Goal: Task Accomplishment & Management: Manage account settings

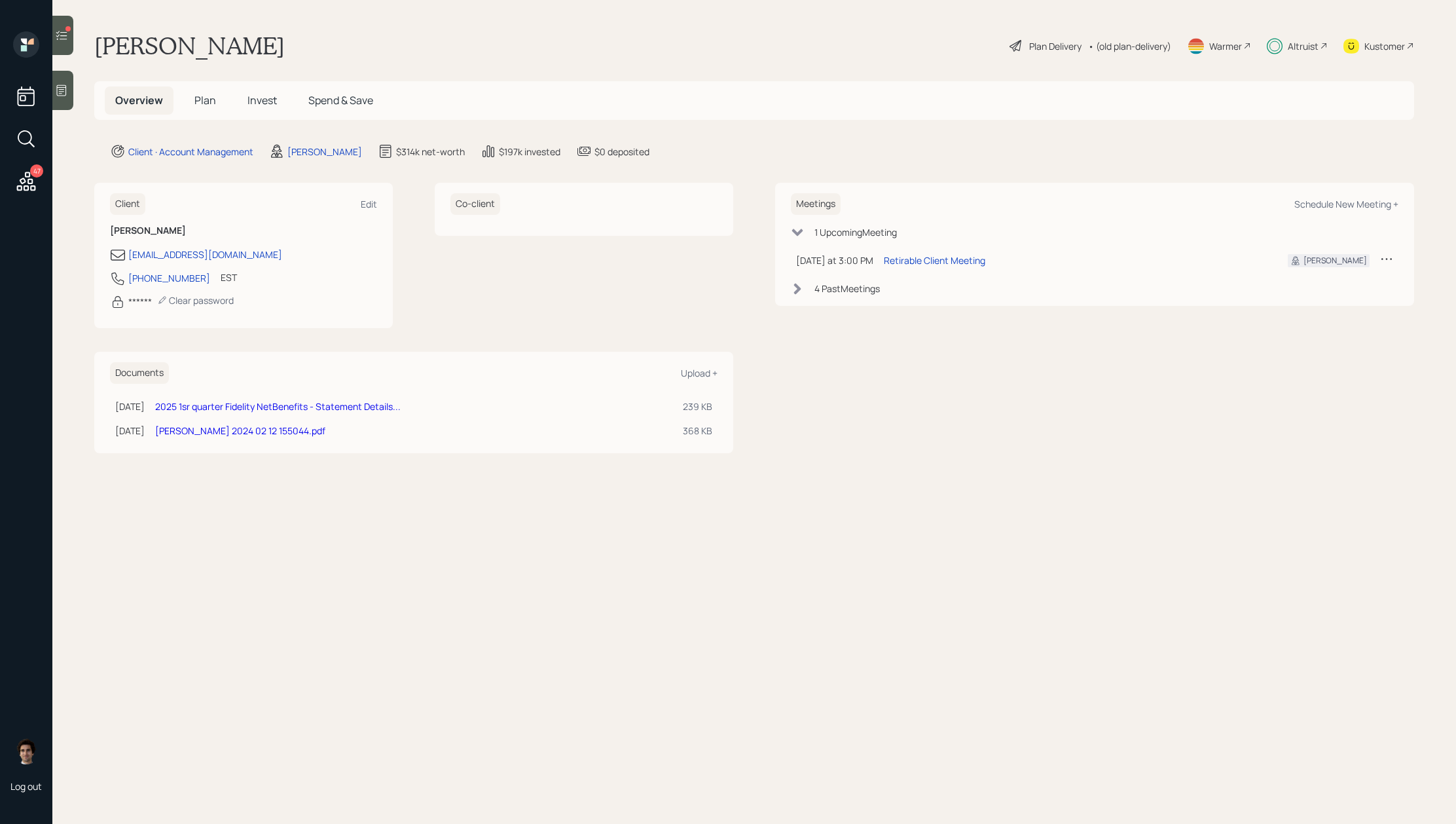
click at [205, 95] on span "Plan" at bounding box center [205, 100] width 22 height 14
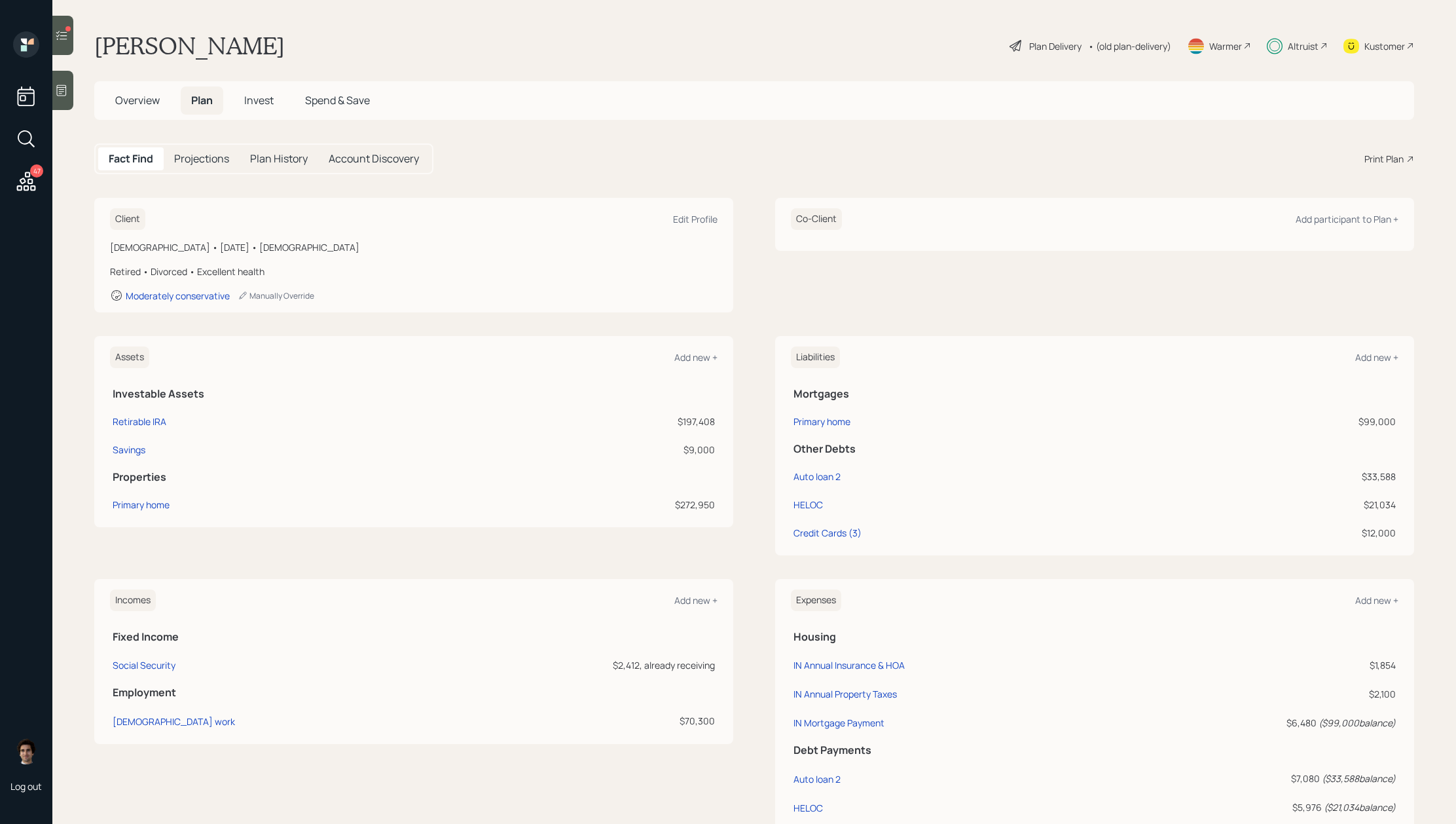
click at [1067, 49] on div "Plan Delivery" at bounding box center [1055, 46] width 52 height 13
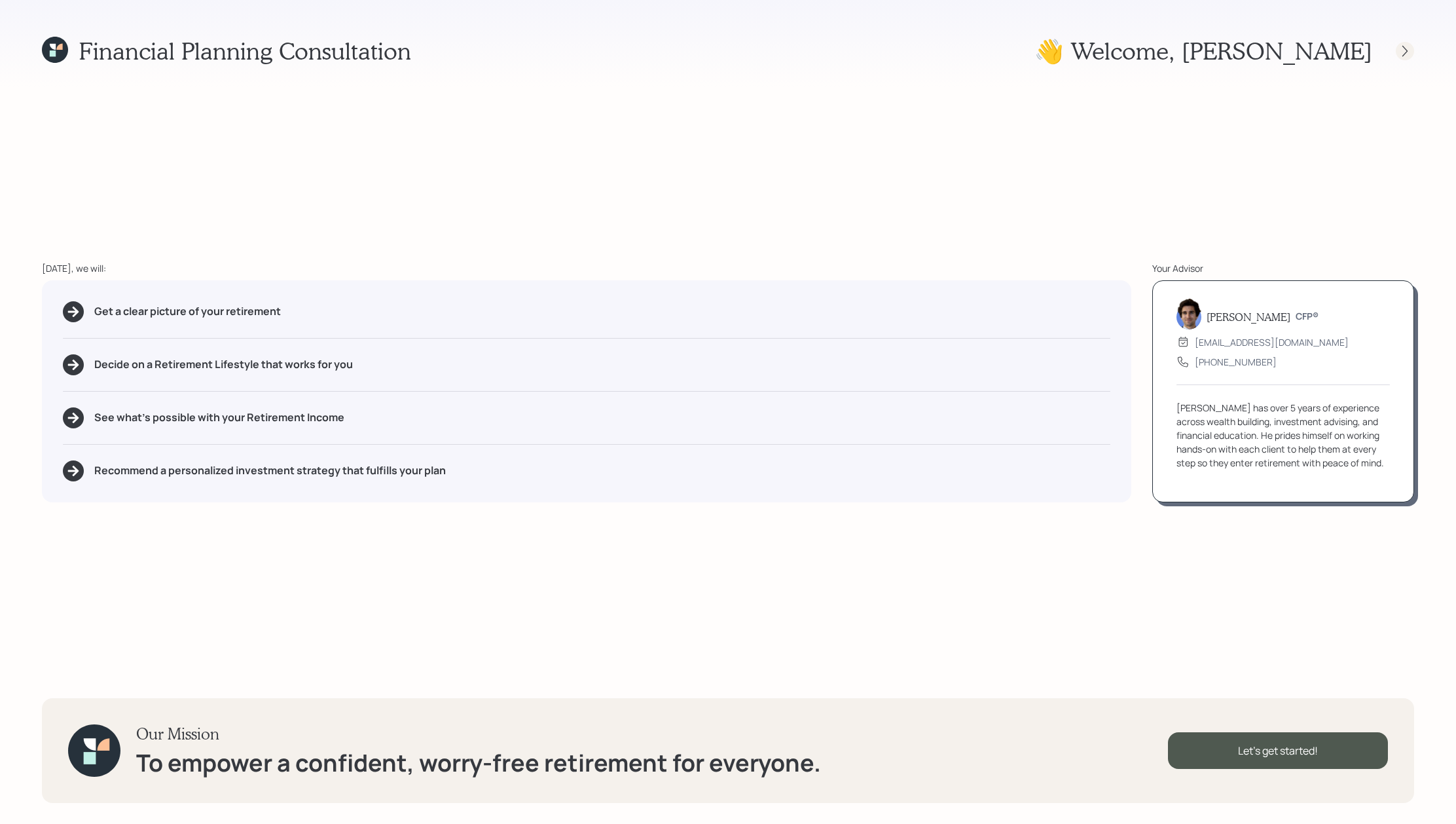
click at [1403, 43] on div at bounding box center [1405, 51] width 18 height 18
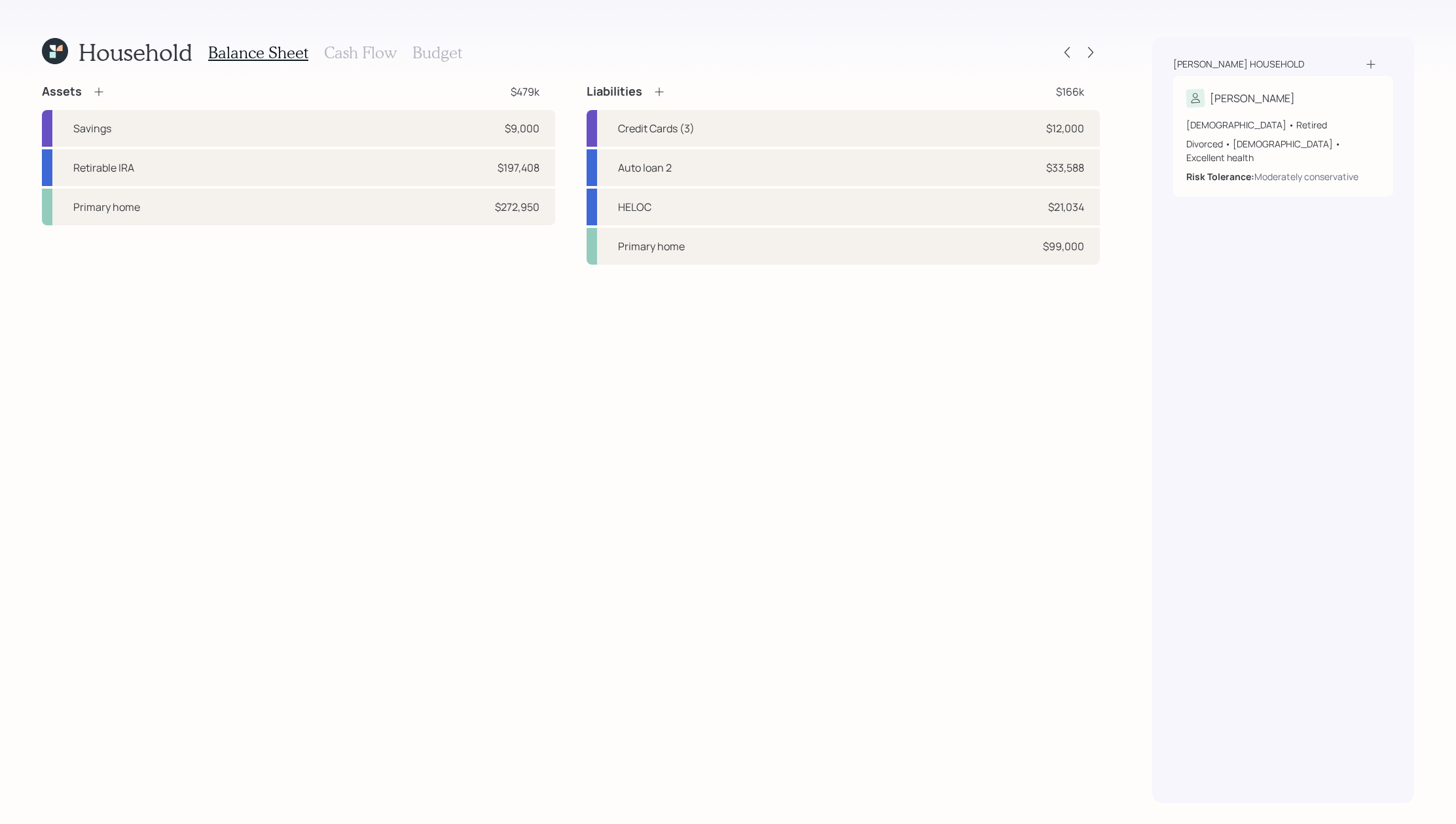
click at [427, 54] on h3 "Budget" at bounding box center [437, 52] width 49 height 19
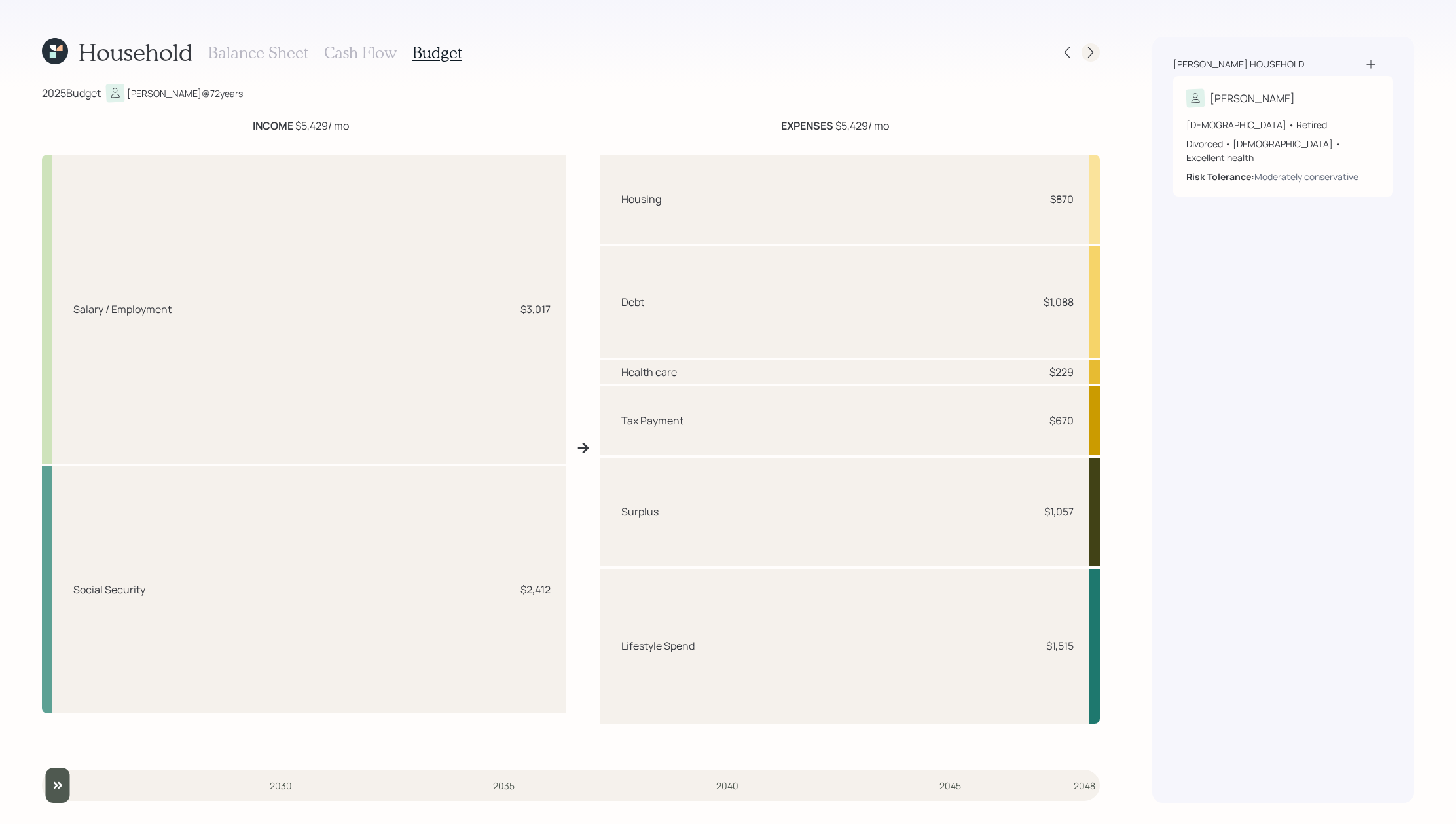
click at [1088, 52] on icon at bounding box center [1090, 52] width 13 height 13
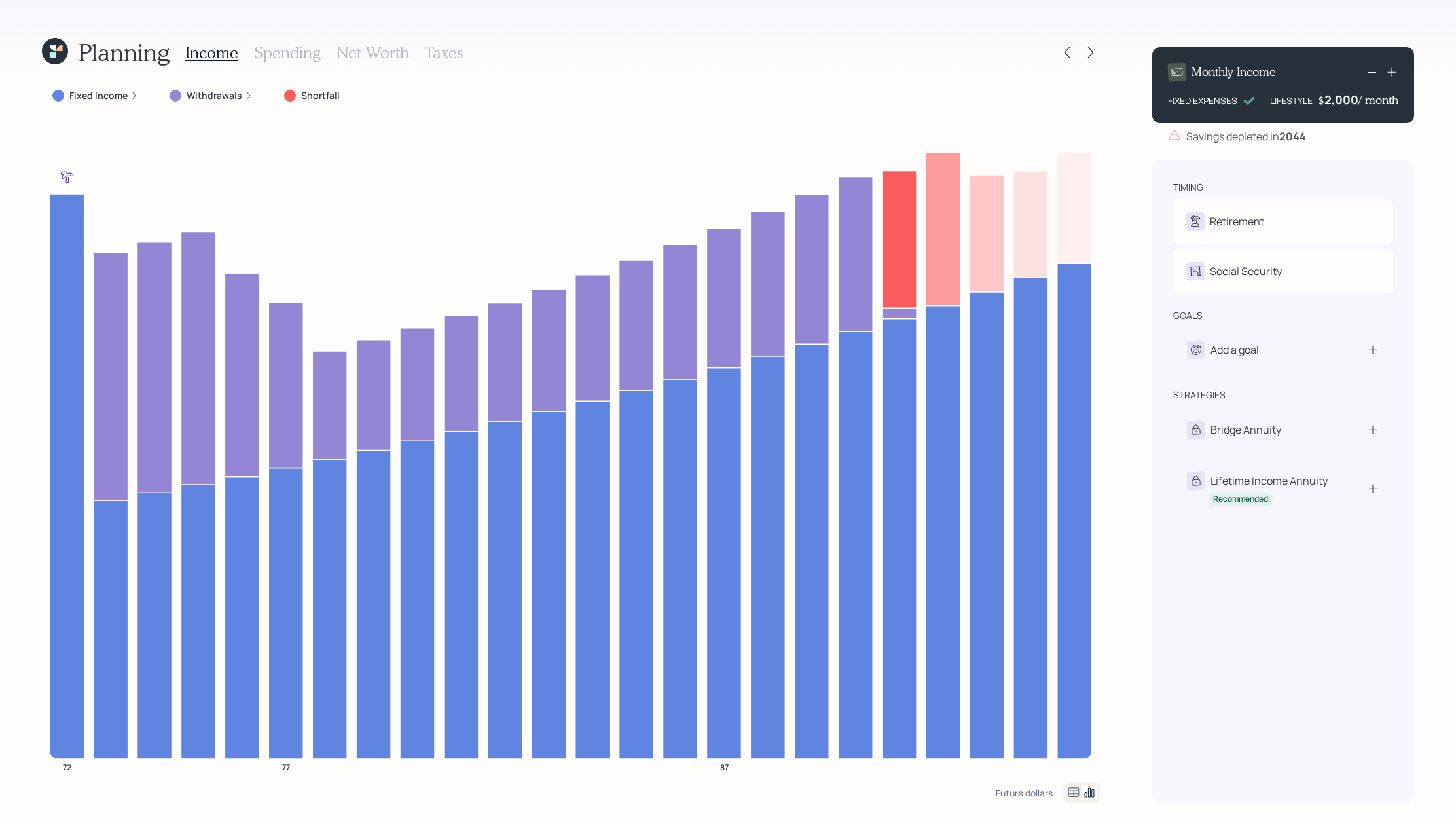
click at [306, 66] on div "Income Spending Net Worth Taxes" at bounding box center [324, 52] width 278 height 31
click at [306, 60] on h3 "Spending" at bounding box center [287, 52] width 67 height 19
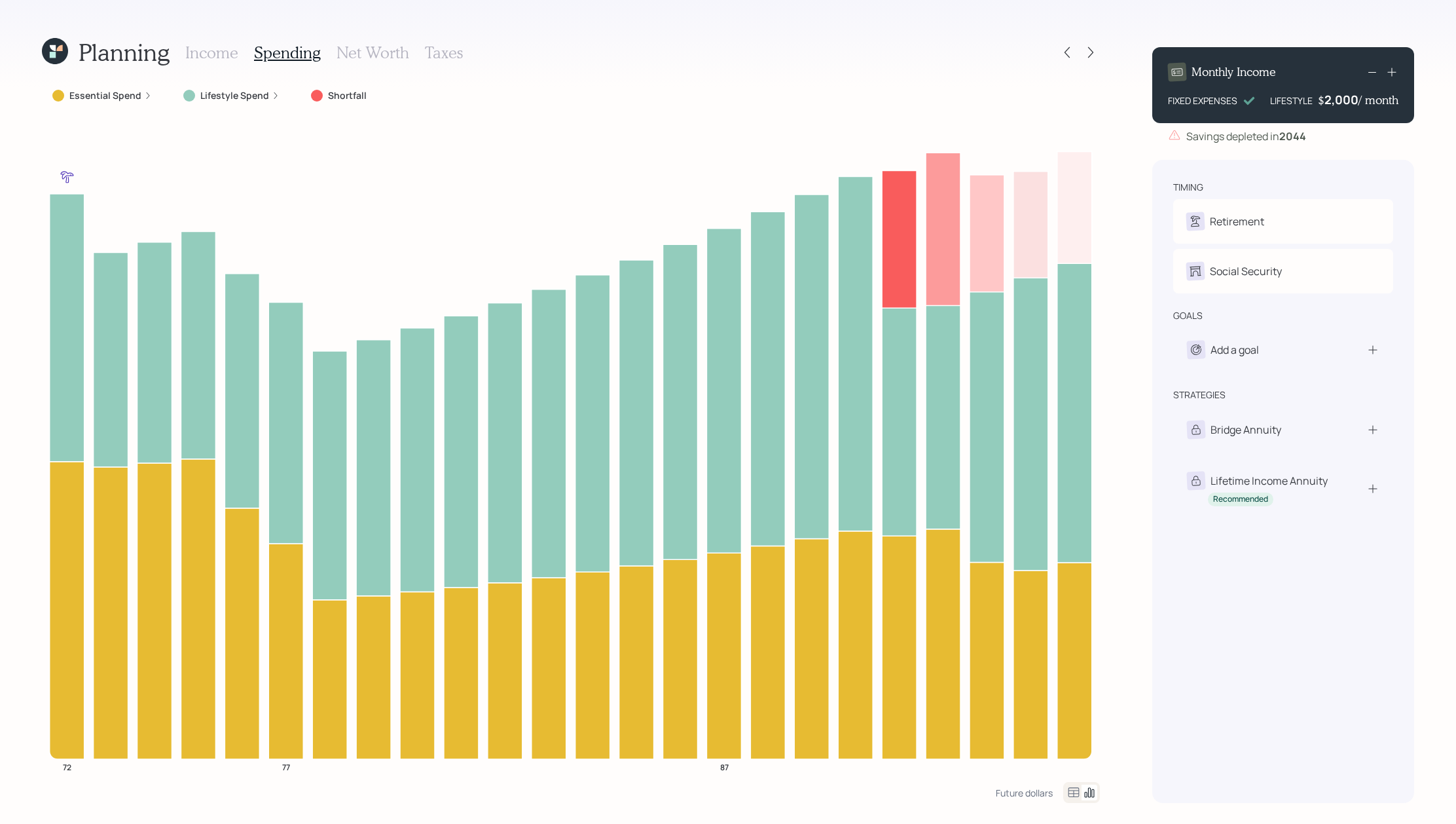
click at [1076, 790] on icon at bounding box center [1073, 792] width 15 height 15
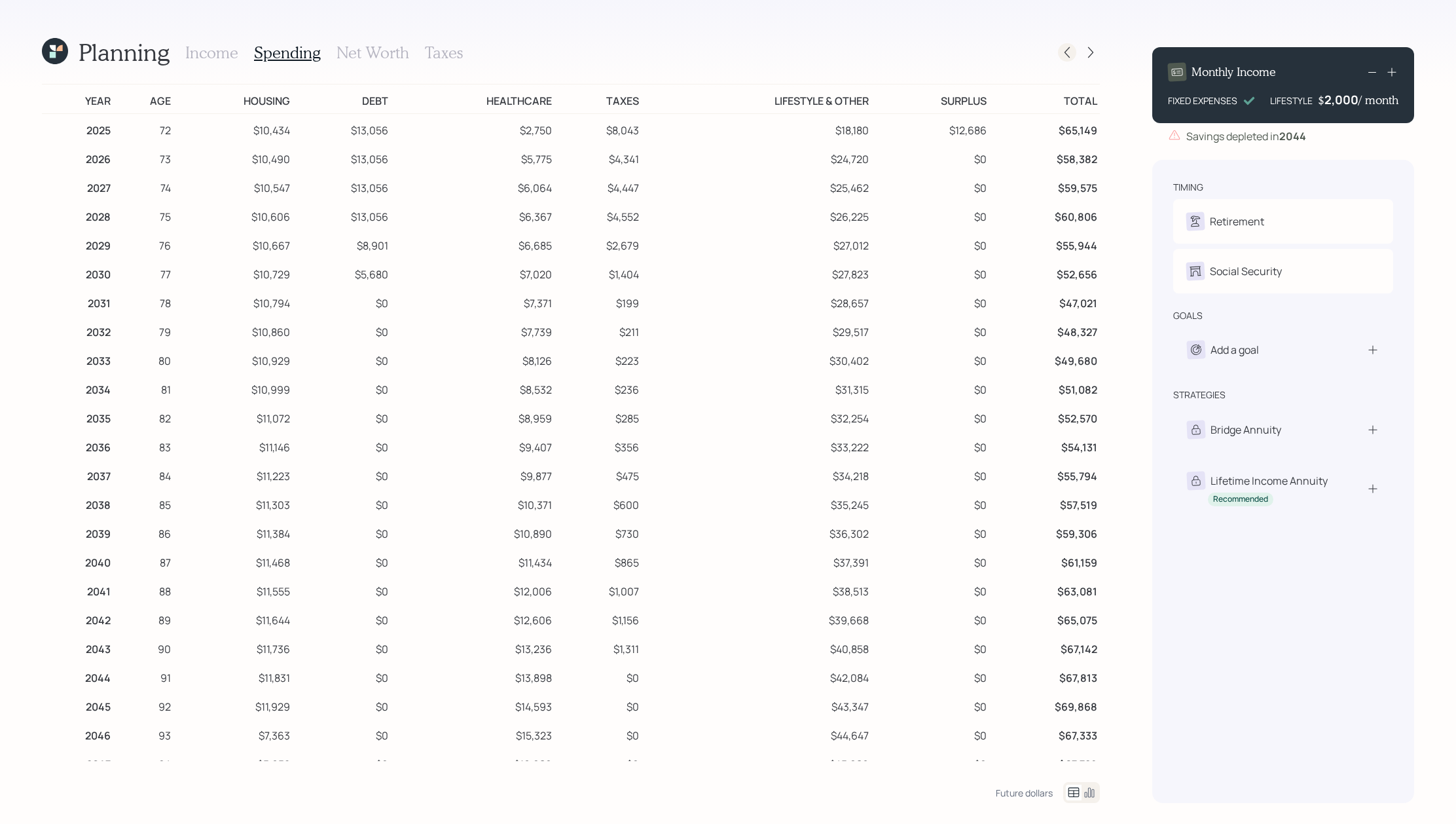
click at [1065, 46] on icon at bounding box center [1067, 52] width 13 height 13
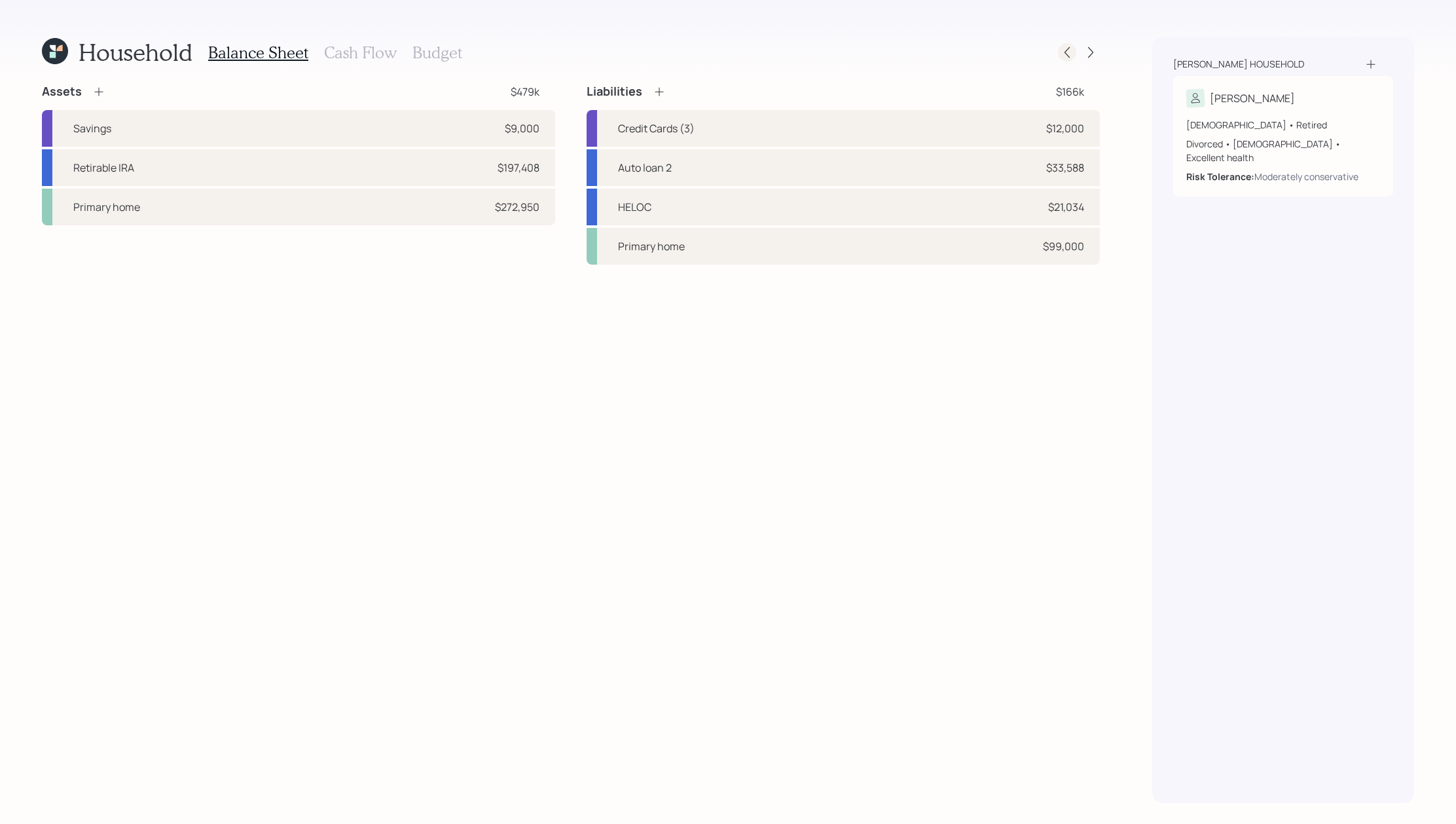
click at [1067, 49] on icon at bounding box center [1067, 52] width 5 height 11
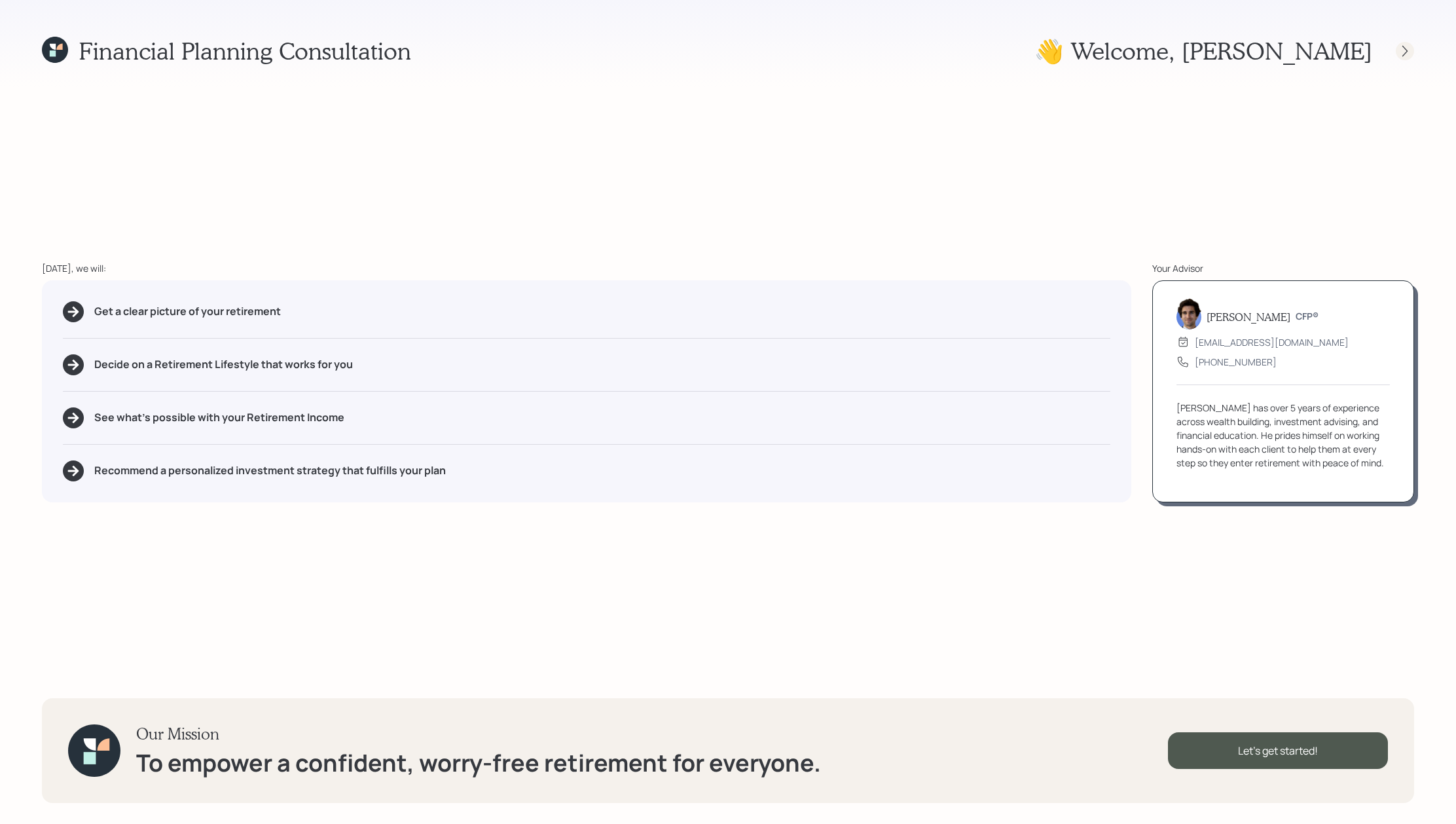
click at [1410, 51] on icon at bounding box center [1405, 50] width 13 height 13
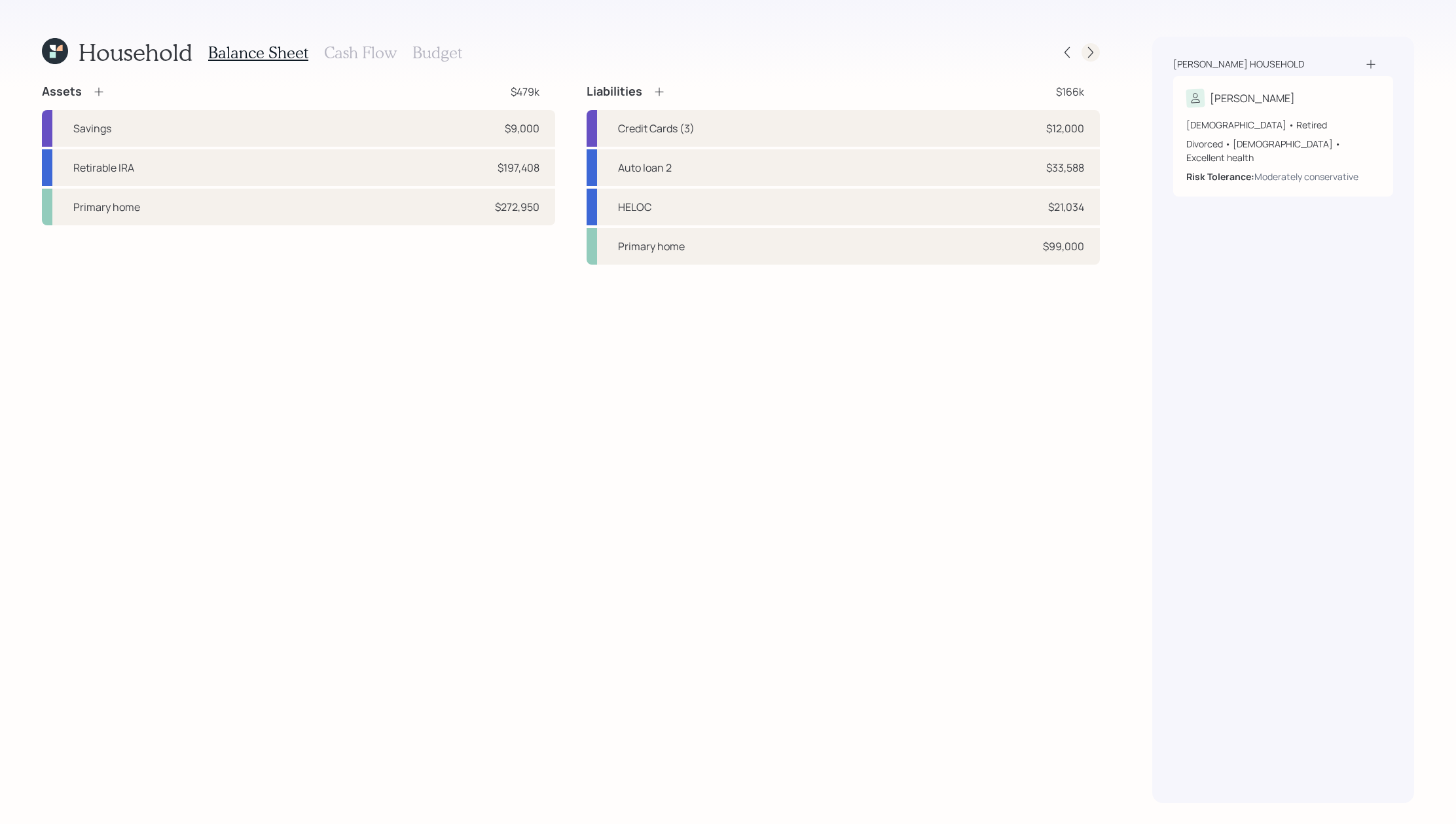
click at [1086, 54] on icon at bounding box center [1090, 52] width 13 height 13
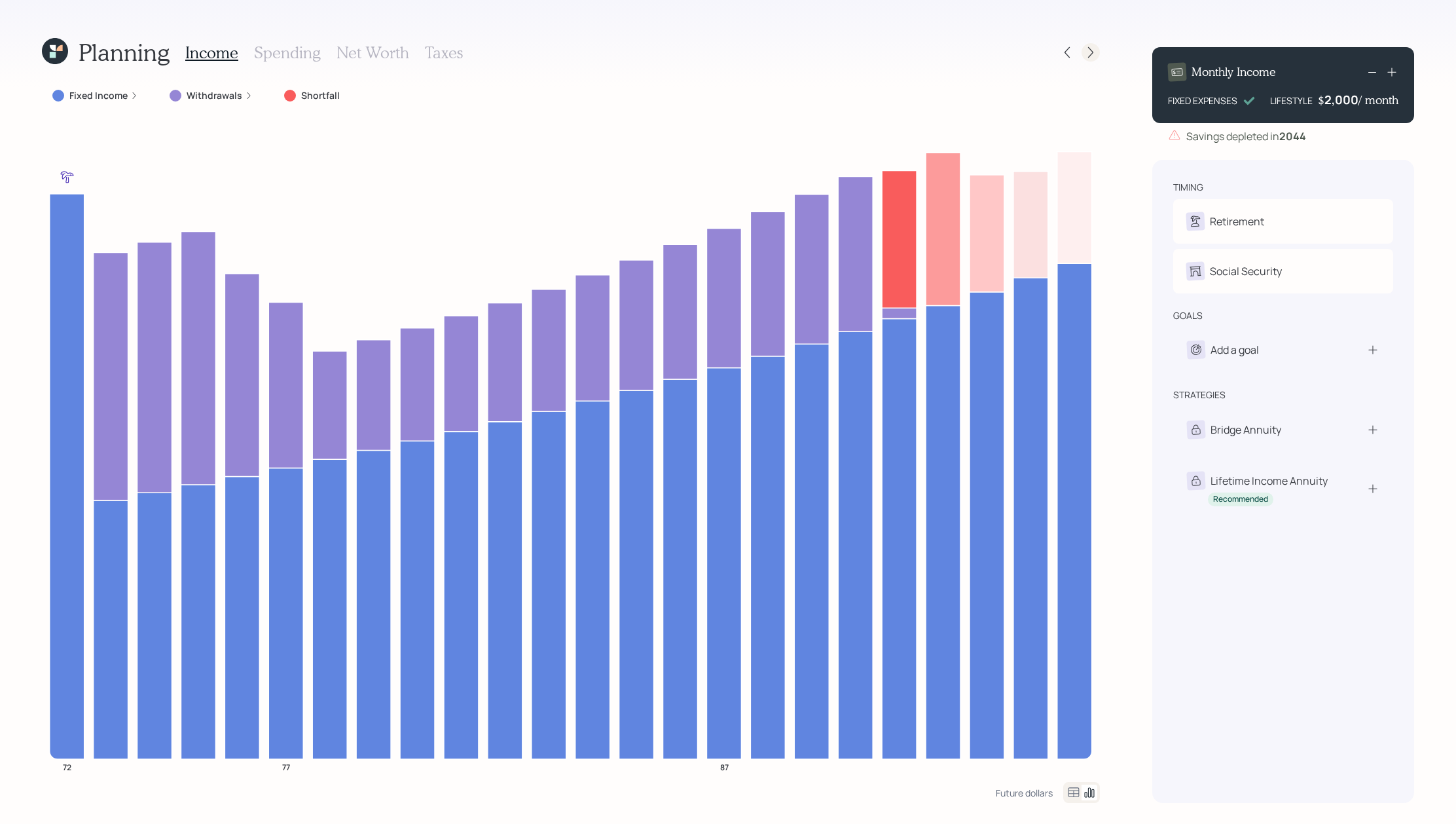
click at [1092, 59] on div at bounding box center [1090, 52] width 18 height 18
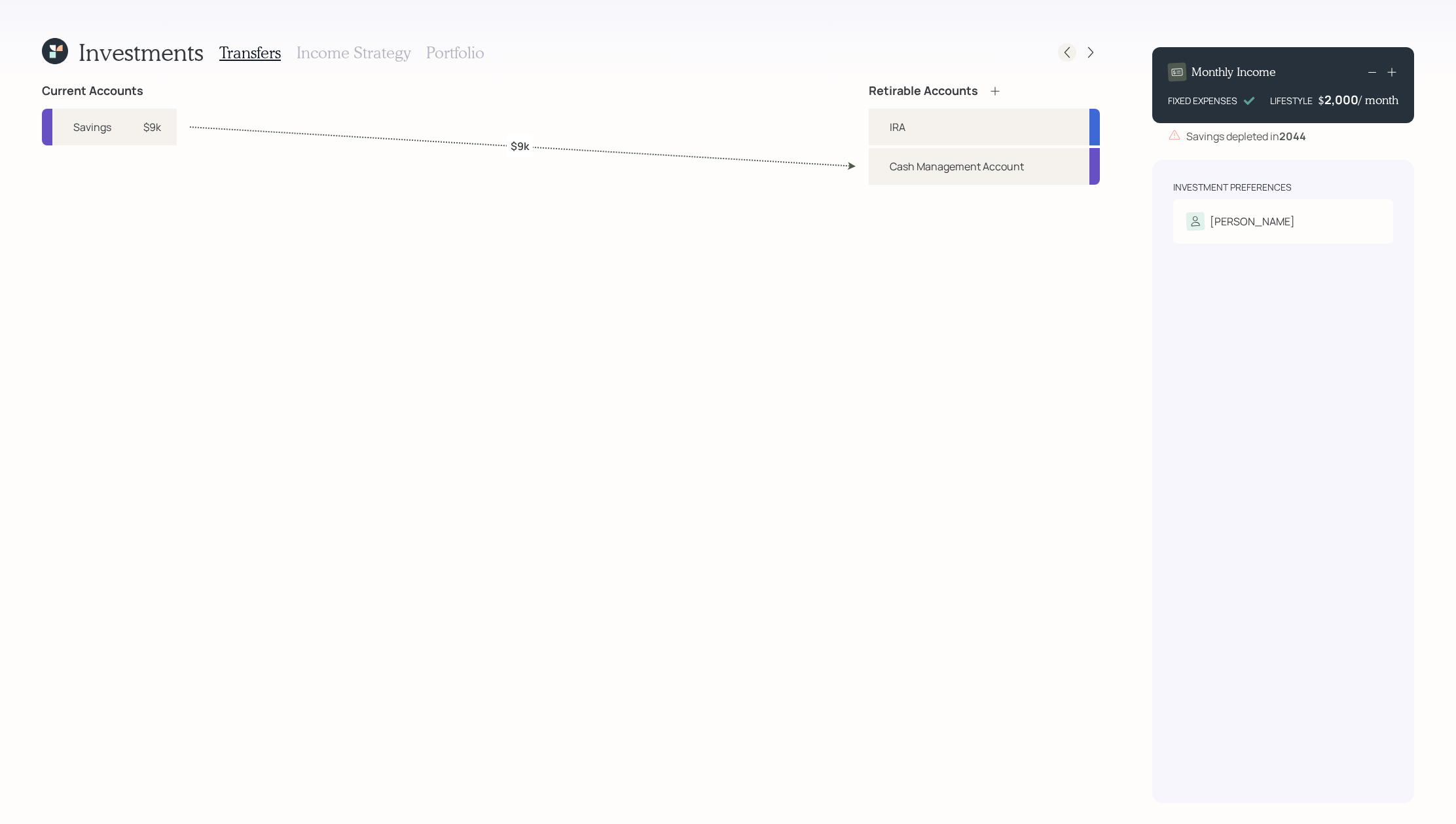
click at [1069, 55] on icon at bounding box center [1067, 52] width 13 height 13
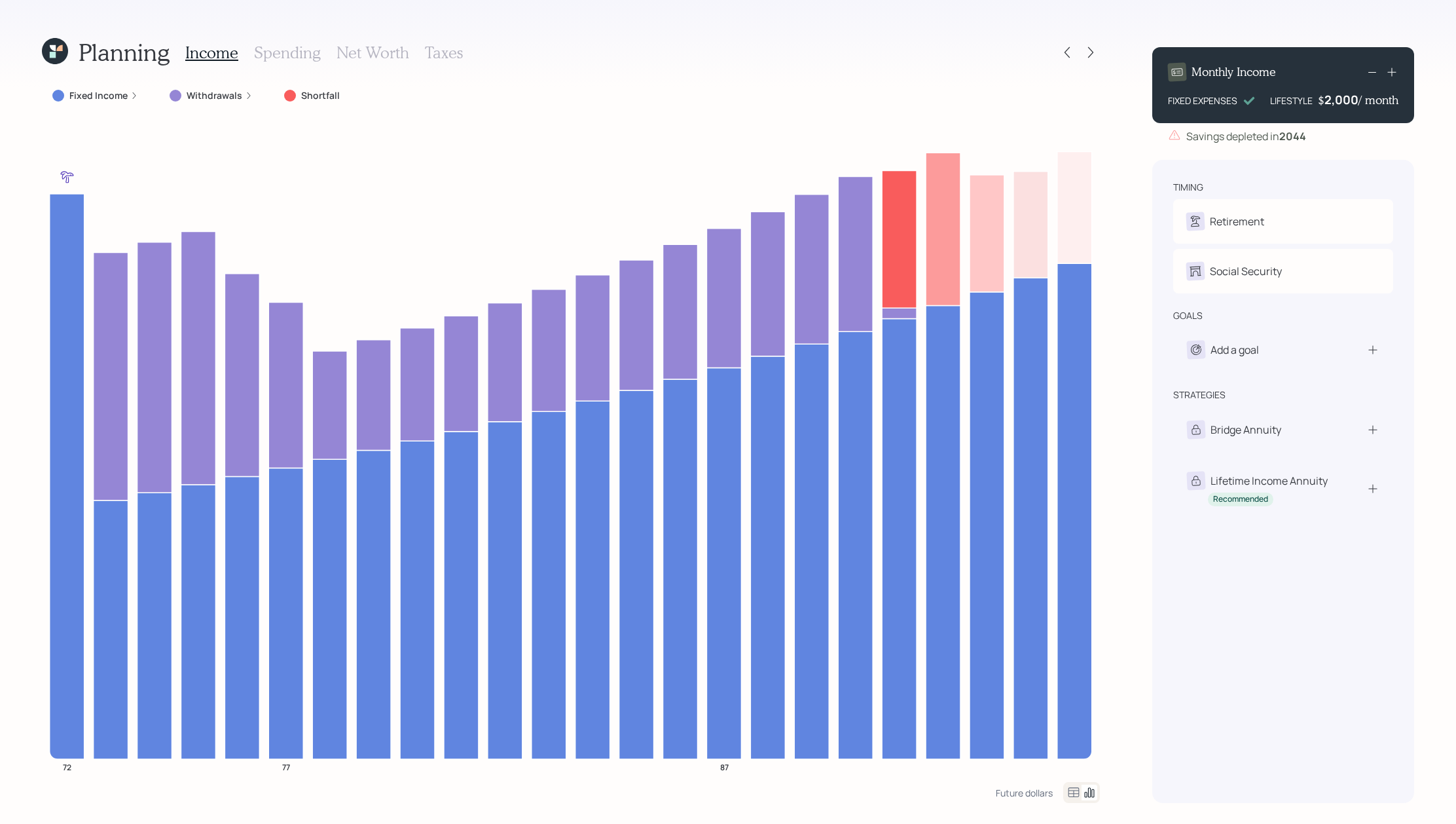
click at [310, 45] on h3 "Spending" at bounding box center [287, 52] width 67 height 19
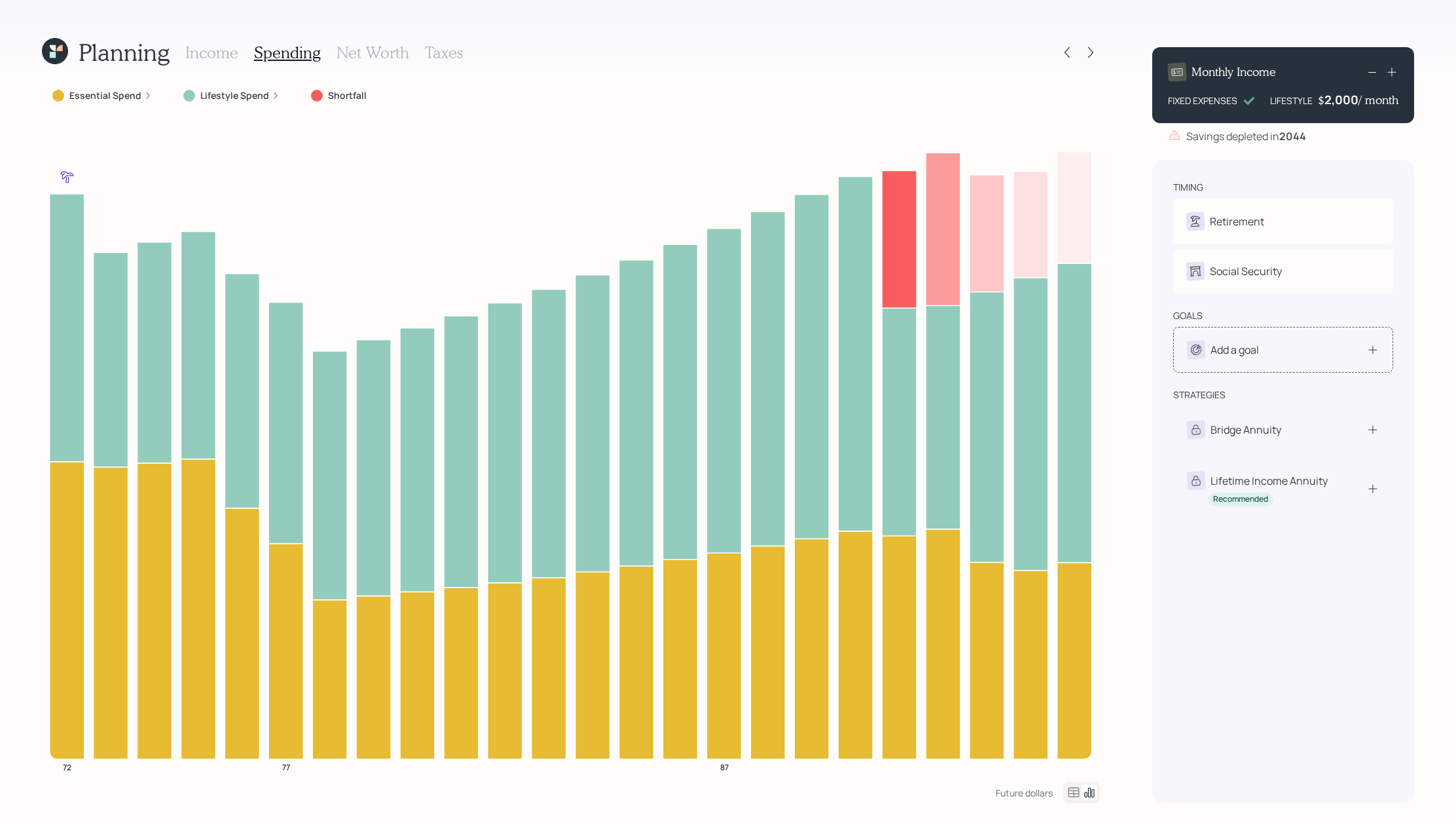
click at [1381, 360] on div "Add a goal" at bounding box center [1282, 349] width 220 height 46
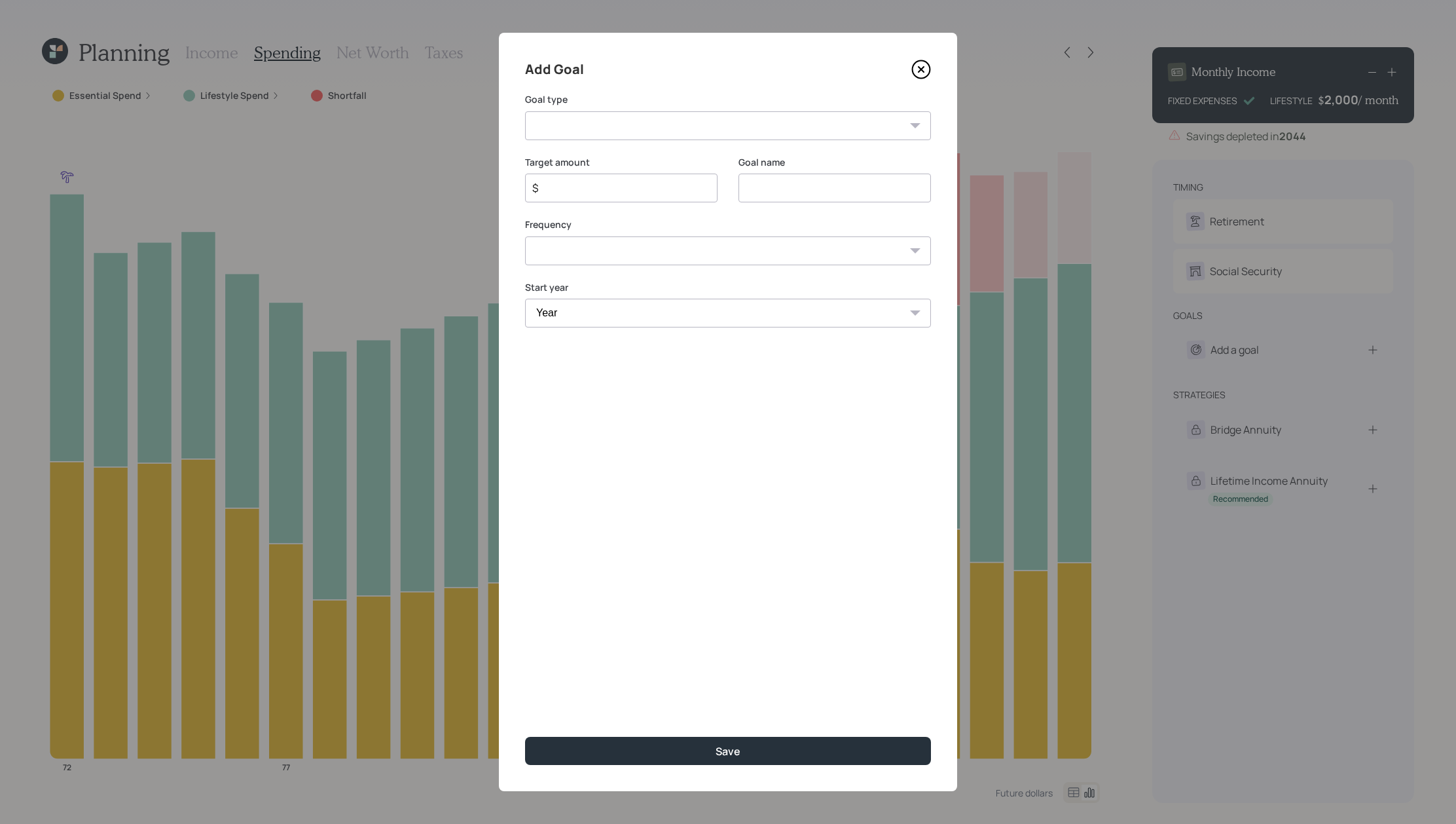
click at [738, 127] on select "Create an emergency fund Donate to charity Purchase a home Make a purchase Supp…" at bounding box center [728, 126] width 406 height 29
select select "other"
type input "Other"
click at [567, 174] on div "$" at bounding box center [621, 188] width 192 height 29
click at [567, 180] on input "$" at bounding box center [615, 187] width 170 height 15
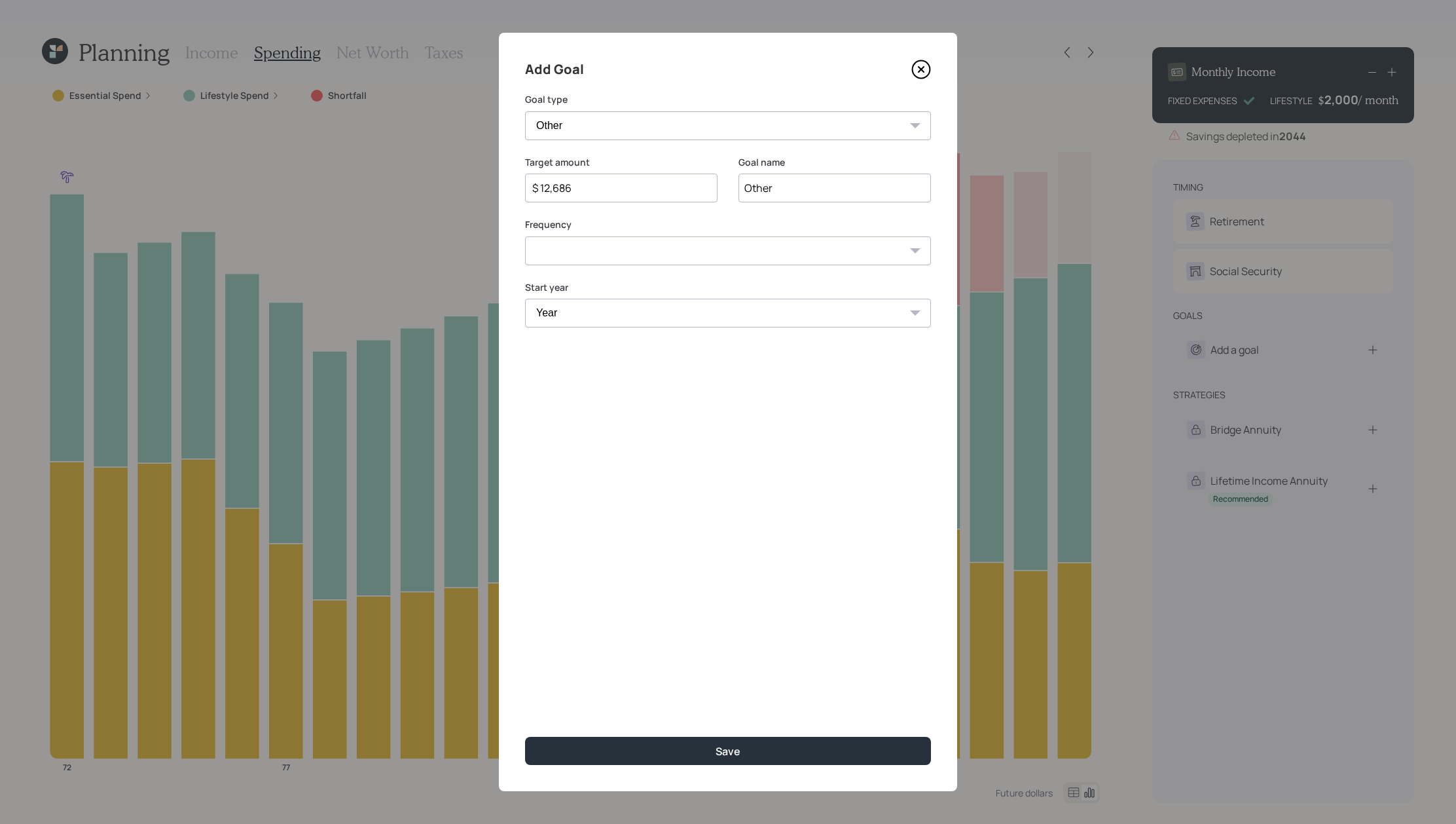
type input "$ 12,686"
click at [773, 190] on input "Other" at bounding box center [835, 188] width 192 height 29
click at [758, 188] on input "Canceling out projected" at bounding box center [835, 188] width 192 height 29
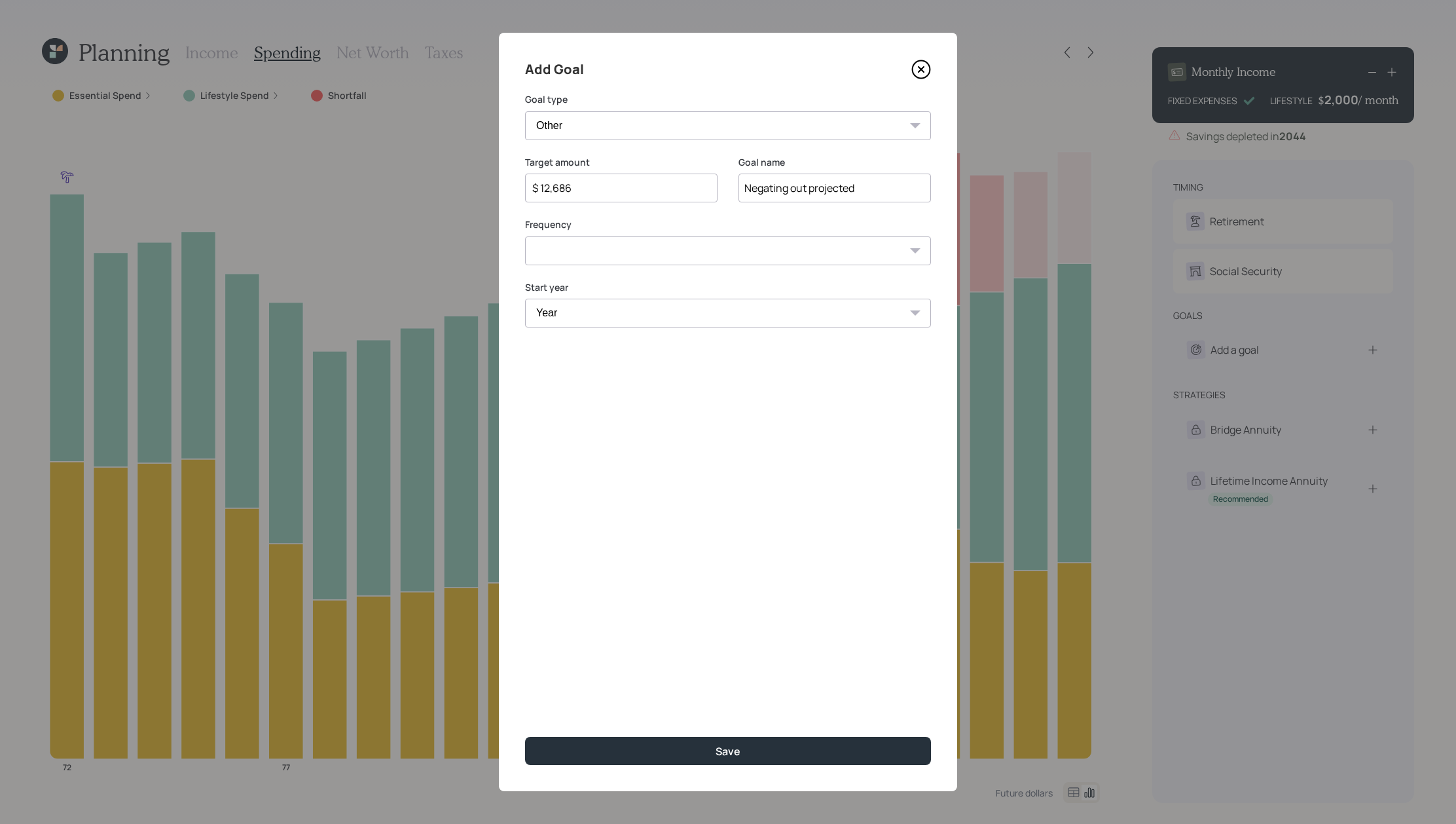
click at [798, 189] on input "Negating out projected" at bounding box center [835, 188] width 192 height 29
click at [871, 201] on input "Negating projected" at bounding box center [835, 188] width 192 height 29
type input "Negating projected surplus"
click at [856, 257] on select "One time Every 1 year Every 2 years Every 3 years Every 4 years Every 5 years E…" at bounding box center [728, 251] width 406 height 29
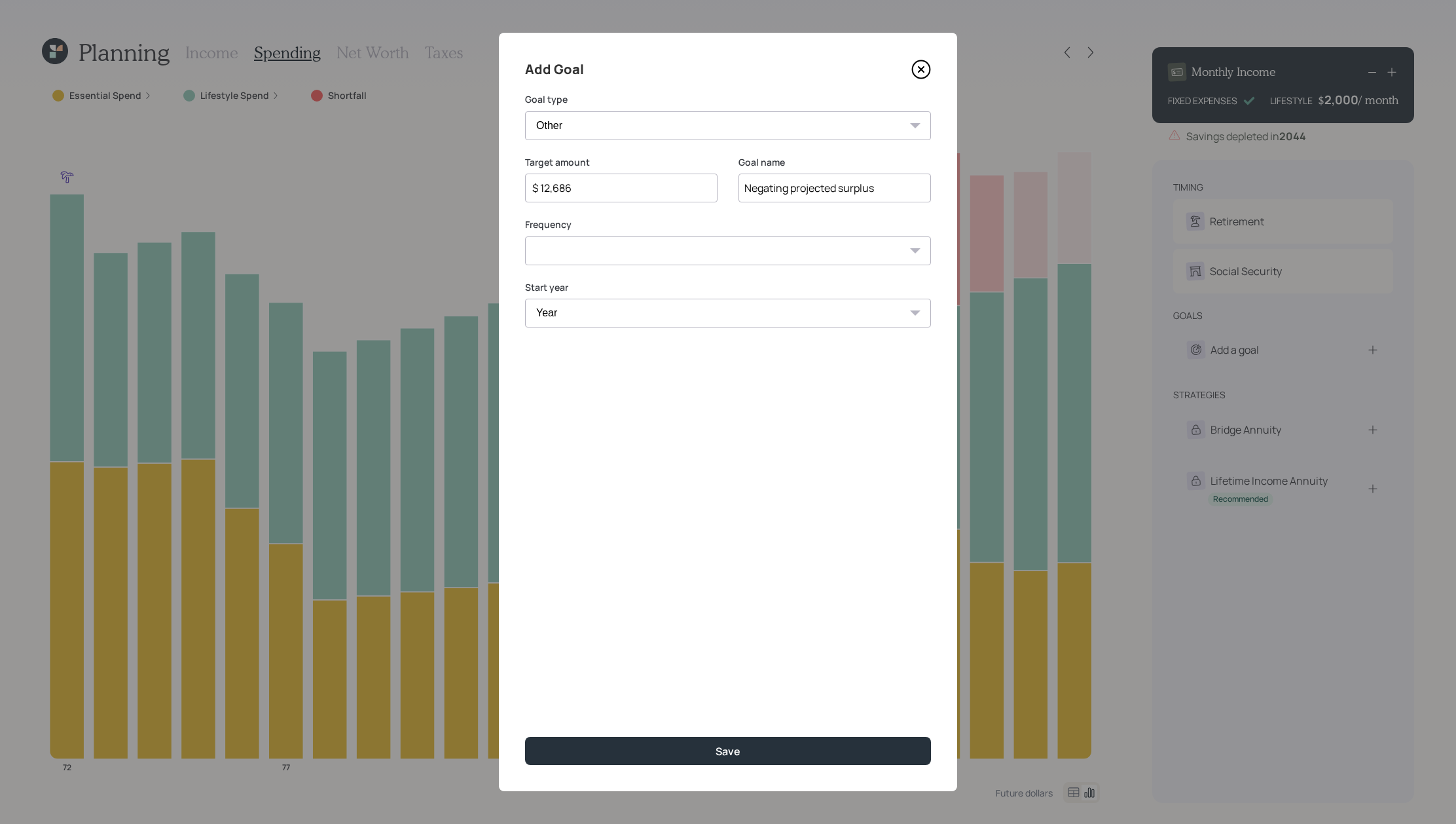
select select "0"
click at [621, 310] on select "Year [DATE] 2026 2027 2028 2029 2030 2031 2032 2033 2034 2035 2036 2037 2038 20…" at bounding box center [728, 313] width 406 height 29
select select "2025"
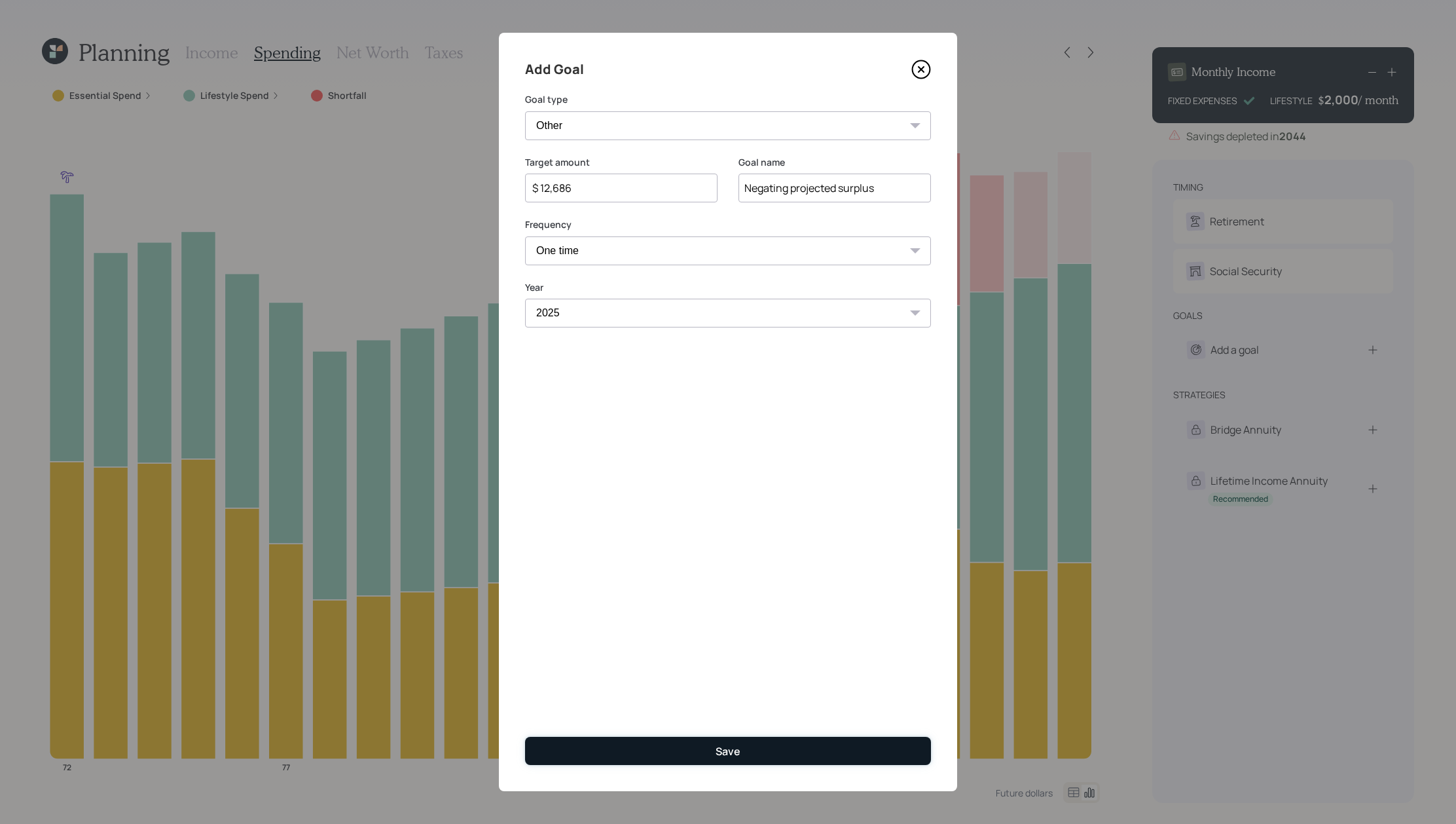
click at [629, 761] on button "Save" at bounding box center [728, 750] width 406 height 28
type input "$"
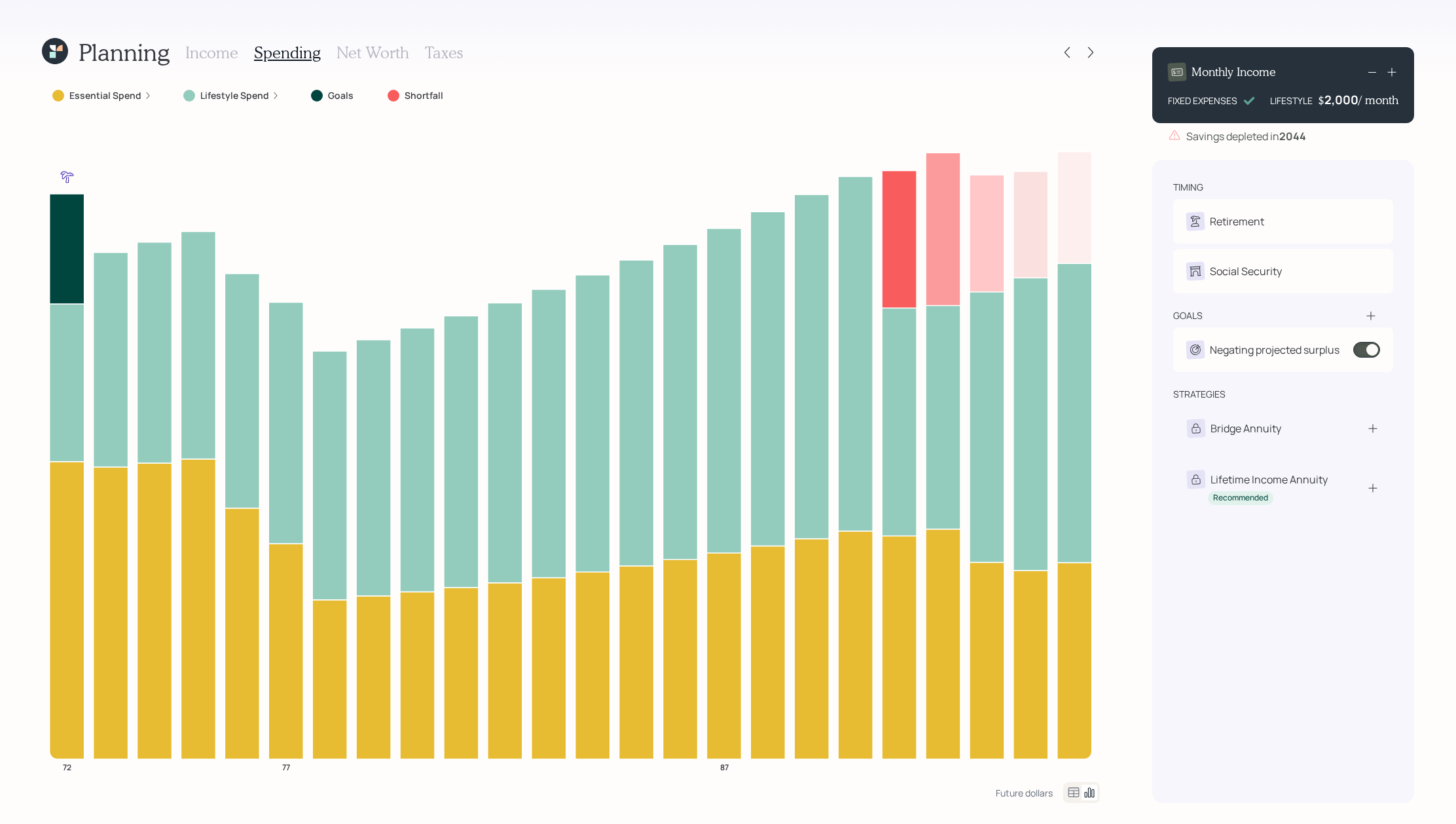
click at [1075, 790] on icon at bounding box center [1074, 792] width 11 height 10
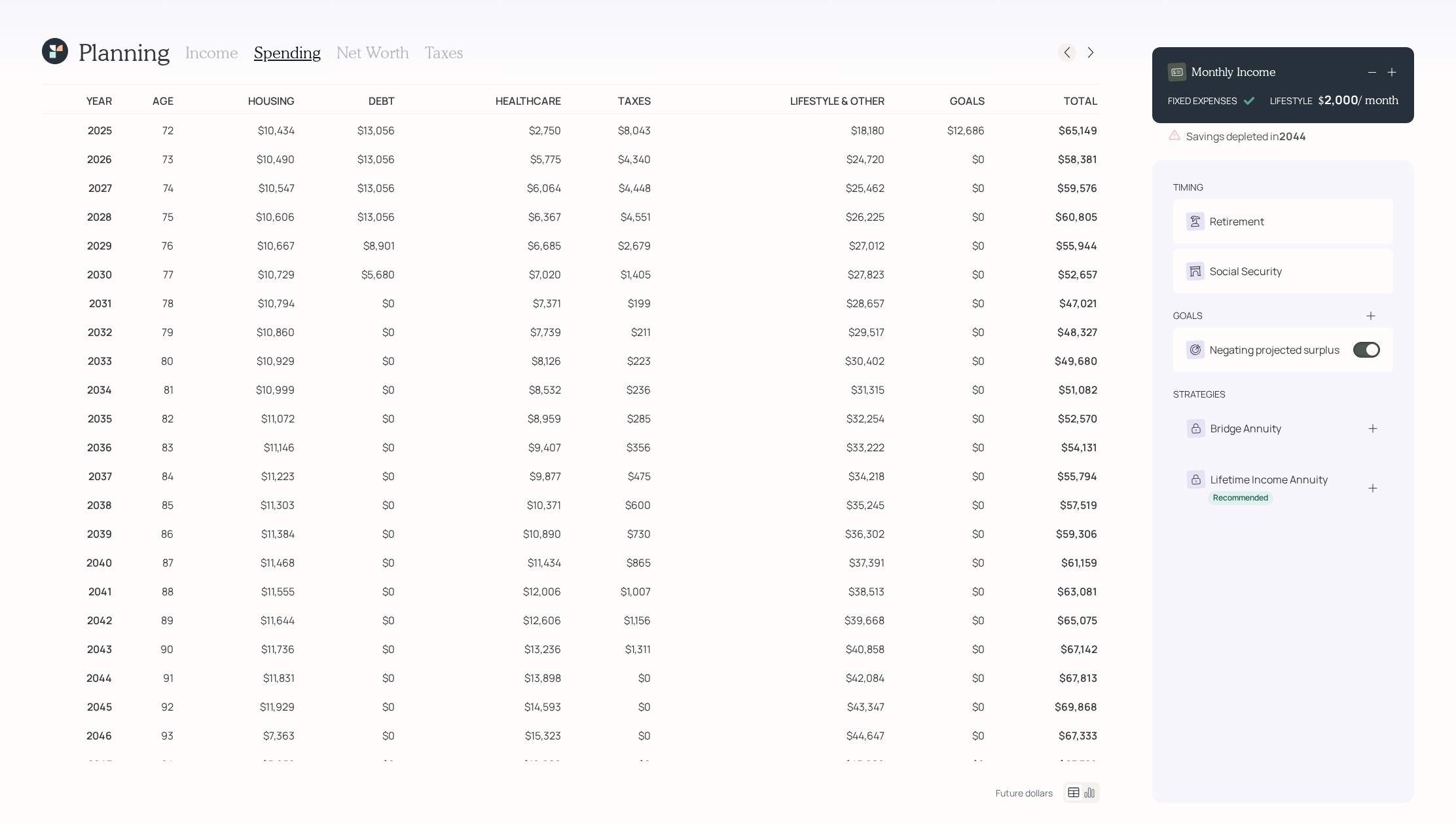
click at [1069, 44] on div at bounding box center [1067, 52] width 18 height 18
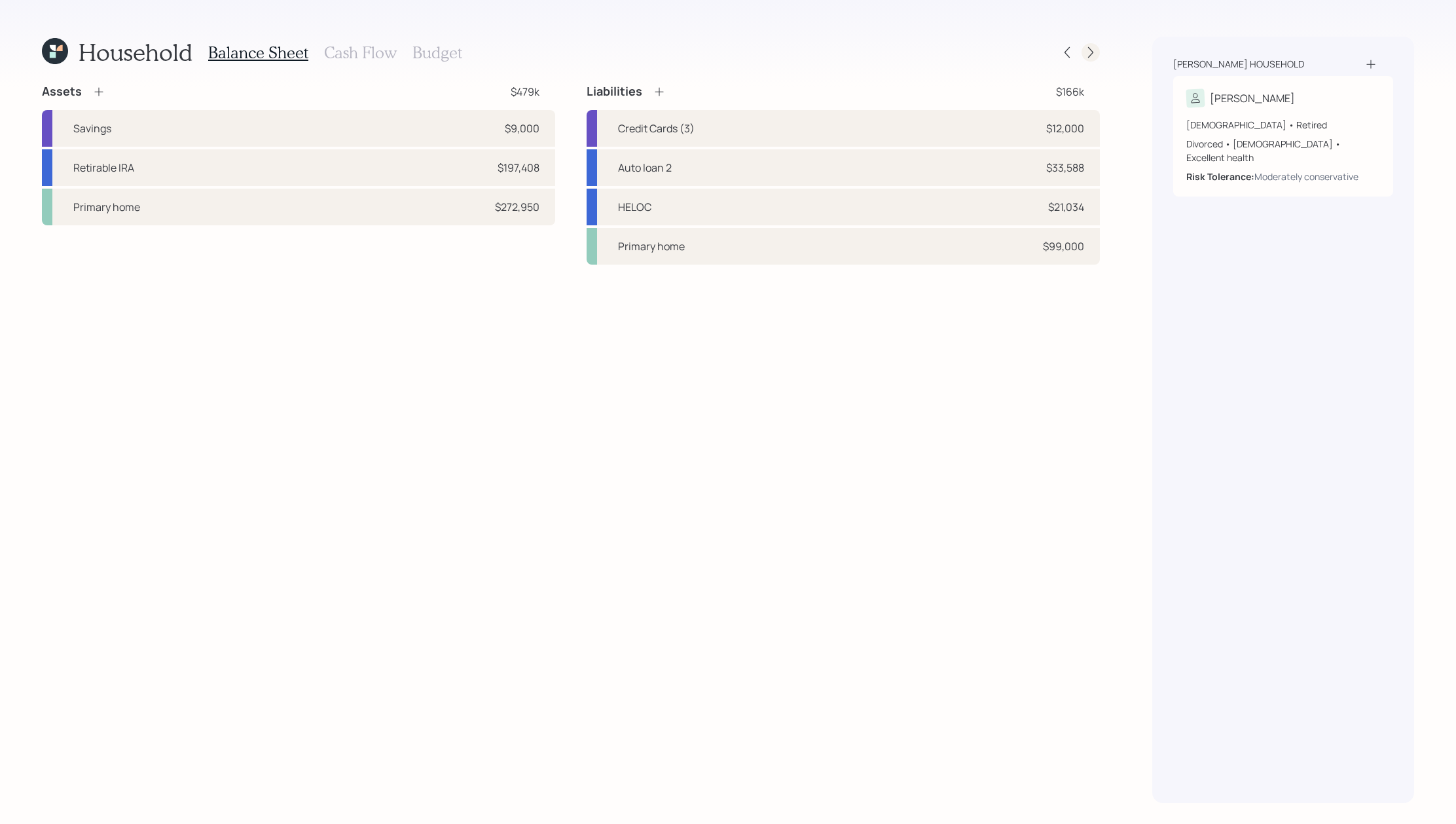
click at [1091, 60] on div at bounding box center [1090, 52] width 18 height 18
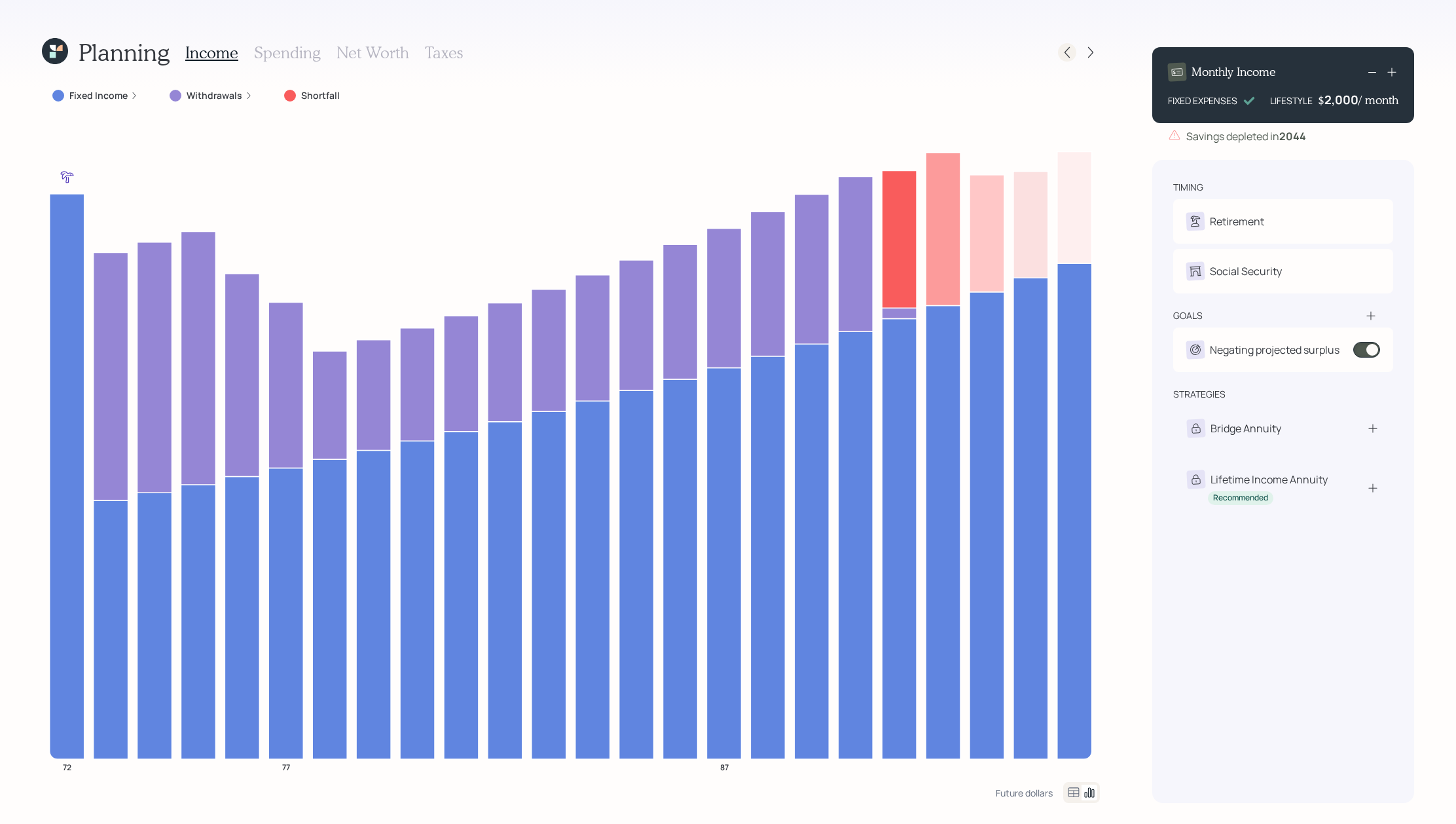
click at [1061, 49] on icon at bounding box center [1067, 52] width 13 height 13
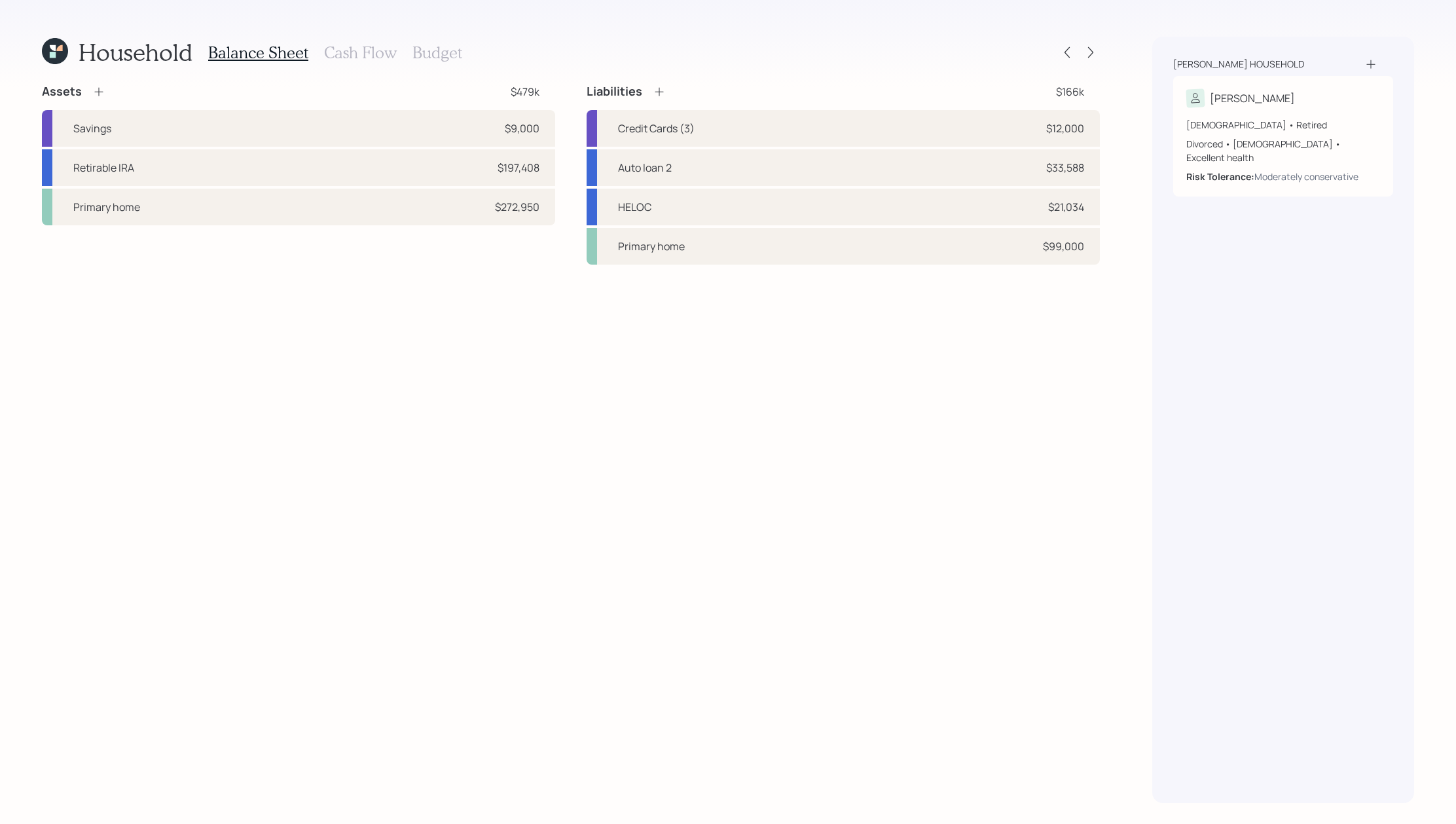
click at [351, 51] on h3 "Cash Flow" at bounding box center [360, 52] width 73 height 19
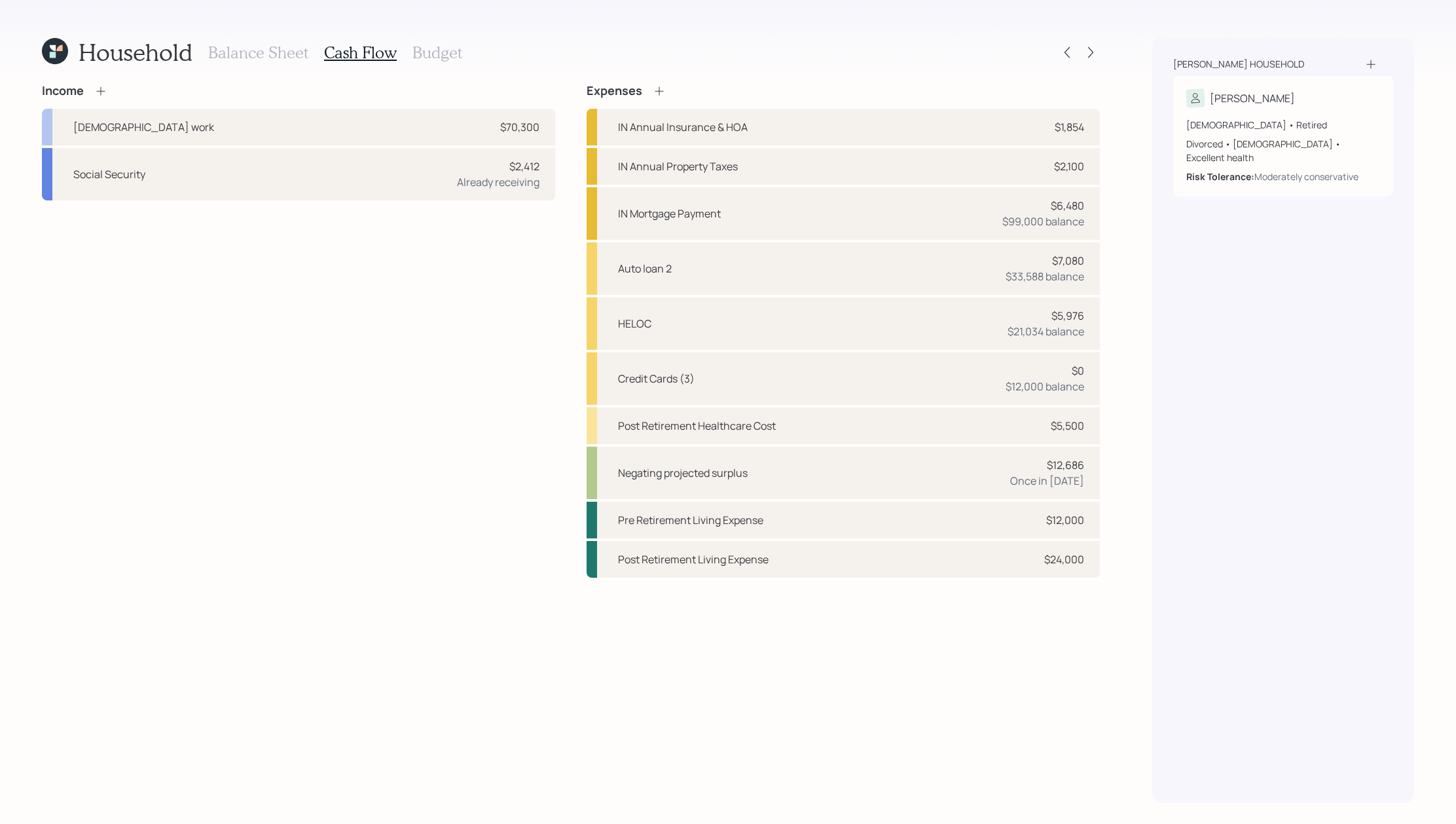
click at [407, 58] on div "Balance Sheet Cash Flow Budget" at bounding box center [335, 52] width 254 height 31
click at [424, 54] on h3 "Budget" at bounding box center [437, 52] width 49 height 19
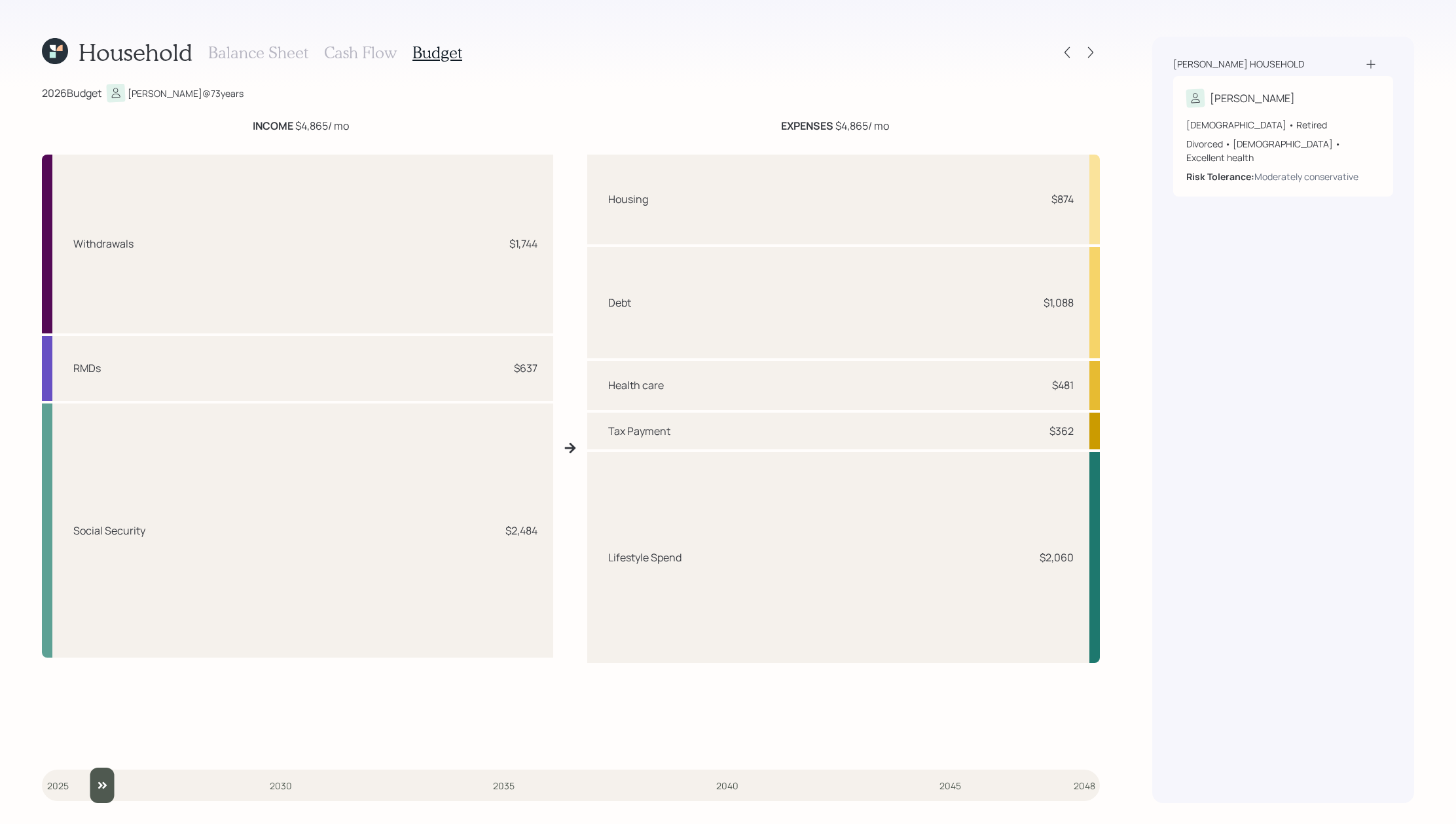
drag, startPoint x: 58, startPoint y: 796, endPoint x: 85, endPoint y: 795, distance: 27.0
type input "2026"
click at [85, 795] on input "slider" at bounding box center [571, 784] width 1058 height 35
click at [63, 57] on icon at bounding box center [55, 50] width 26 height 26
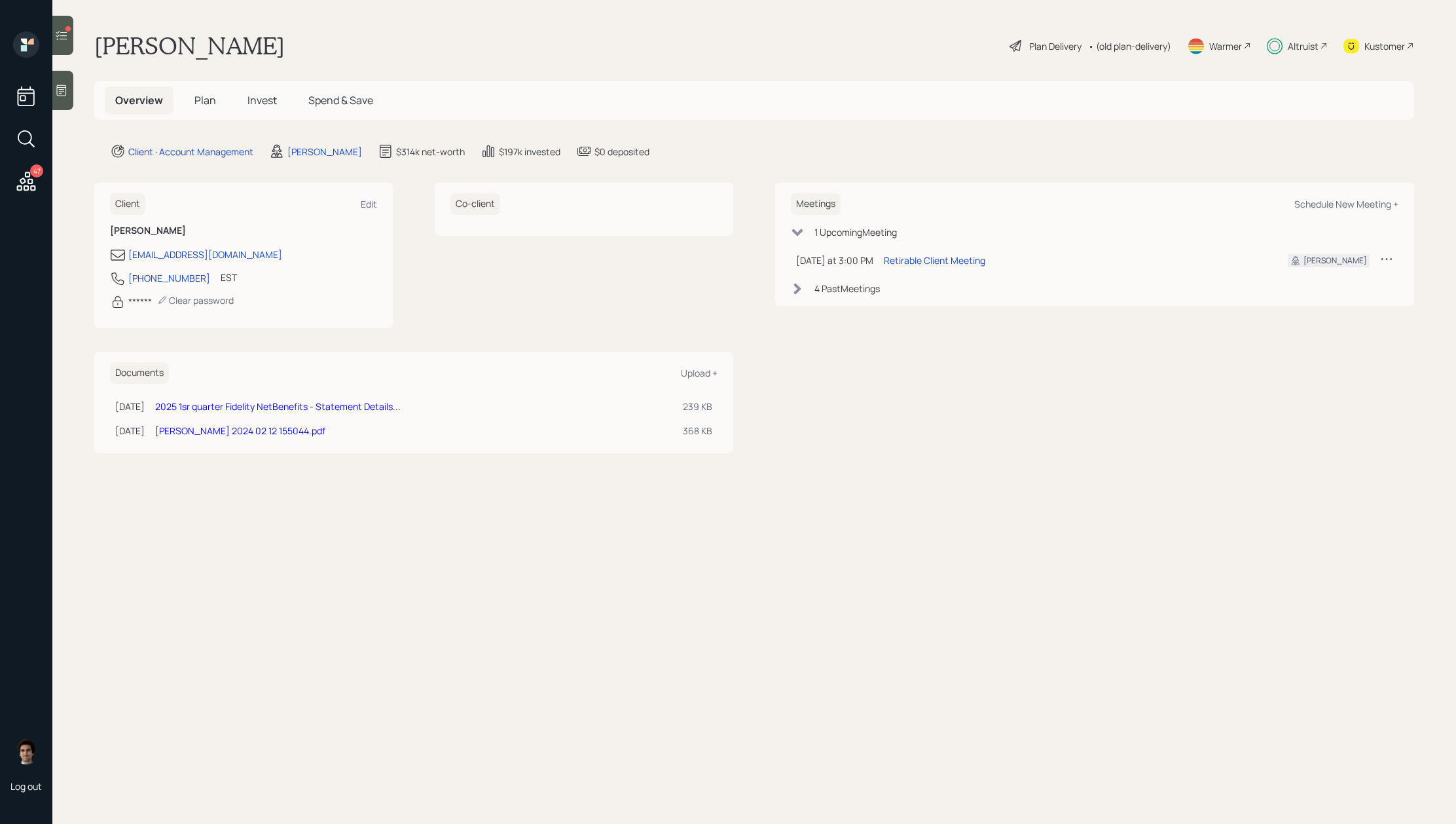
click at [259, 107] on span "Invest" at bounding box center [262, 100] width 30 height 14
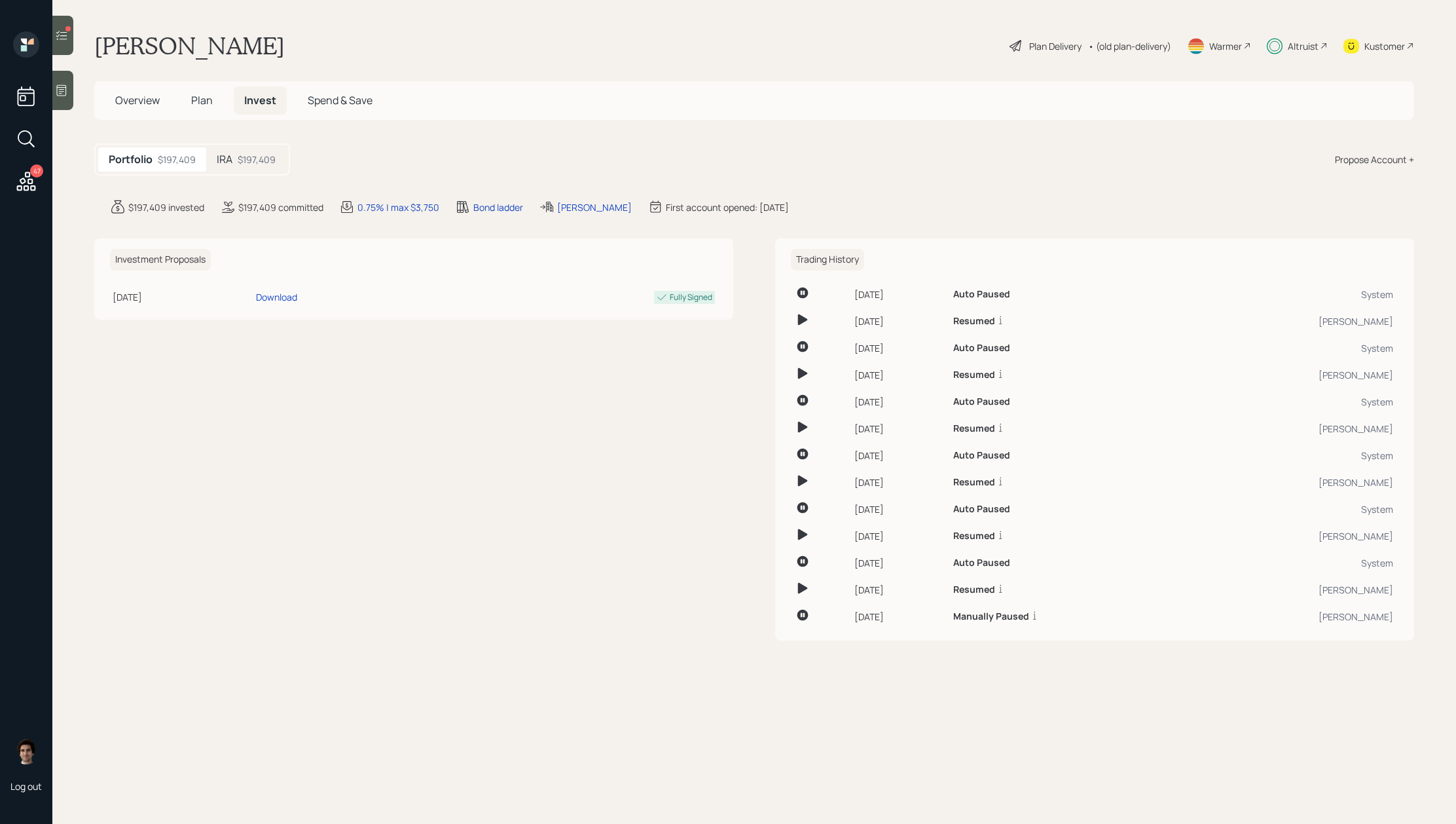
click at [290, 160] on div "Portfolio $197,409 IRA $197,409 Propose Account +" at bounding box center [754, 159] width 1319 height 32
click at [265, 160] on div "$197,409" at bounding box center [256, 159] width 38 height 13
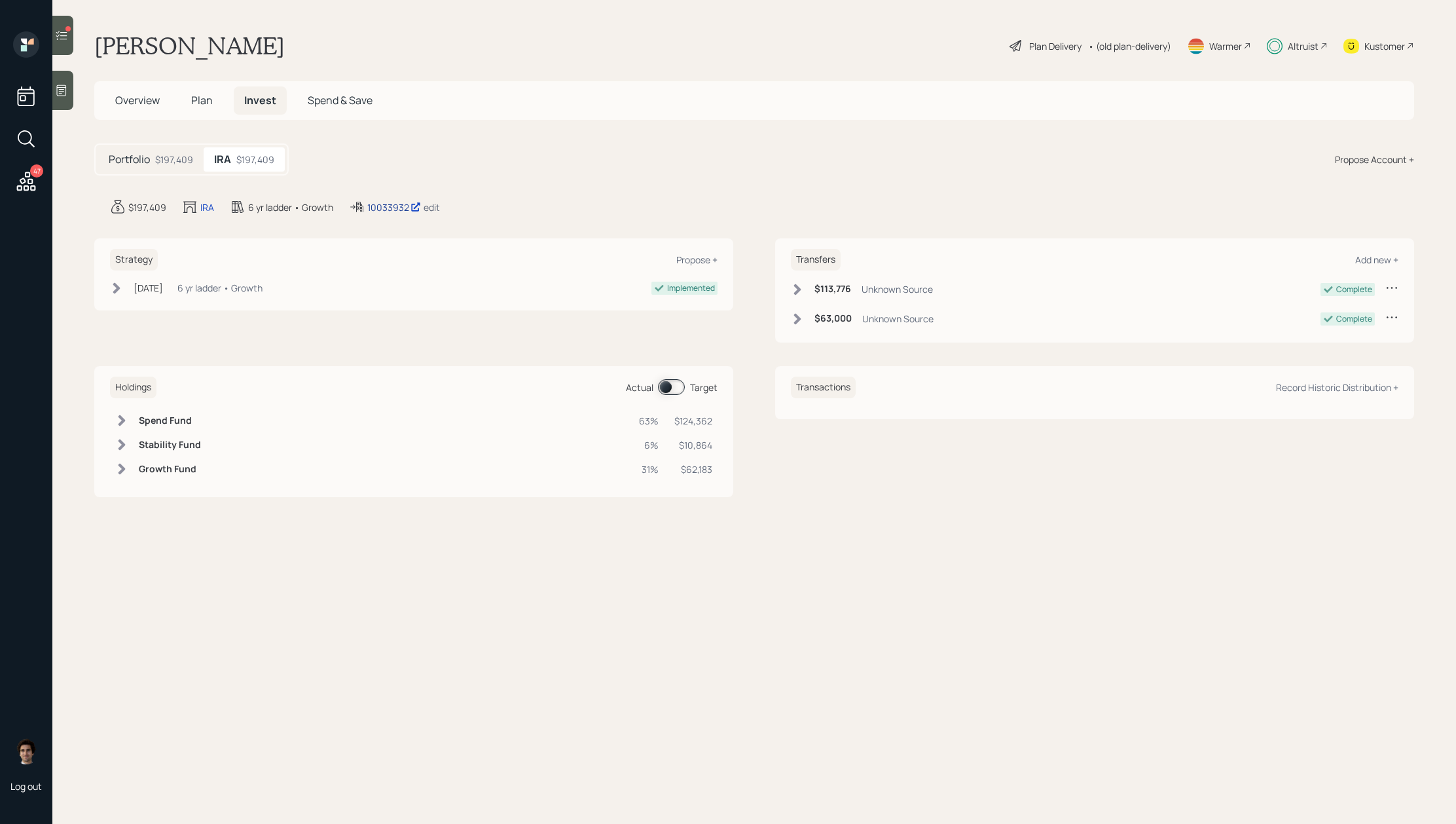
click at [403, 201] on div "10033932" at bounding box center [394, 207] width 54 height 13
click at [1030, 54] on div "Plan Delivery • (old plan-delivery)" at bounding box center [1090, 46] width 165 height 29
click at [1029, 49] on div "Plan Delivery" at bounding box center [1055, 46] width 52 height 13
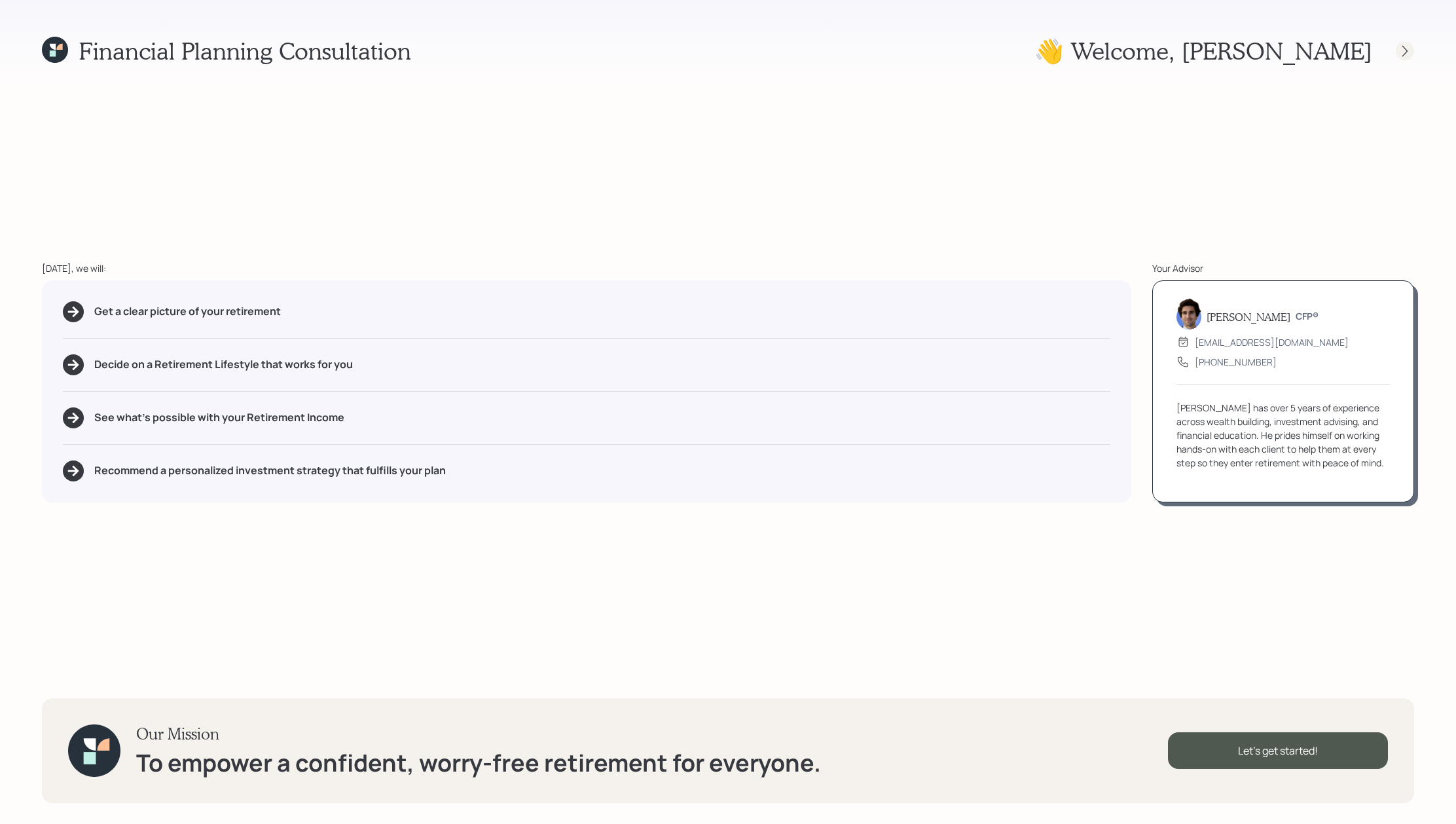
click at [1401, 47] on icon at bounding box center [1405, 50] width 13 height 13
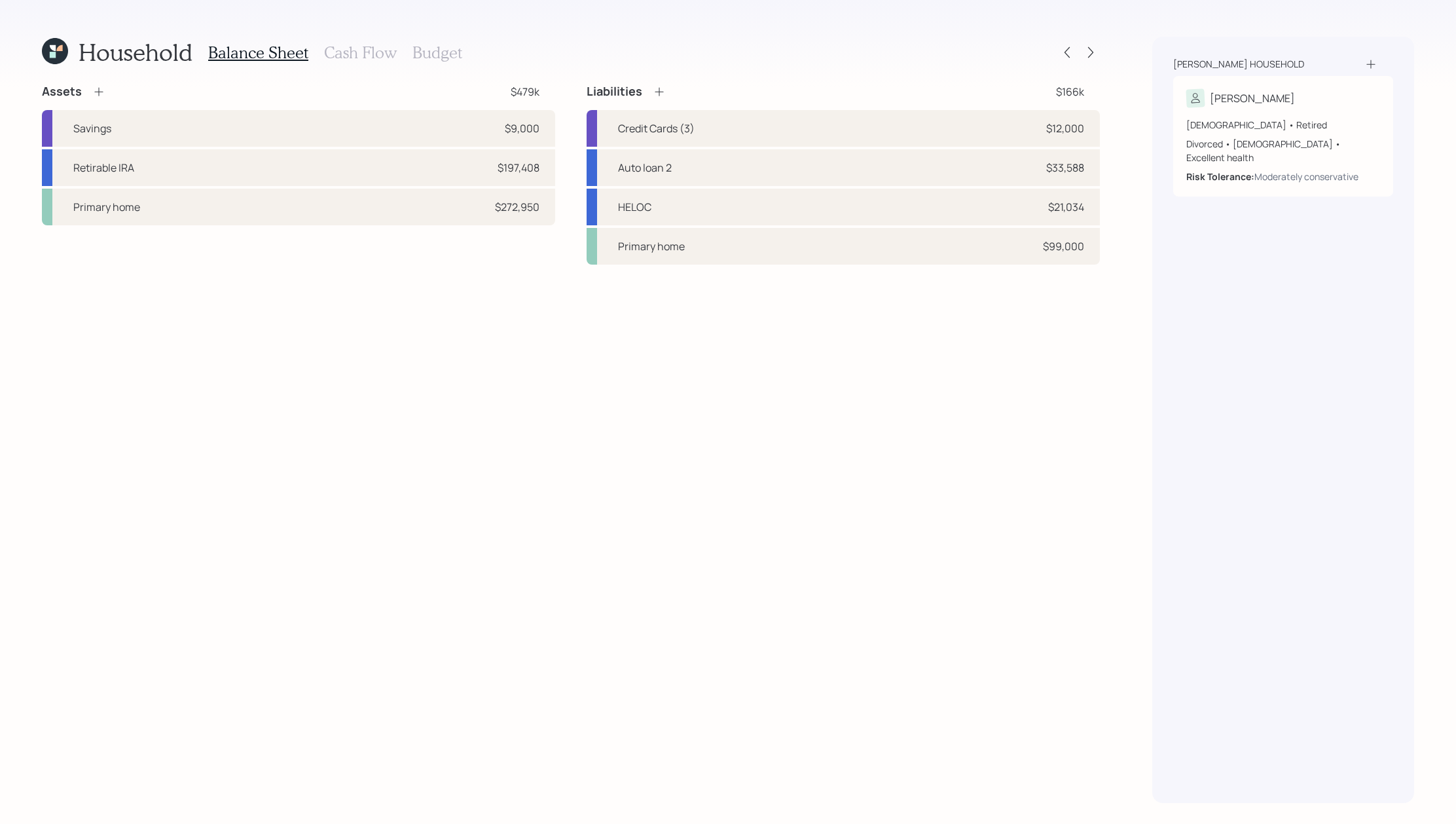
click at [390, 54] on h3 "Cash Flow" at bounding box center [360, 52] width 73 height 19
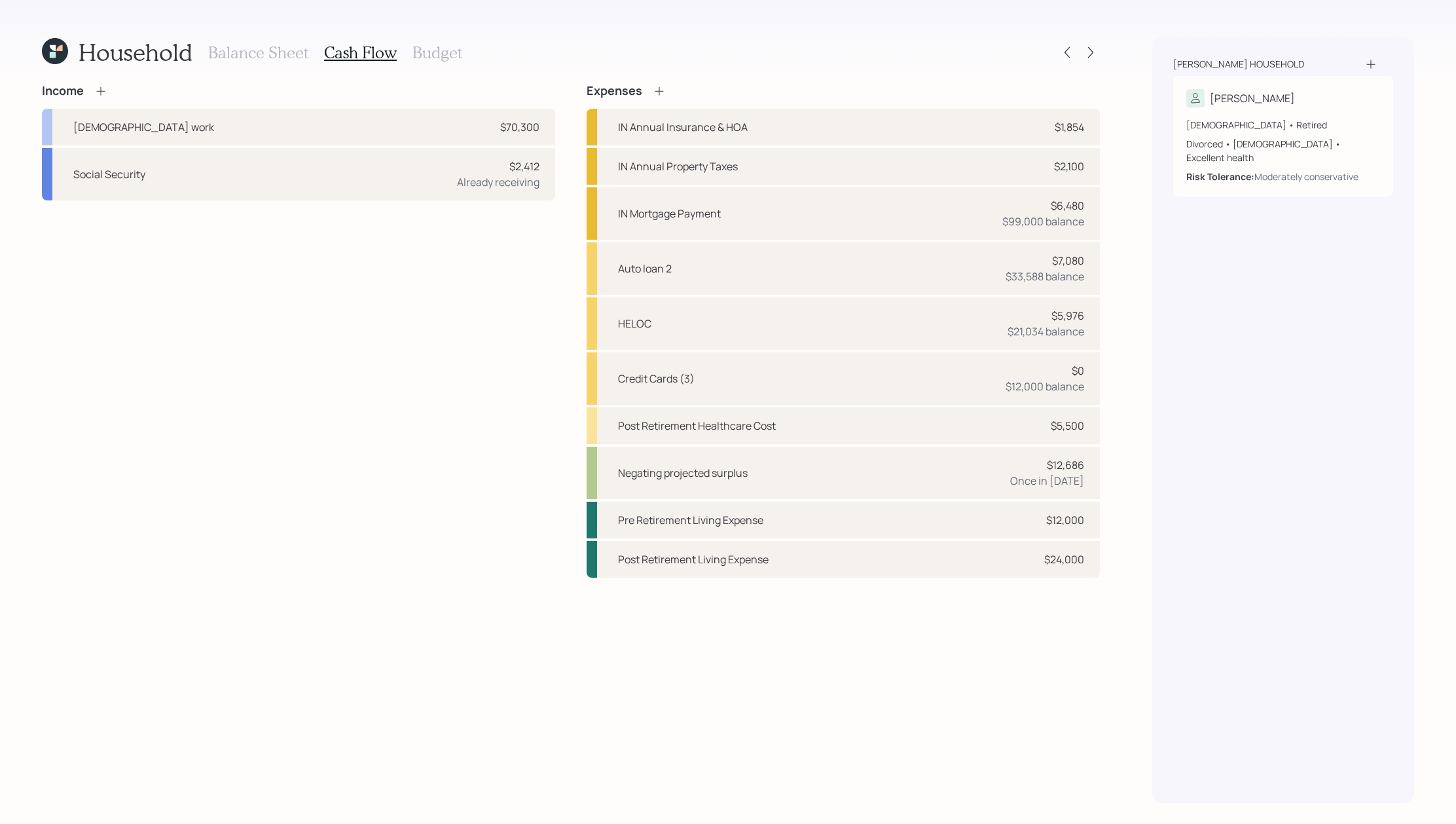
click at [424, 61] on h3 "Budget" at bounding box center [437, 52] width 49 height 19
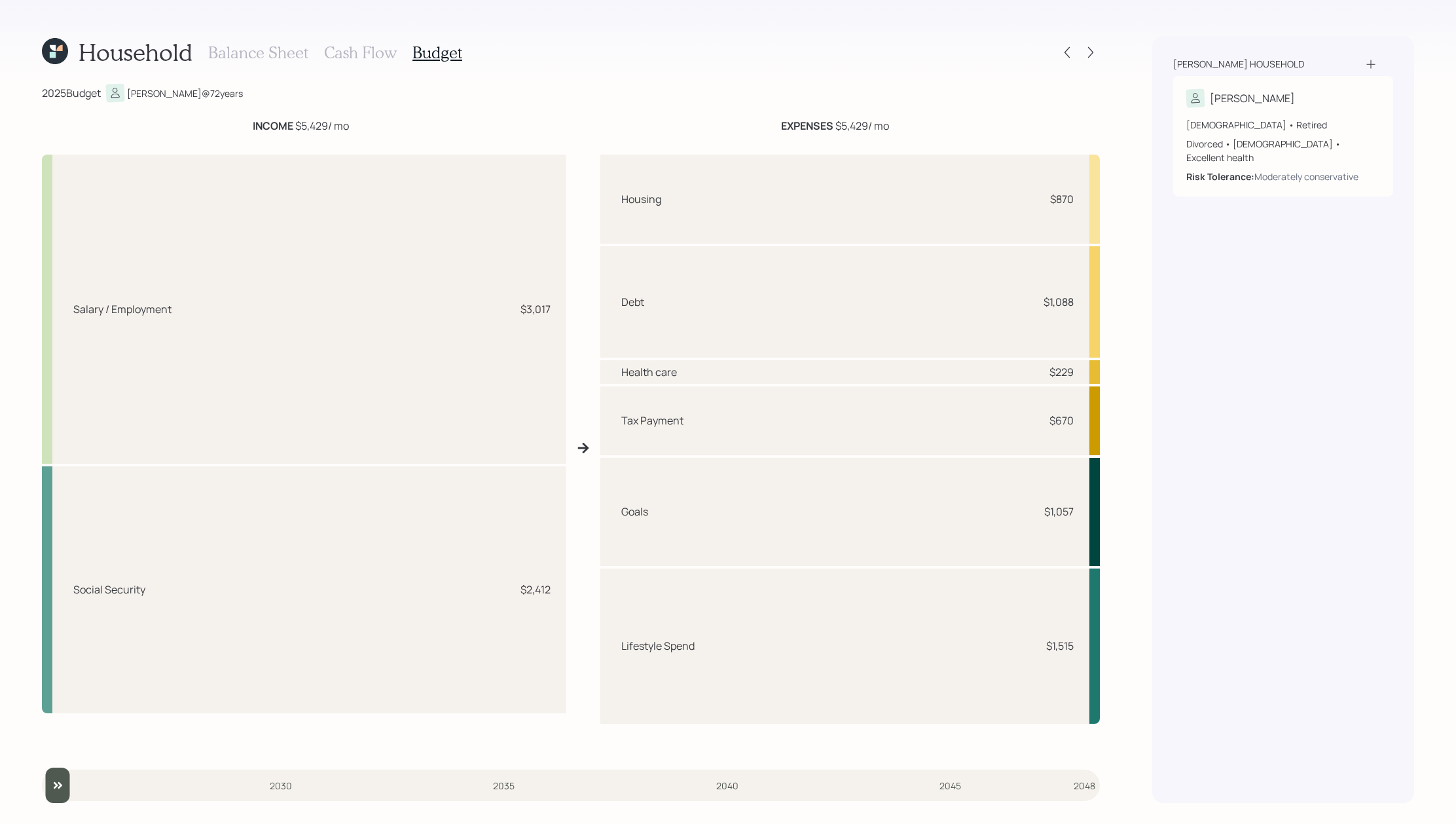
click at [379, 61] on h3 "Cash Flow" at bounding box center [360, 52] width 73 height 19
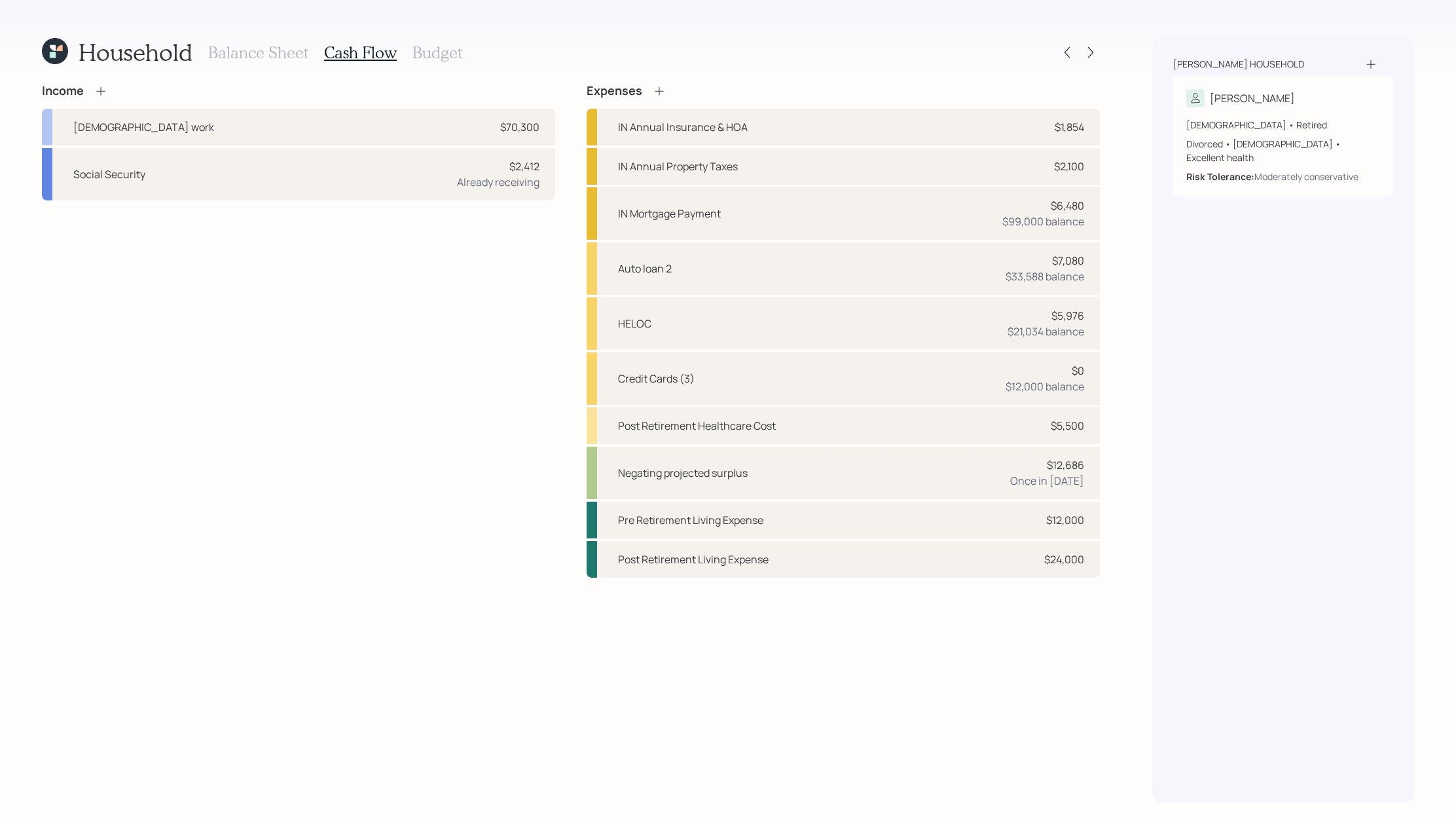
click at [648, 85] on div "Expenses" at bounding box center [626, 91] width 79 height 14
click at [656, 88] on icon at bounding box center [659, 91] width 13 height 13
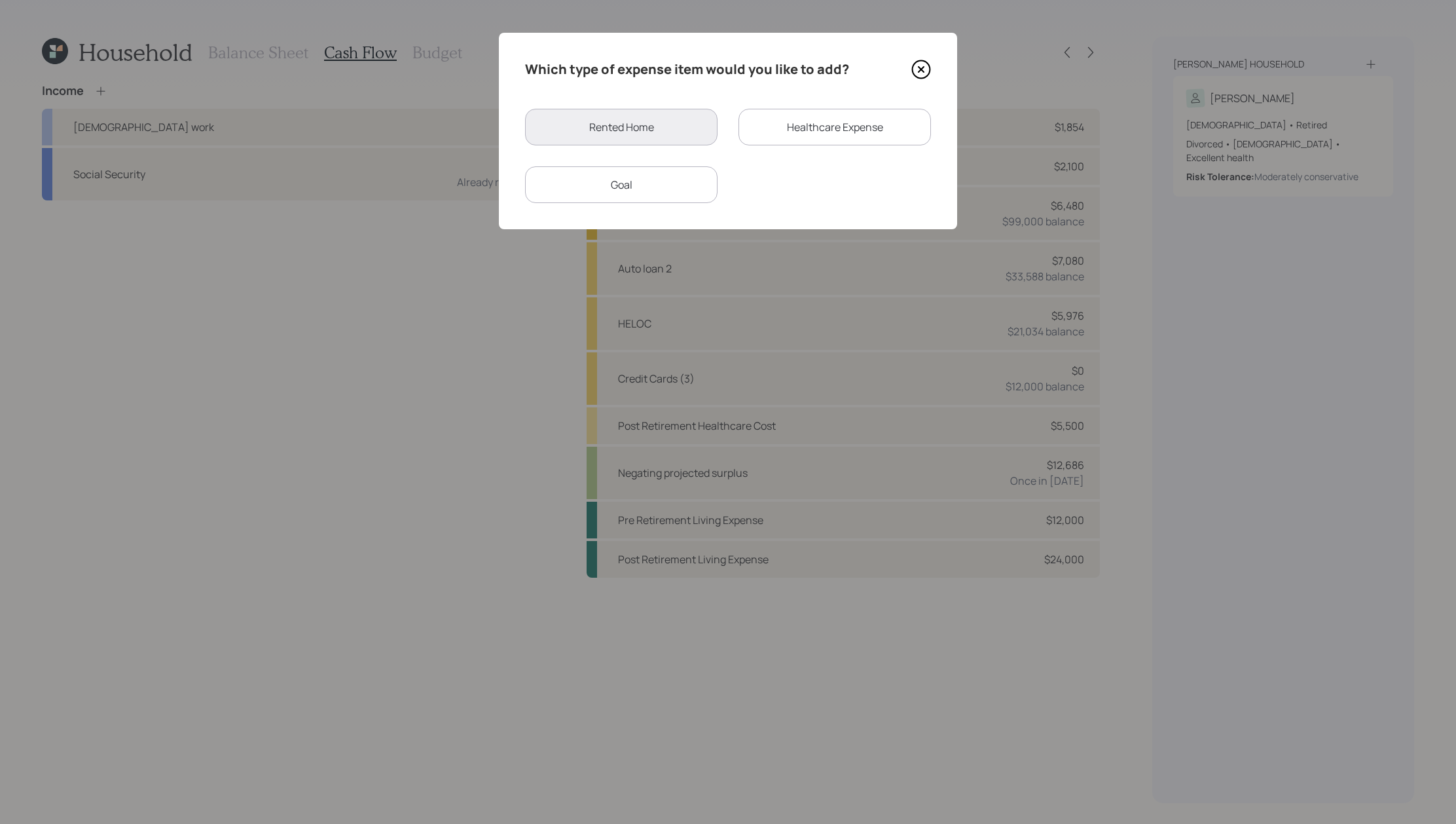
click at [699, 177] on div "Goal" at bounding box center [621, 184] width 192 height 37
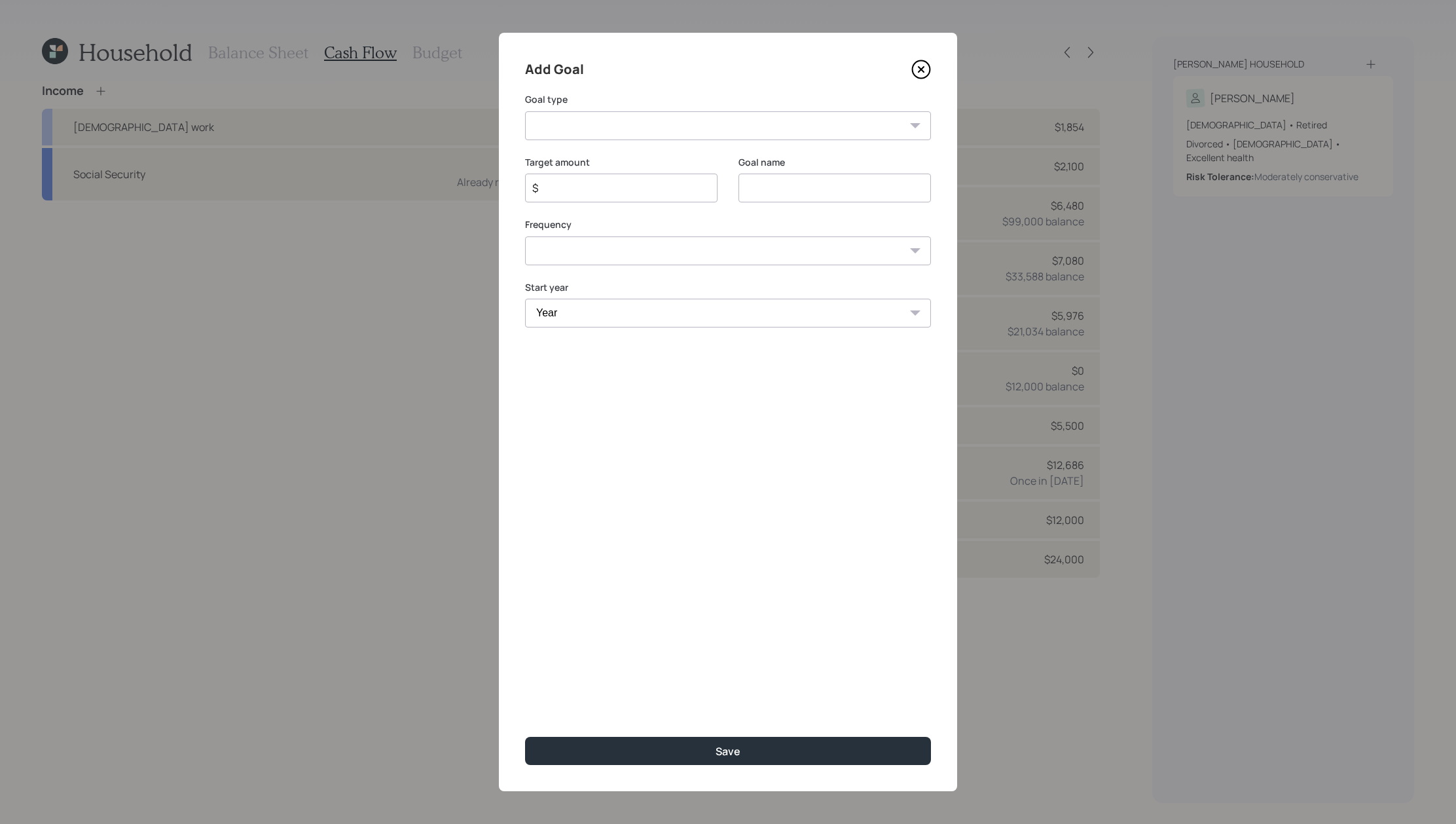
click at [639, 118] on select "Create an emergency fund Donate to charity Purchase a home Make a purchase Supp…" at bounding box center [728, 126] width 406 height 29
select select "other"
type input "Other"
click at [612, 198] on div "$" at bounding box center [621, 188] width 192 height 29
click at [614, 193] on input "$" at bounding box center [615, 187] width 170 height 15
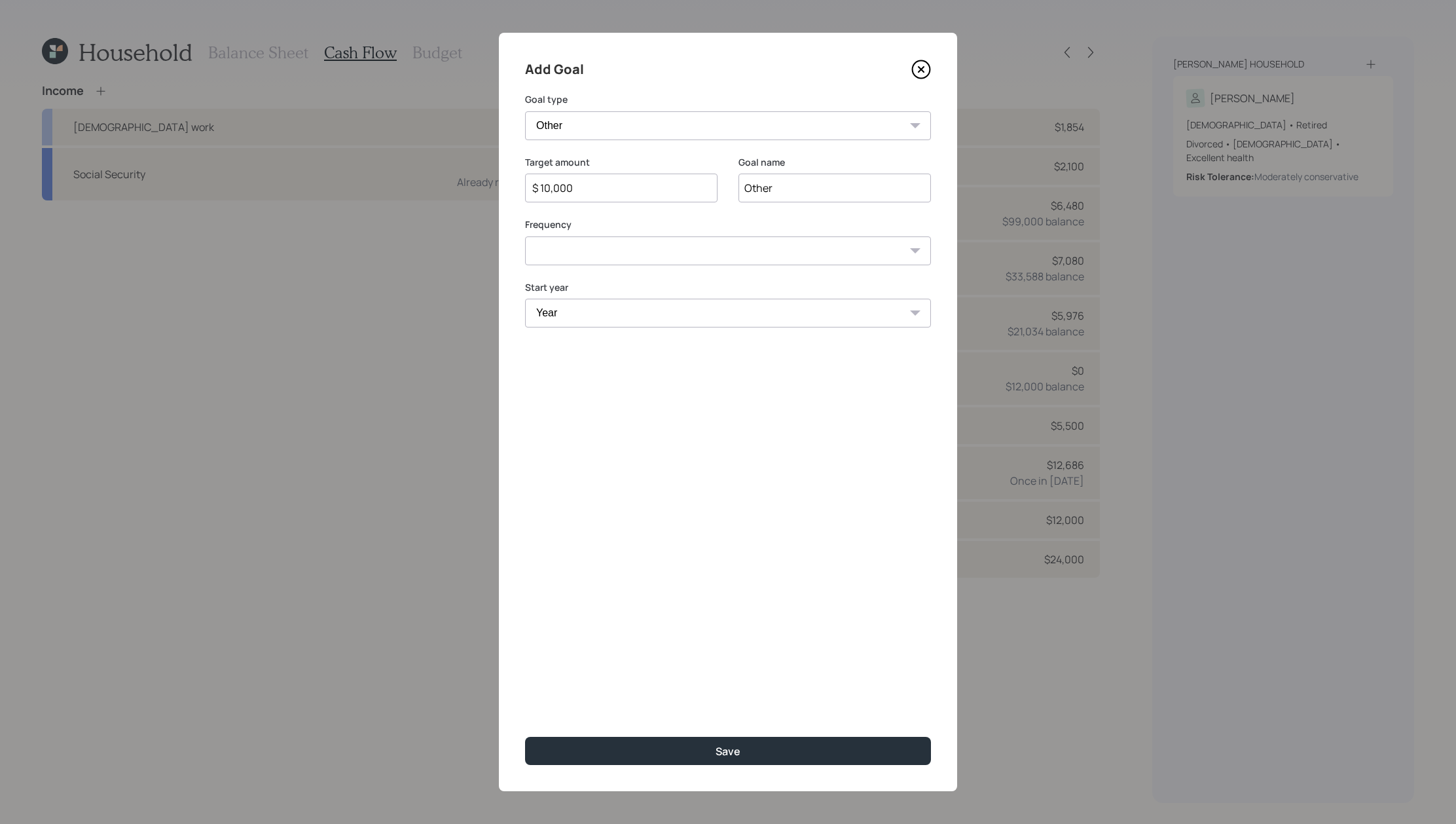
type input "$ 10,000"
click at [759, 182] on input "Other" at bounding box center [835, 188] width 192 height 29
type input "2025 monthly withdrawals August to December"
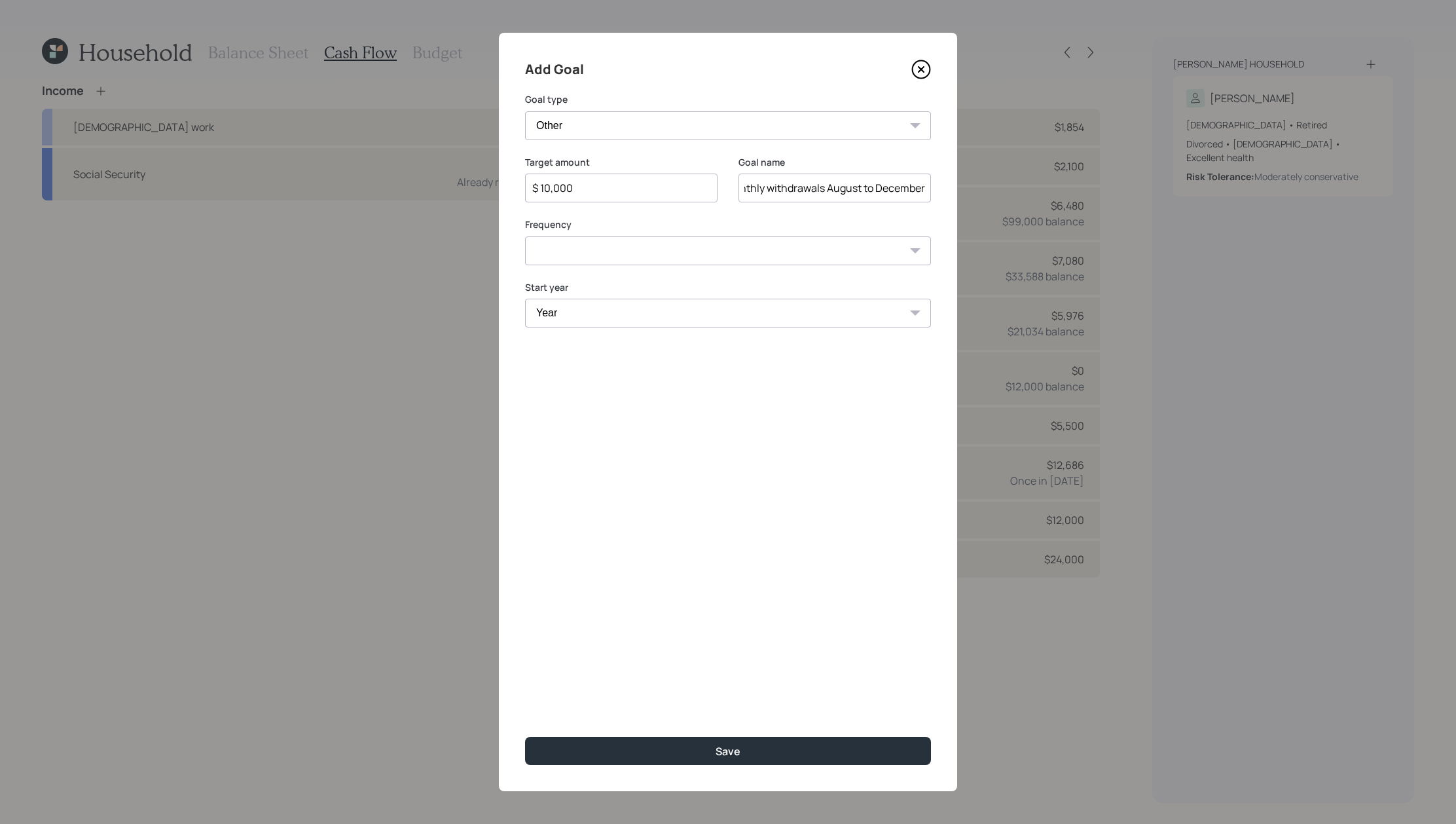
click at [663, 254] on select "One time Every 1 year Every 2 years Every 3 years Every 4 years Every 5 years E…" at bounding box center [728, 251] width 406 height 29
select select "0"
click at [639, 309] on select "Year [DATE] 2026 2027 2028 2029 2030 2031 2032 2033 2034 2035 2036 2037 2038 20…" at bounding box center [728, 313] width 406 height 29
select select "2025"
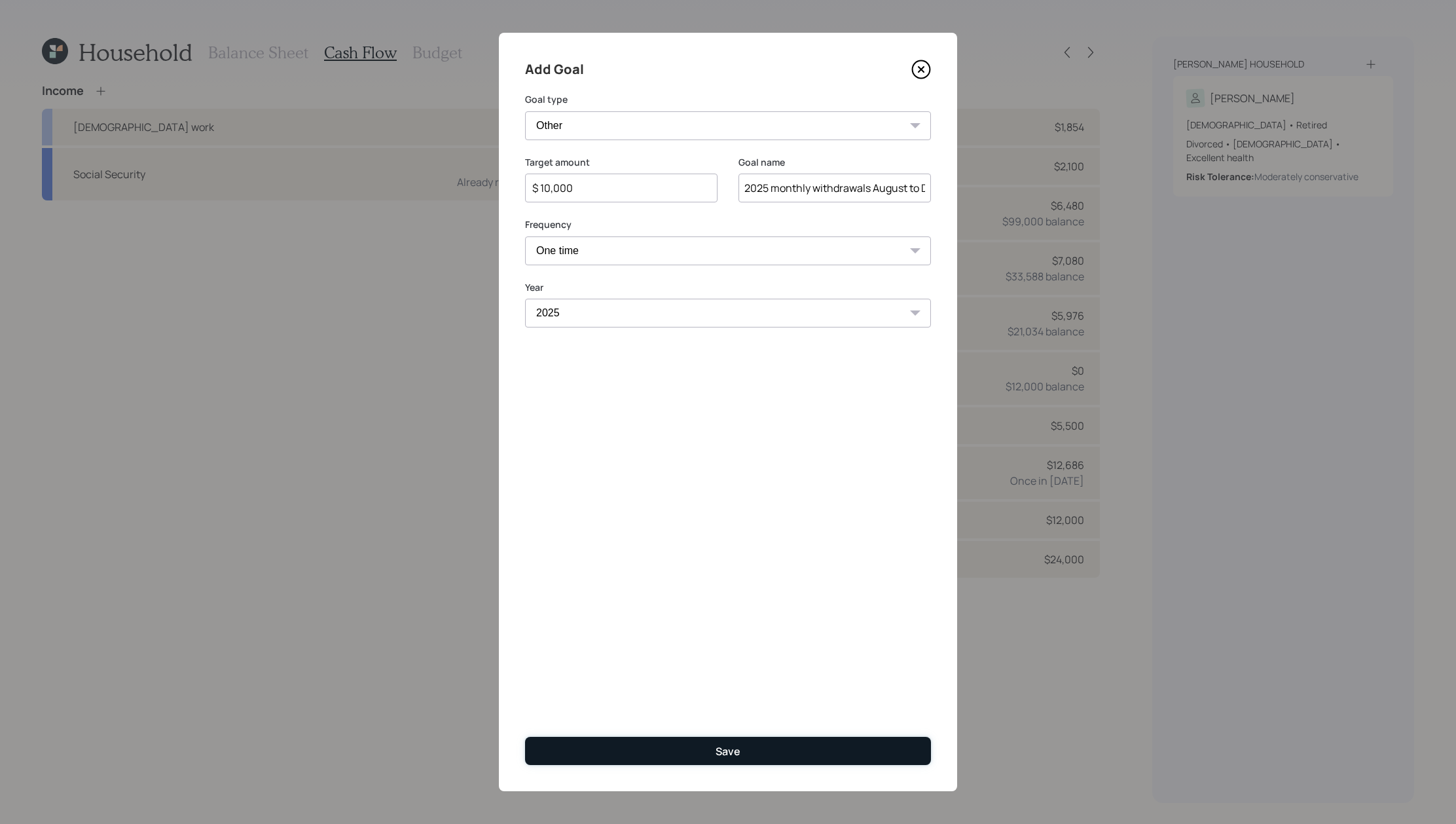
click at [674, 743] on button "Save" at bounding box center [728, 750] width 406 height 28
type input "$"
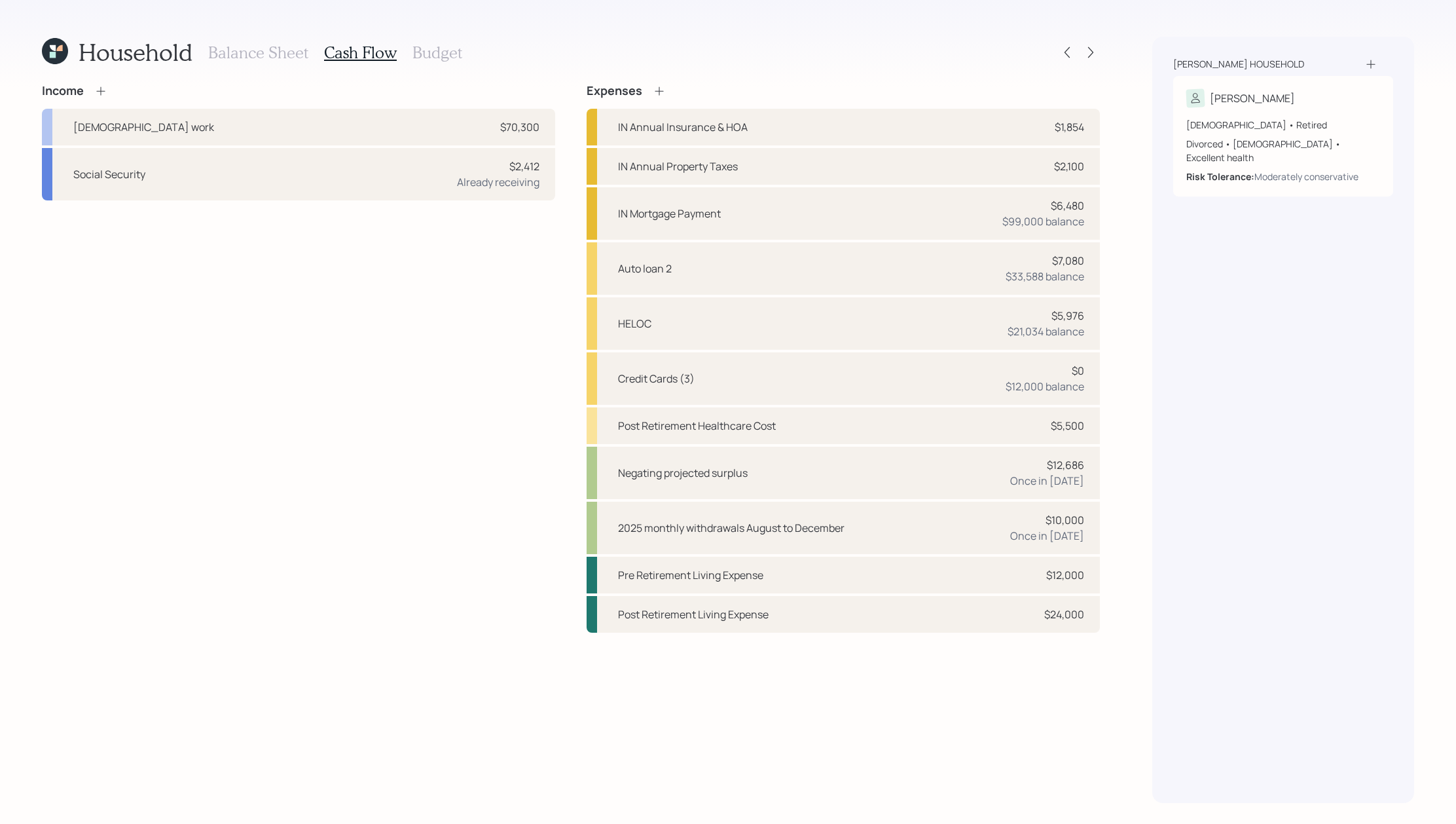
click at [662, 90] on icon at bounding box center [659, 91] width 13 height 13
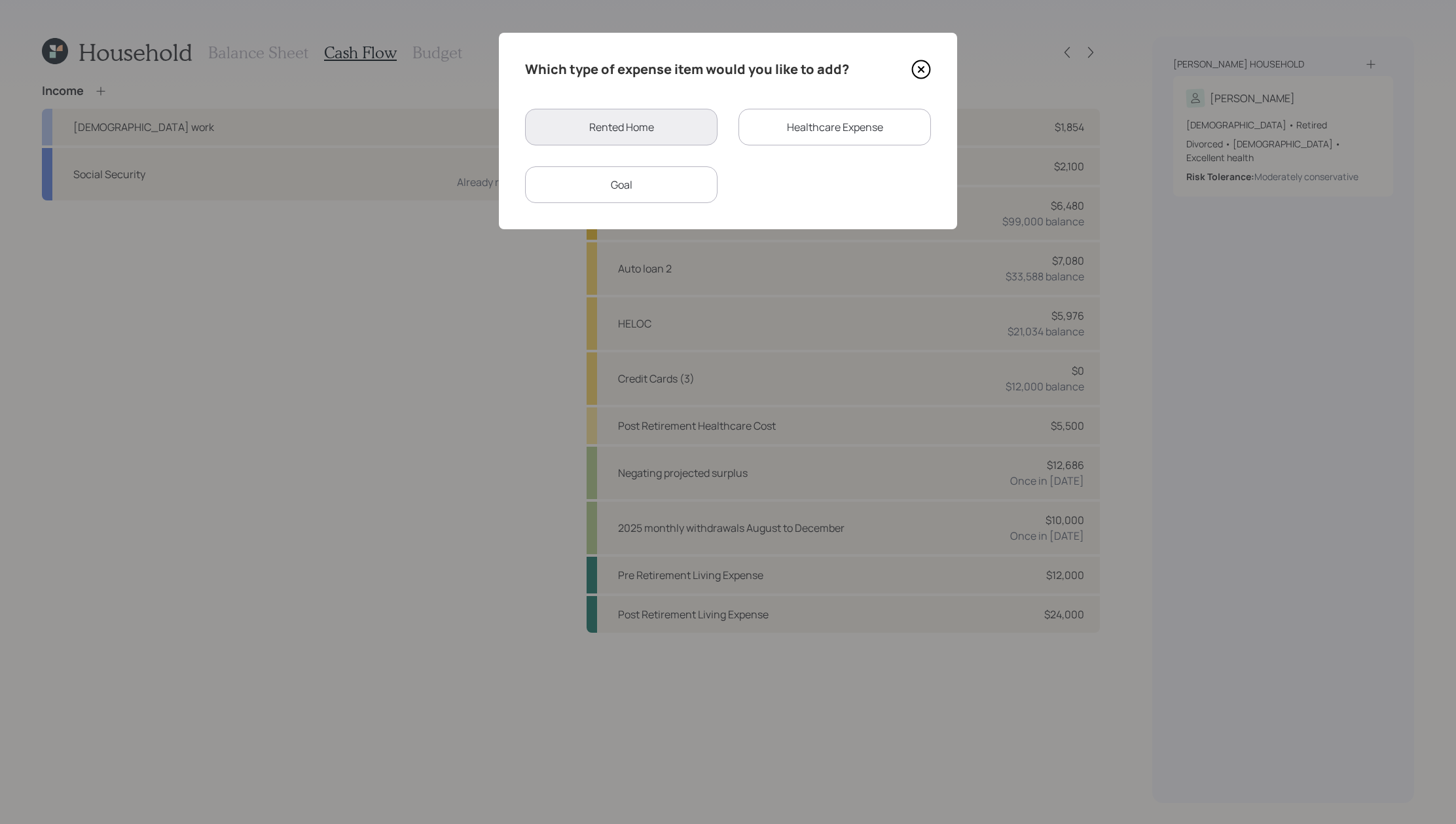
click at [681, 177] on div "Goal" at bounding box center [621, 184] width 192 height 37
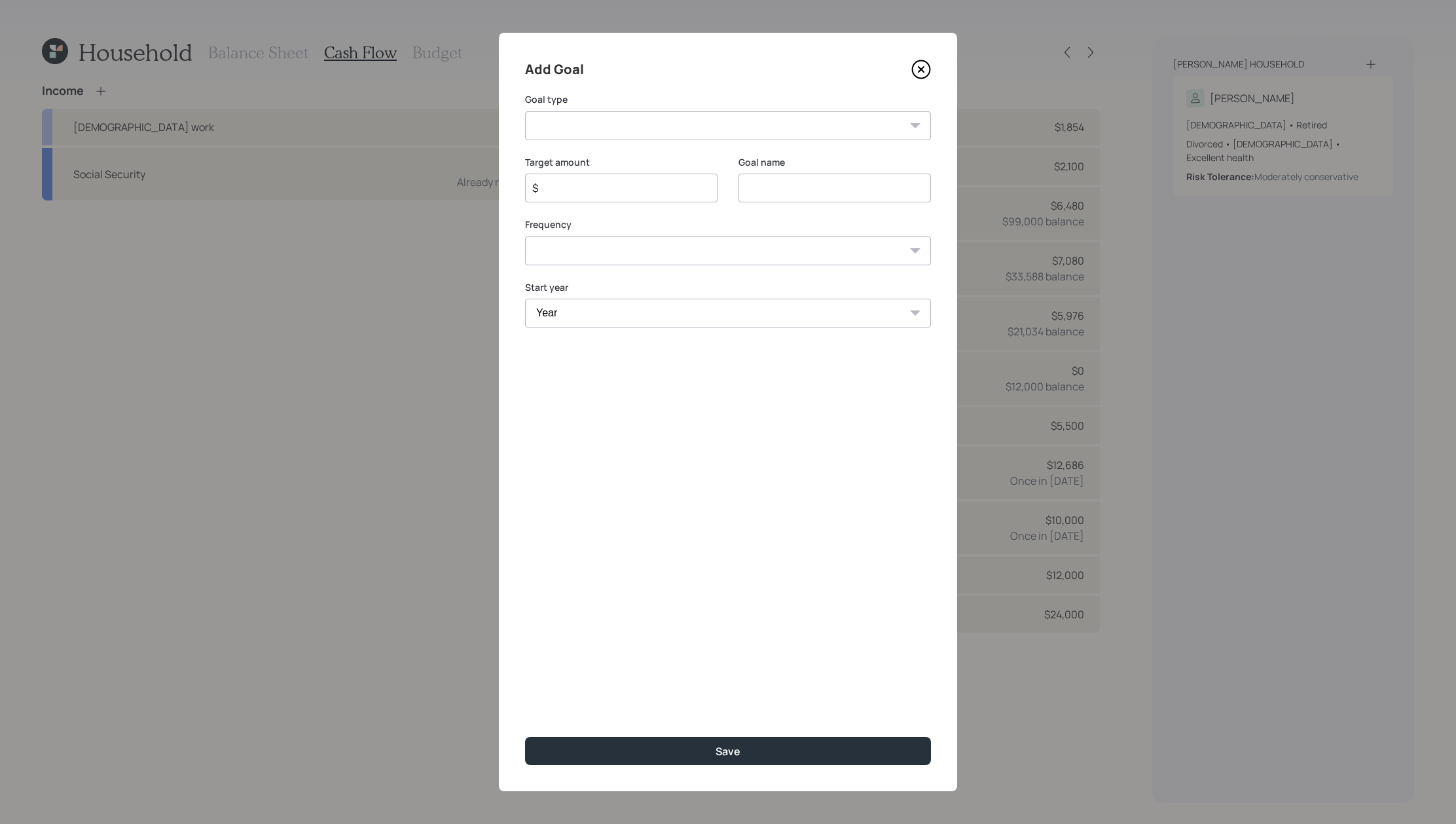
click at [669, 110] on div "Goal type Create an emergency fund Donate to charity Purchase a home Make a pur…" at bounding box center [728, 116] width 406 height 47
click at [667, 146] on div "Add Goal Goal type Create an emergency fund Donate to charity Purchase a home M…" at bounding box center [728, 411] width 458 height 758
click at [667, 117] on select "Create an emergency fund Donate to charity Purchase a home Make a purchase Supp…" at bounding box center [728, 126] width 406 height 29
select select "other"
type input "Other"
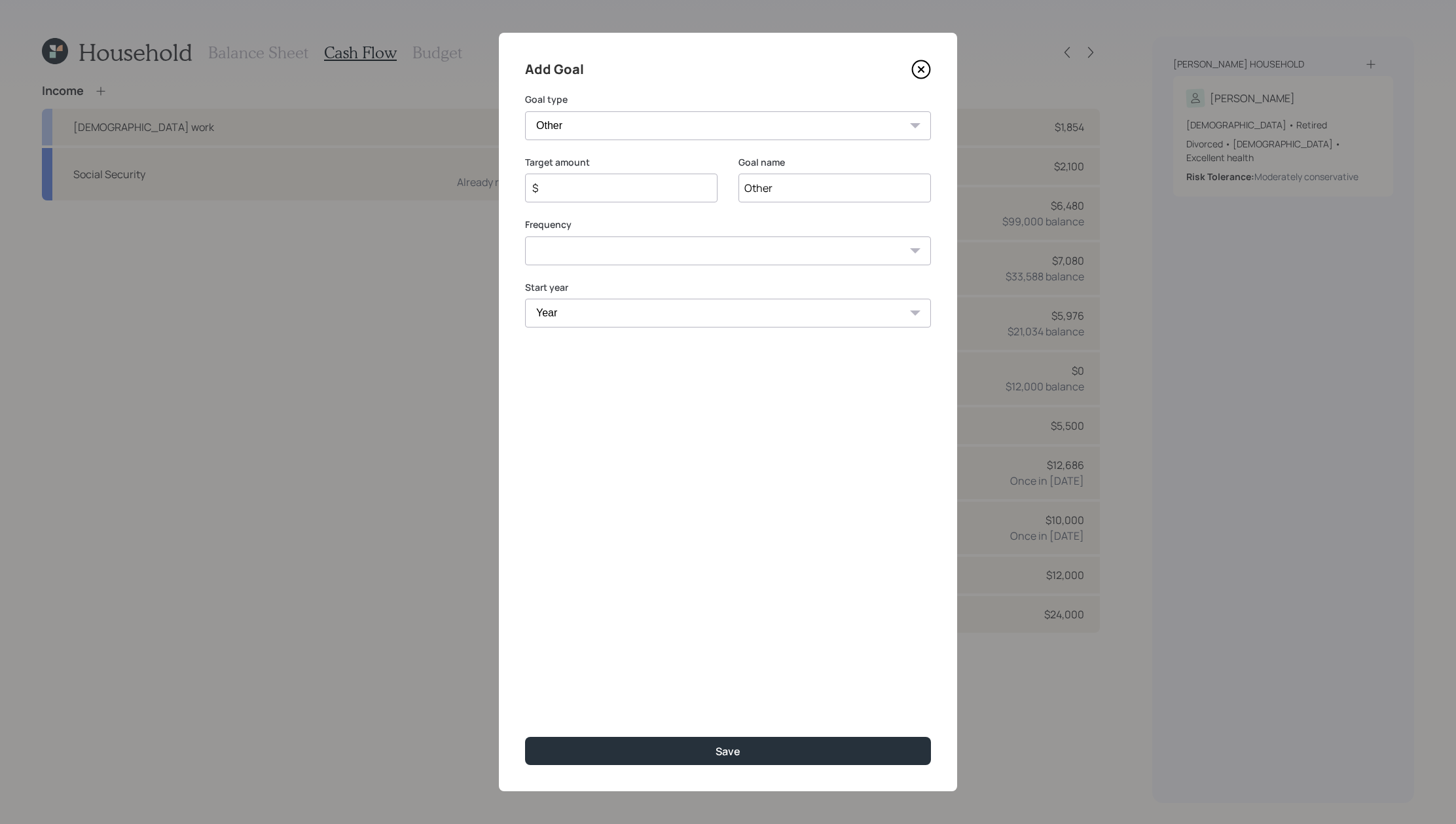
click at [610, 181] on input "$" at bounding box center [615, 187] width 170 height 15
type input "$ 3,000"
click at [768, 189] on input "Other" at bounding box center [835, 188] width 192 height 29
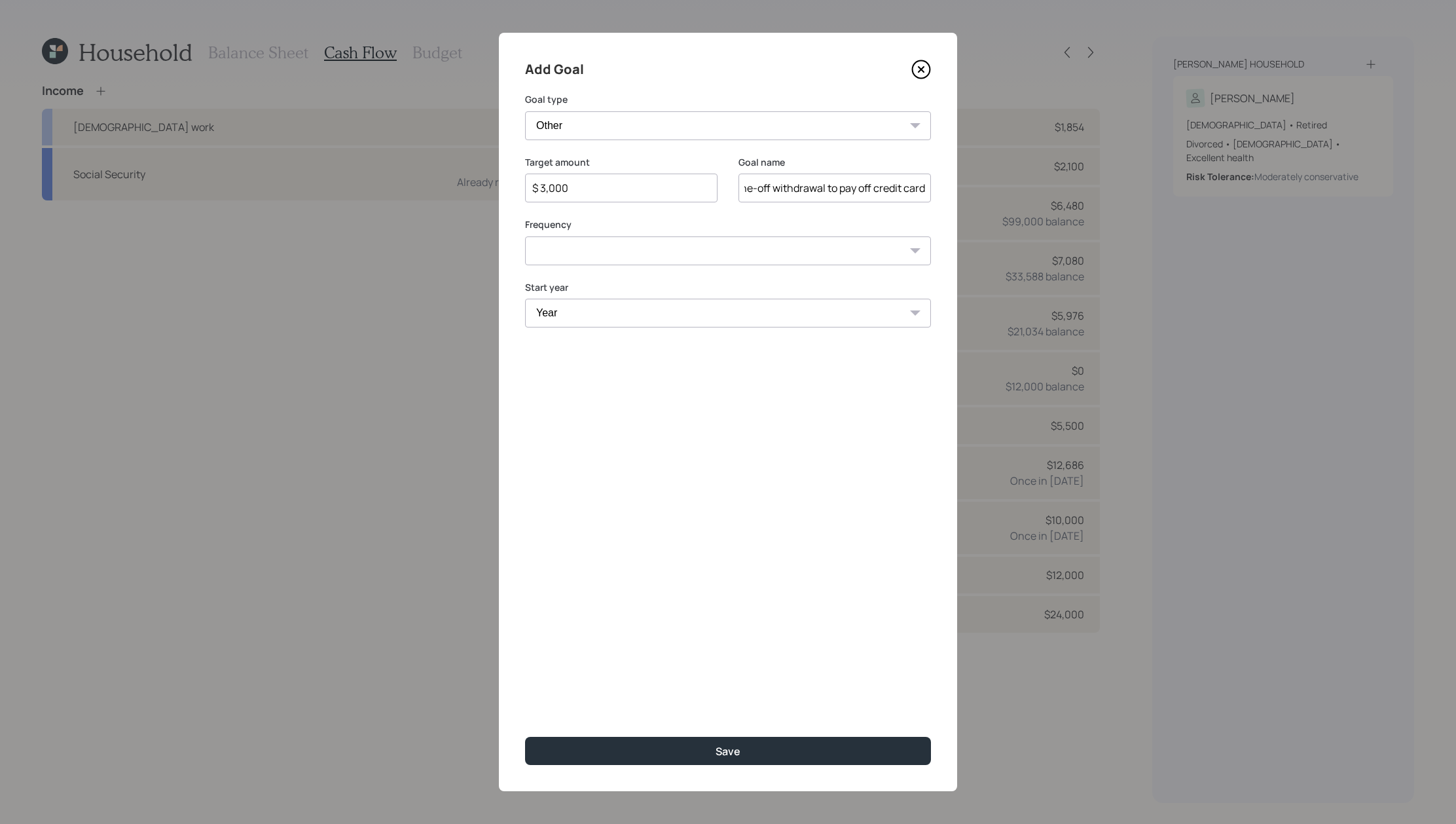
type input "[DATE] one-off withdrawal to pay off credit card"
click at [722, 244] on select "One time Every 1 year Every 2 years Every 3 years Every 4 years Every 5 years E…" at bounding box center [728, 251] width 406 height 29
select select "0"
click at [710, 324] on select "Year [DATE] 2026 2027 2028 2029 2030 2031 2032 2033 2034 2035 2036 2037 2038 20…" at bounding box center [728, 313] width 406 height 29
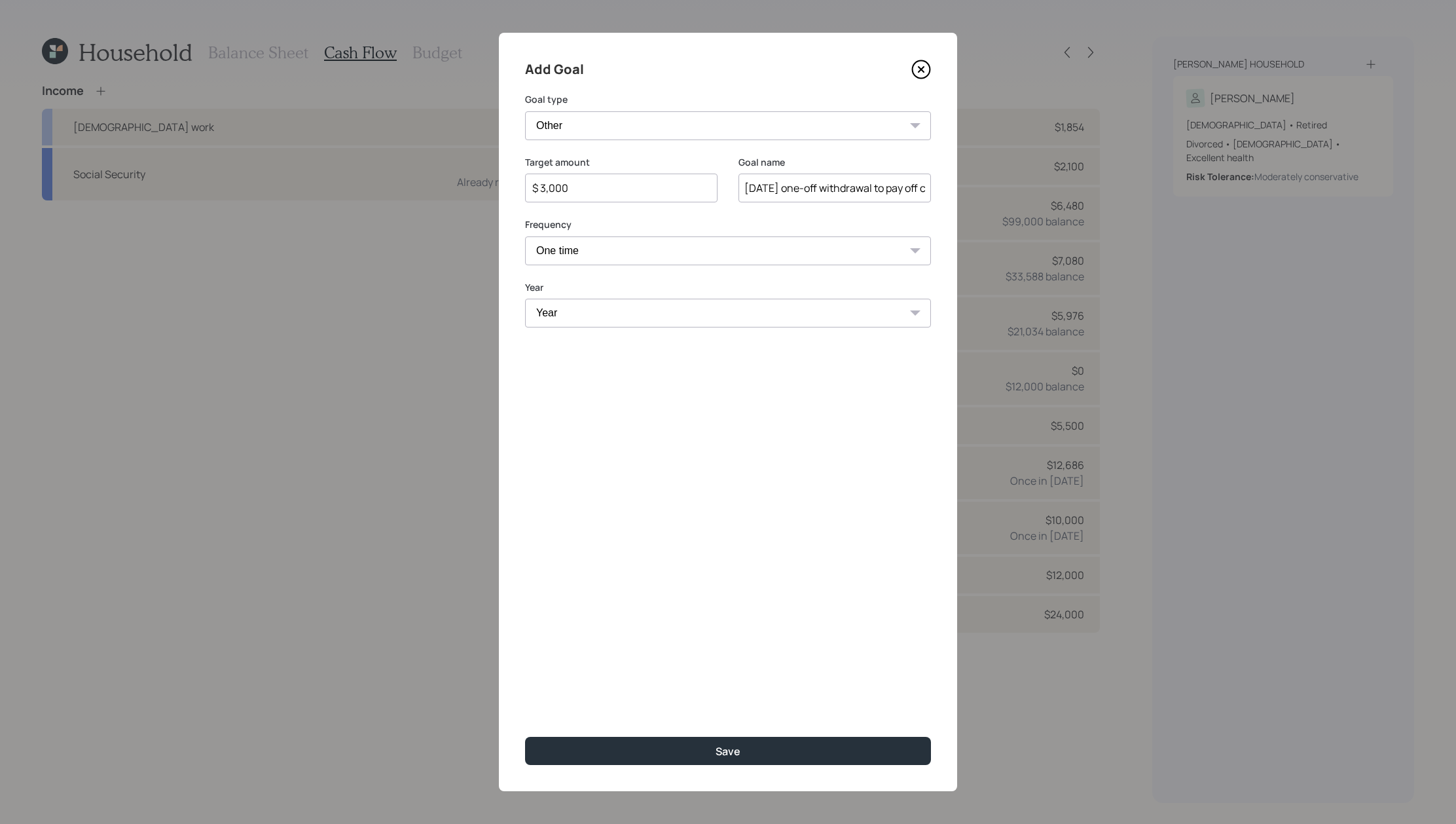
select select "2025"
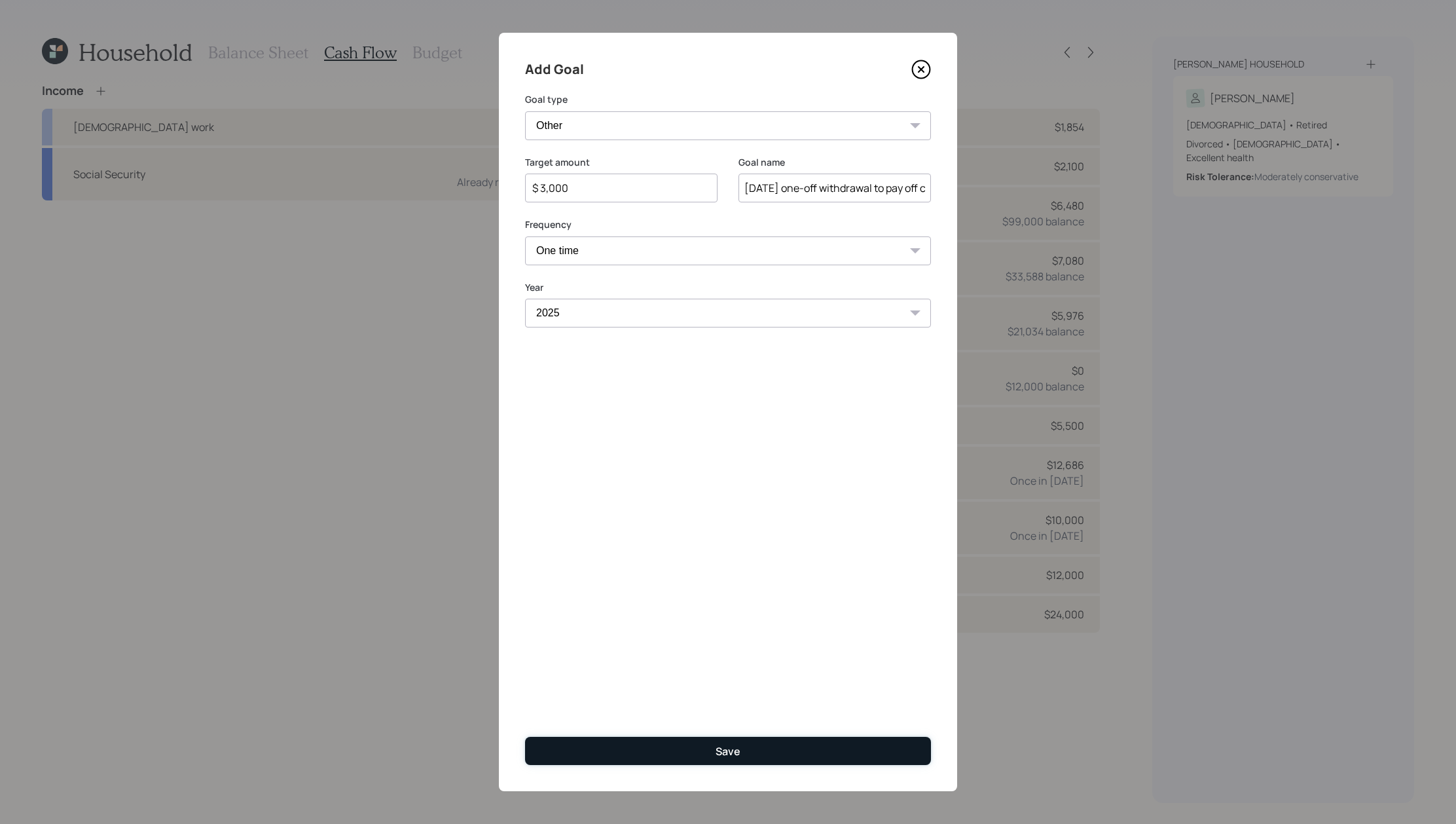
click at [738, 744] on div "Save" at bounding box center [728, 751] width 25 height 14
type input "$"
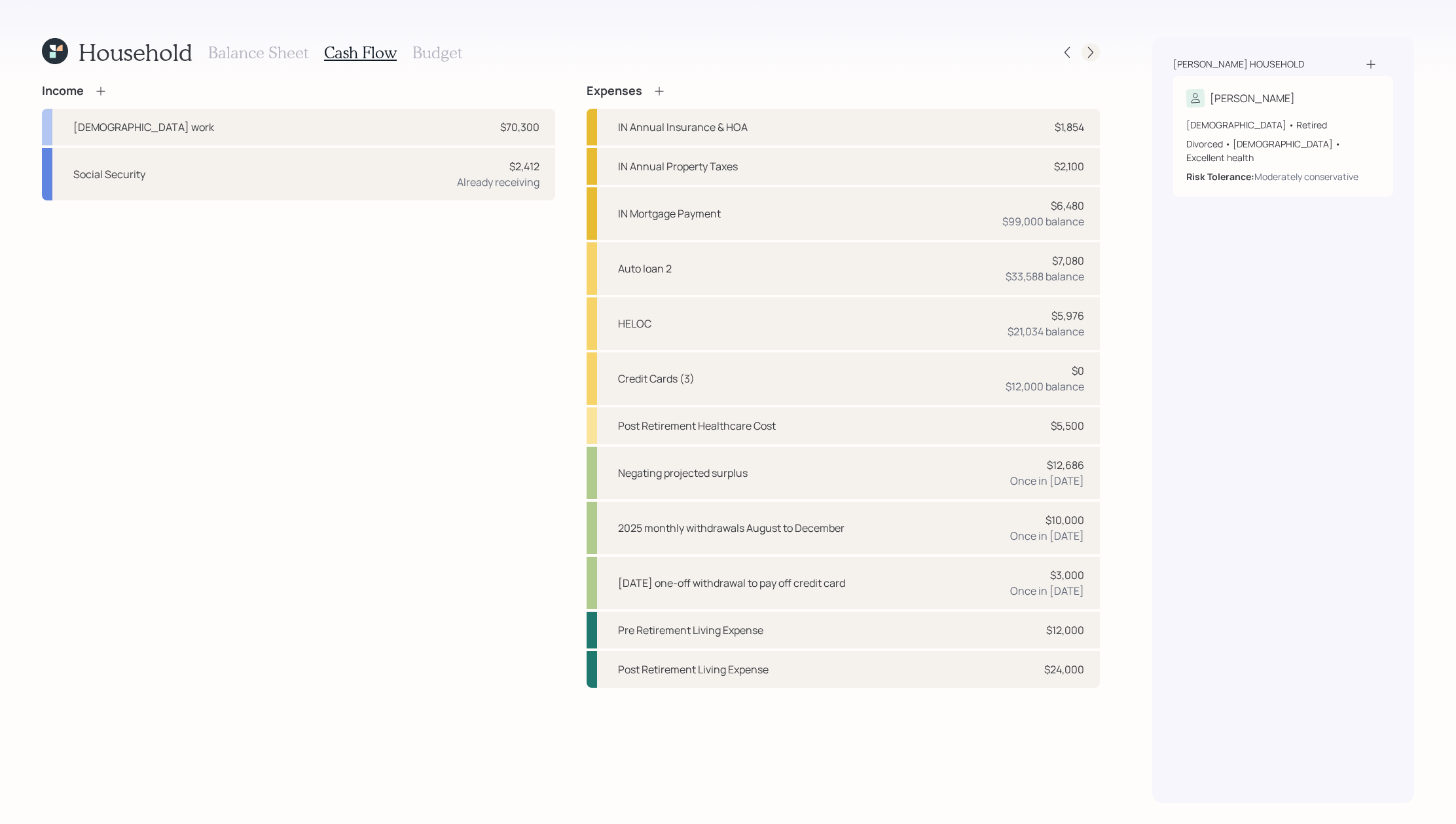
click at [1093, 49] on icon at bounding box center [1090, 52] width 13 height 13
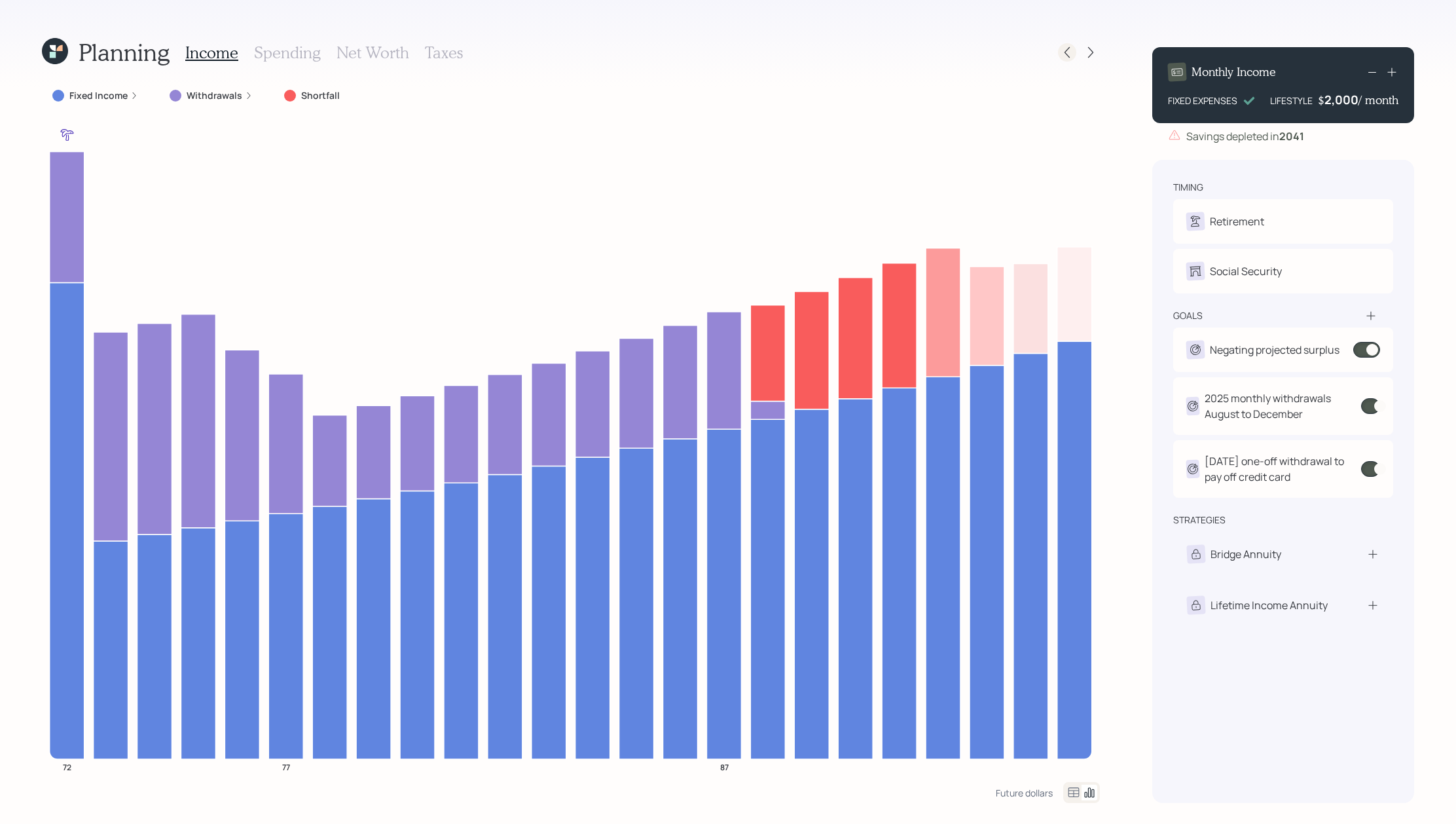
click at [1073, 54] on icon at bounding box center [1067, 52] width 13 height 13
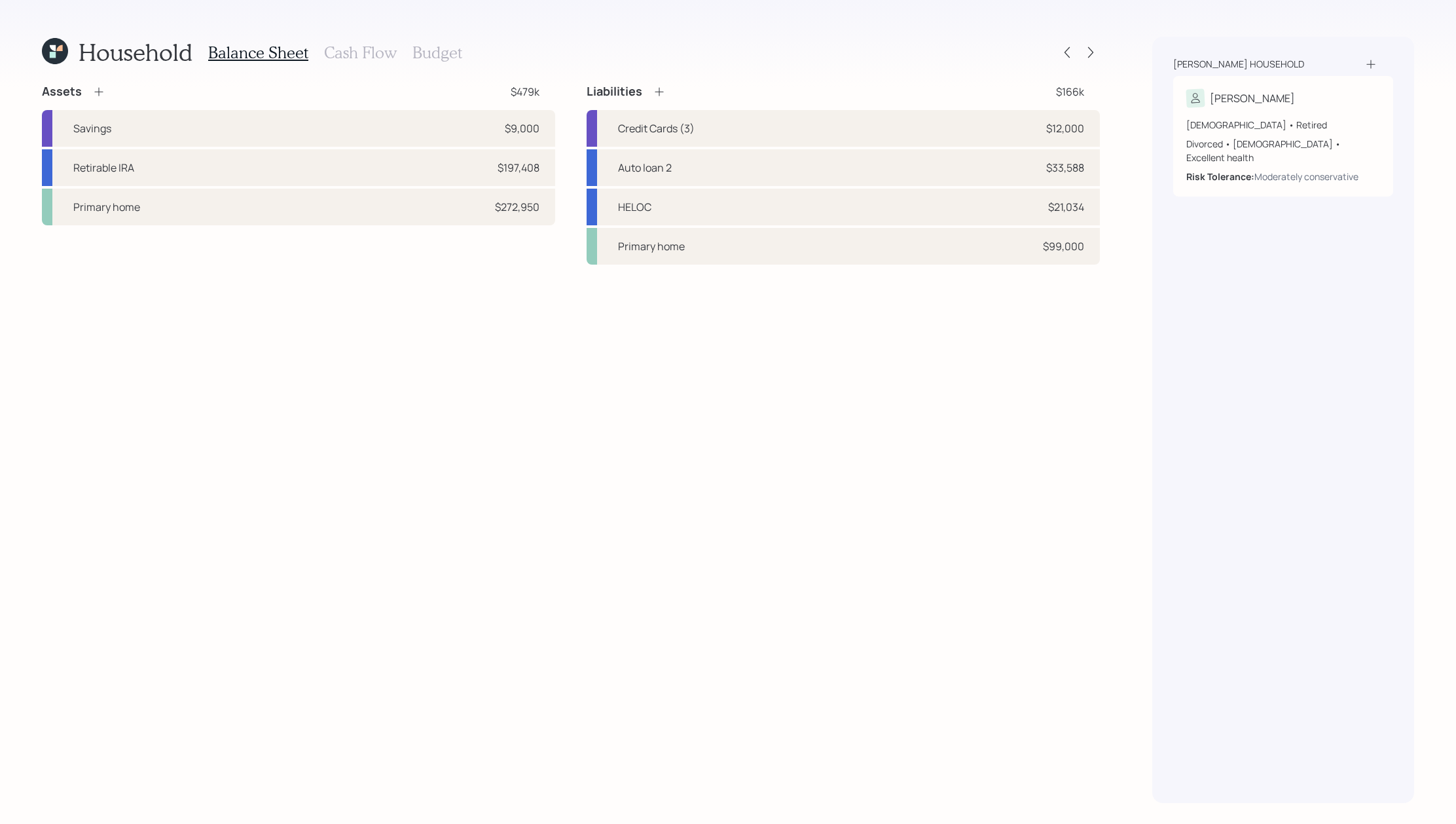
click at [54, 49] on icon at bounding box center [52, 48] width 6 height 6
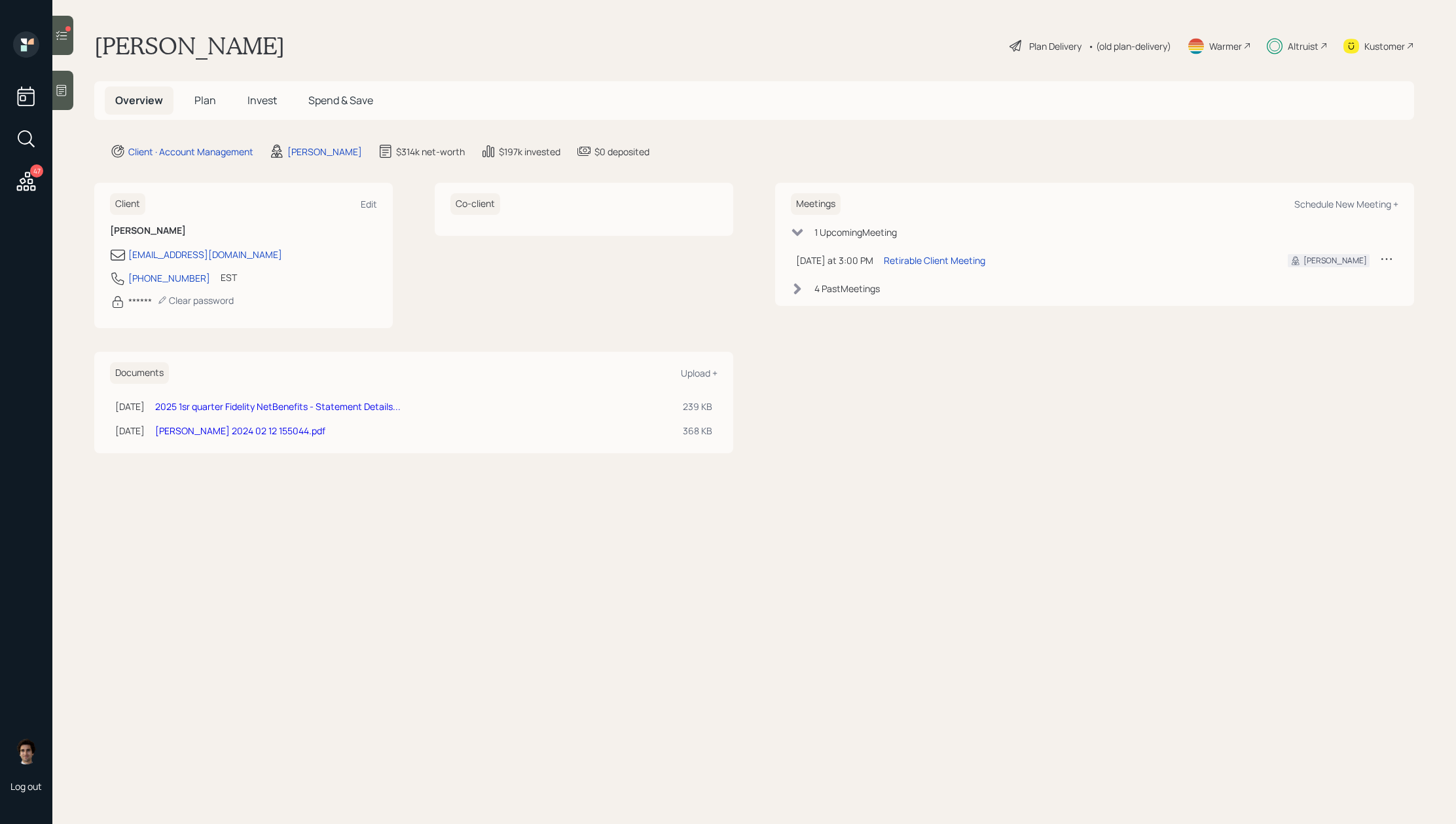
click at [252, 108] on h5 "Invest" at bounding box center [262, 100] width 50 height 28
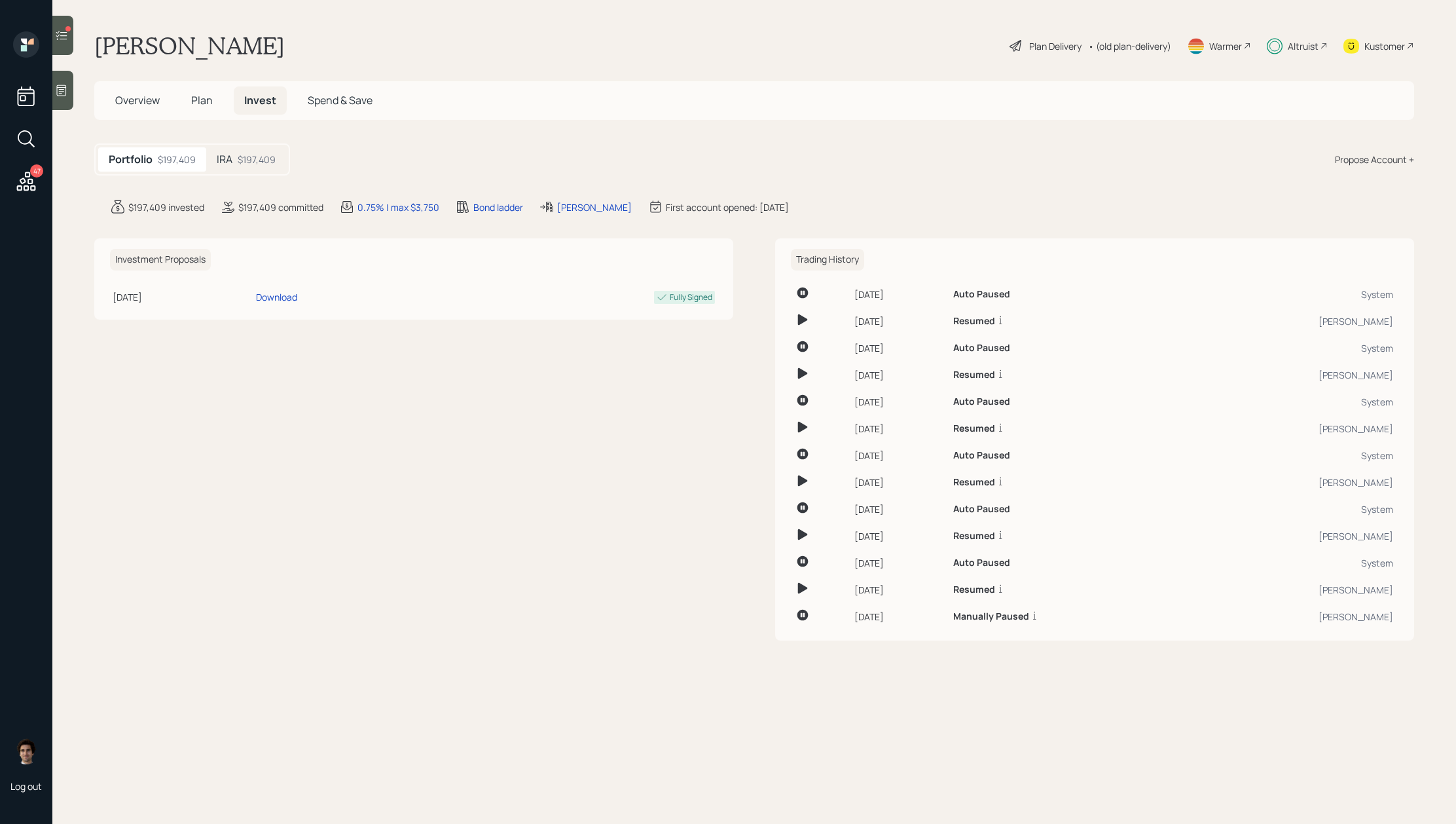
click at [237, 153] on div "$197,409" at bounding box center [256, 159] width 38 height 13
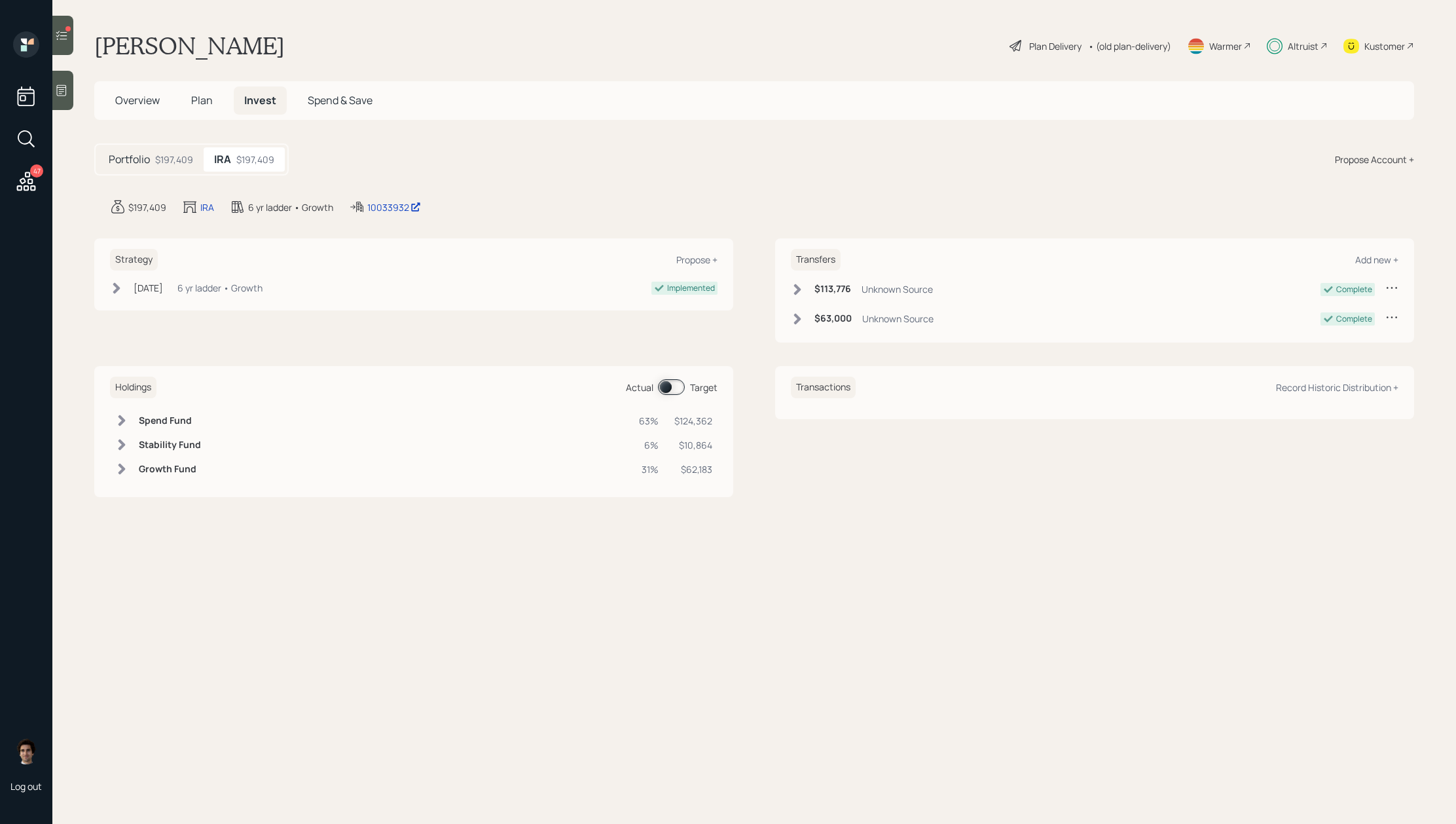
click at [660, 381] on span at bounding box center [671, 386] width 27 height 15
click at [157, 157] on div "$197,409" at bounding box center [174, 159] width 38 height 13
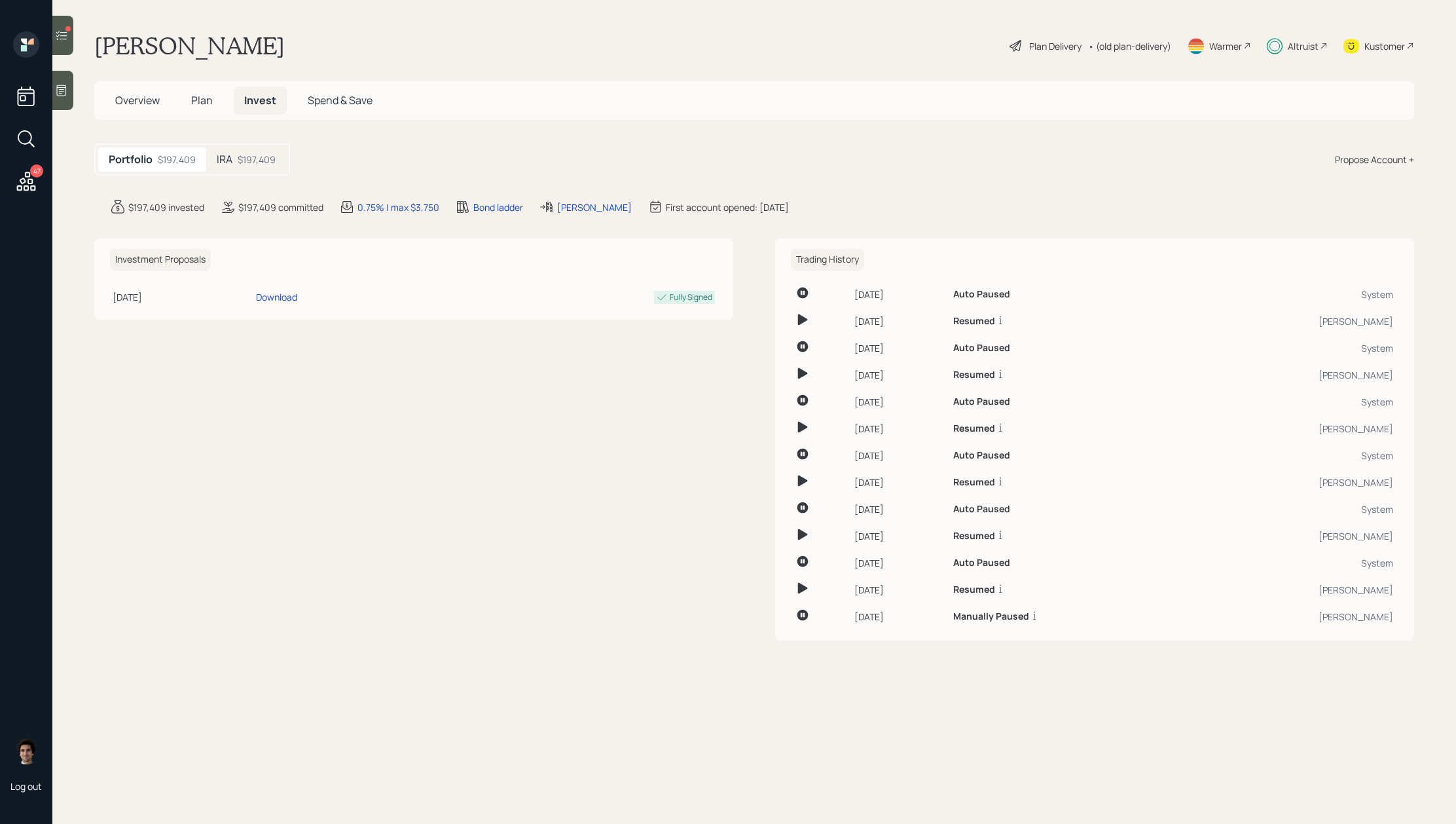
click at [208, 93] on span "Plan" at bounding box center [202, 100] width 22 height 14
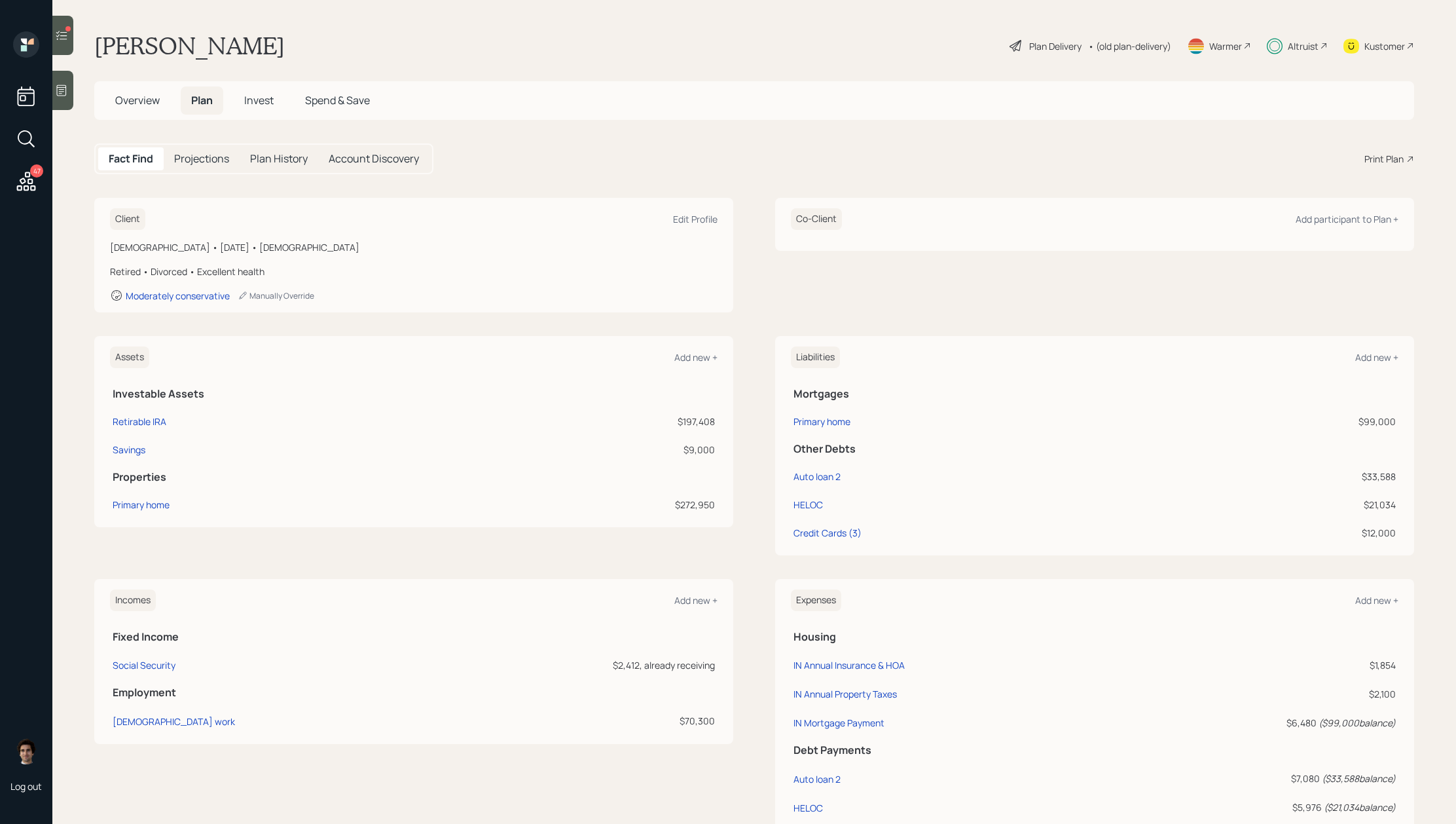
click at [1066, 35] on div "Plan Delivery • (old plan-delivery)" at bounding box center [1090, 46] width 165 height 29
click at [1066, 40] on div "Plan Delivery" at bounding box center [1055, 46] width 52 height 13
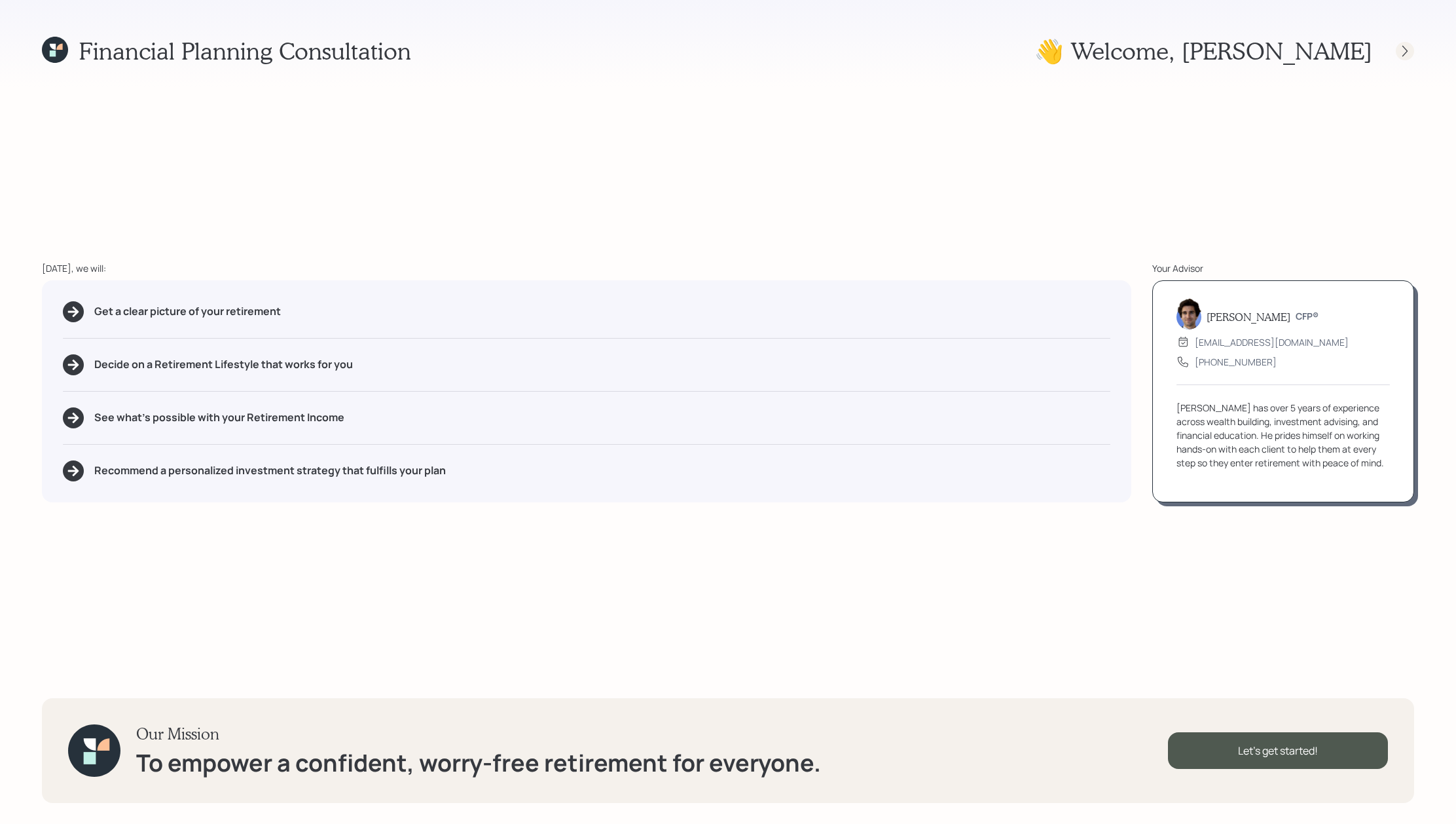
click at [1398, 49] on icon at bounding box center [1405, 50] width 13 height 13
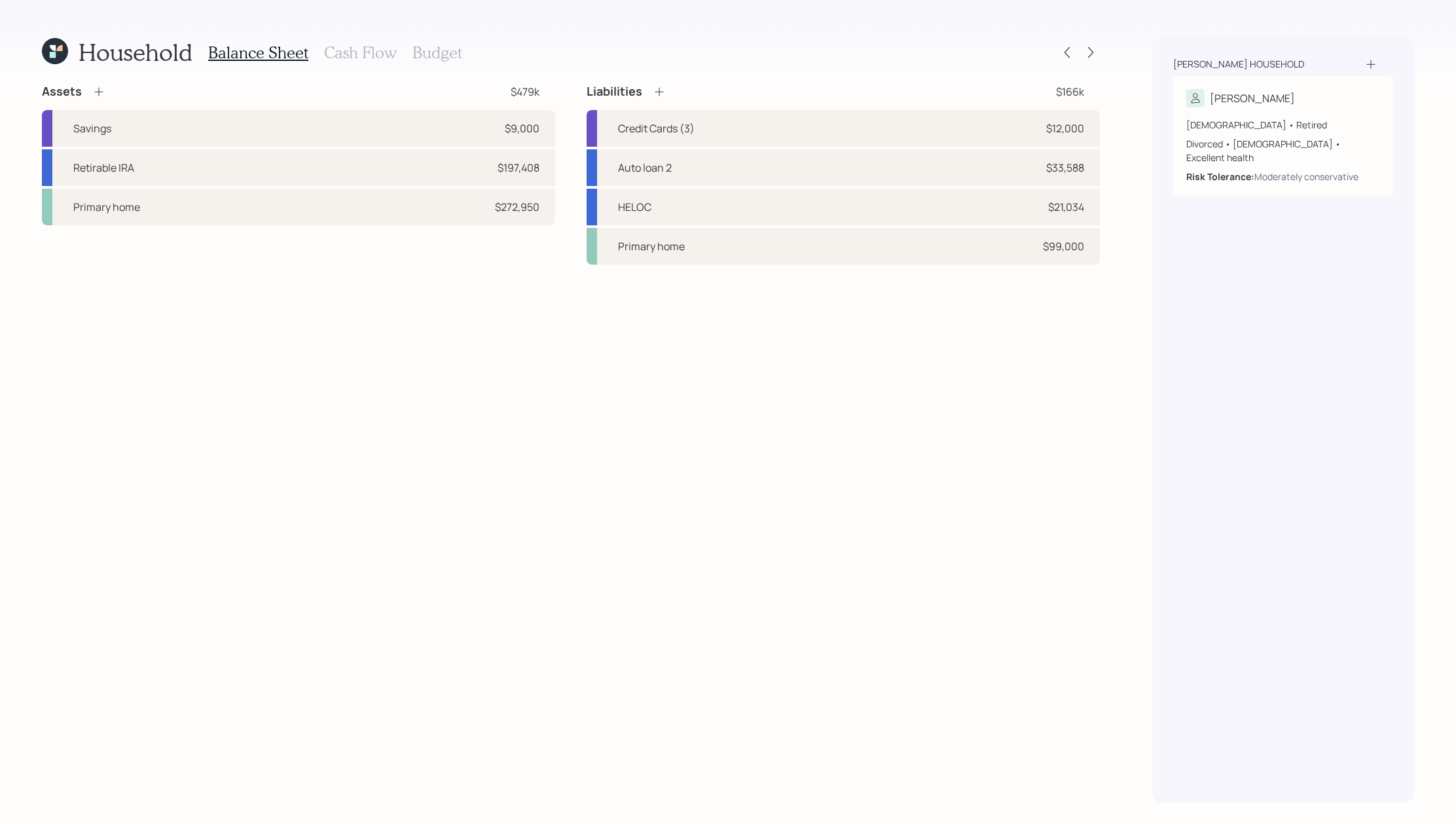
click at [450, 54] on h3 "Budget" at bounding box center [437, 52] width 49 height 19
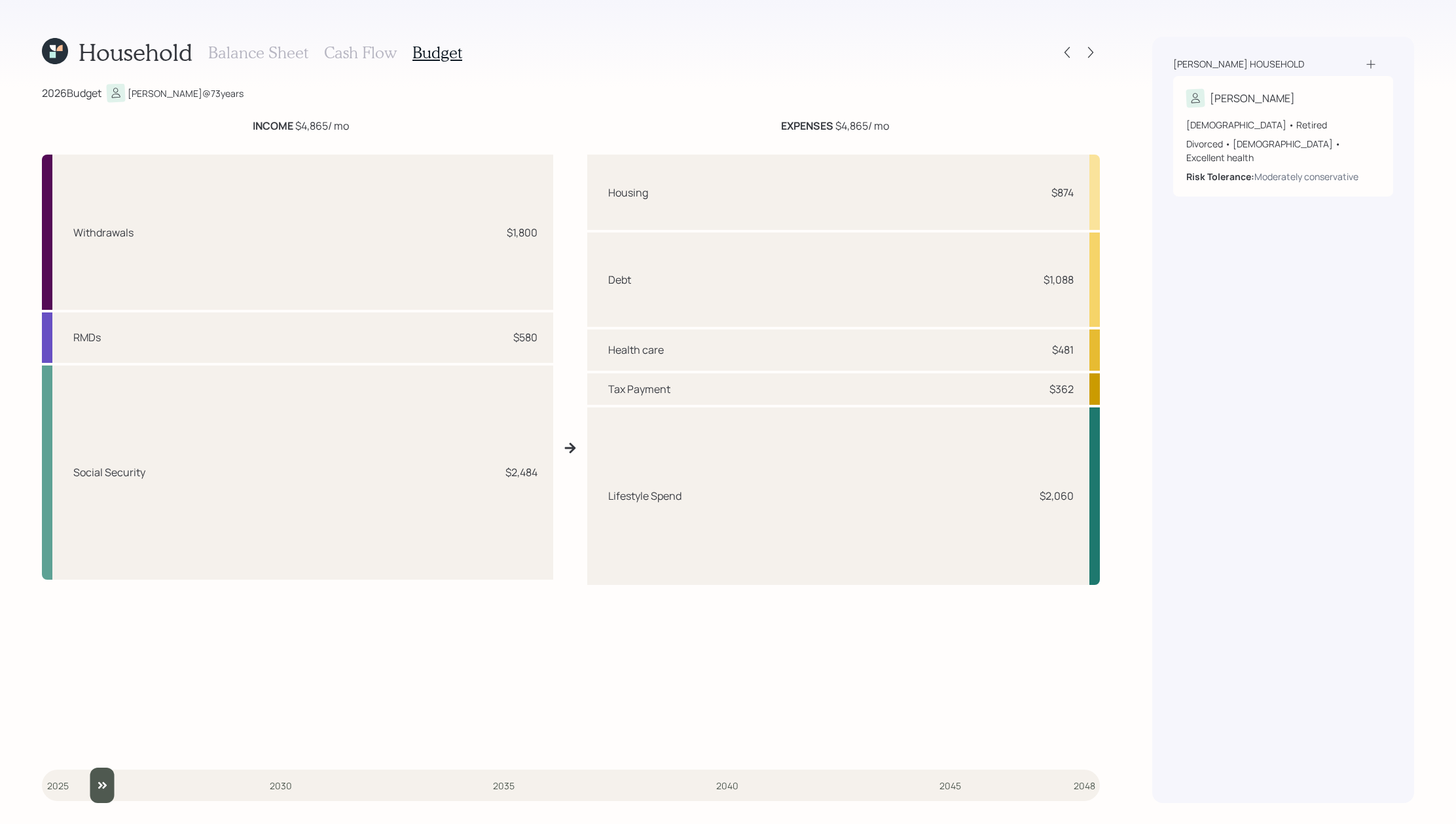
drag, startPoint x: 54, startPoint y: 775, endPoint x: 76, endPoint y: 775, distance: 22.0
type input "2026"
click at [76, 775] on input "slider" at bounding box center [571, 784] width 1058 height 35
click at [47, 53] on icon at bounding box center [55, 50] width 26 height 26
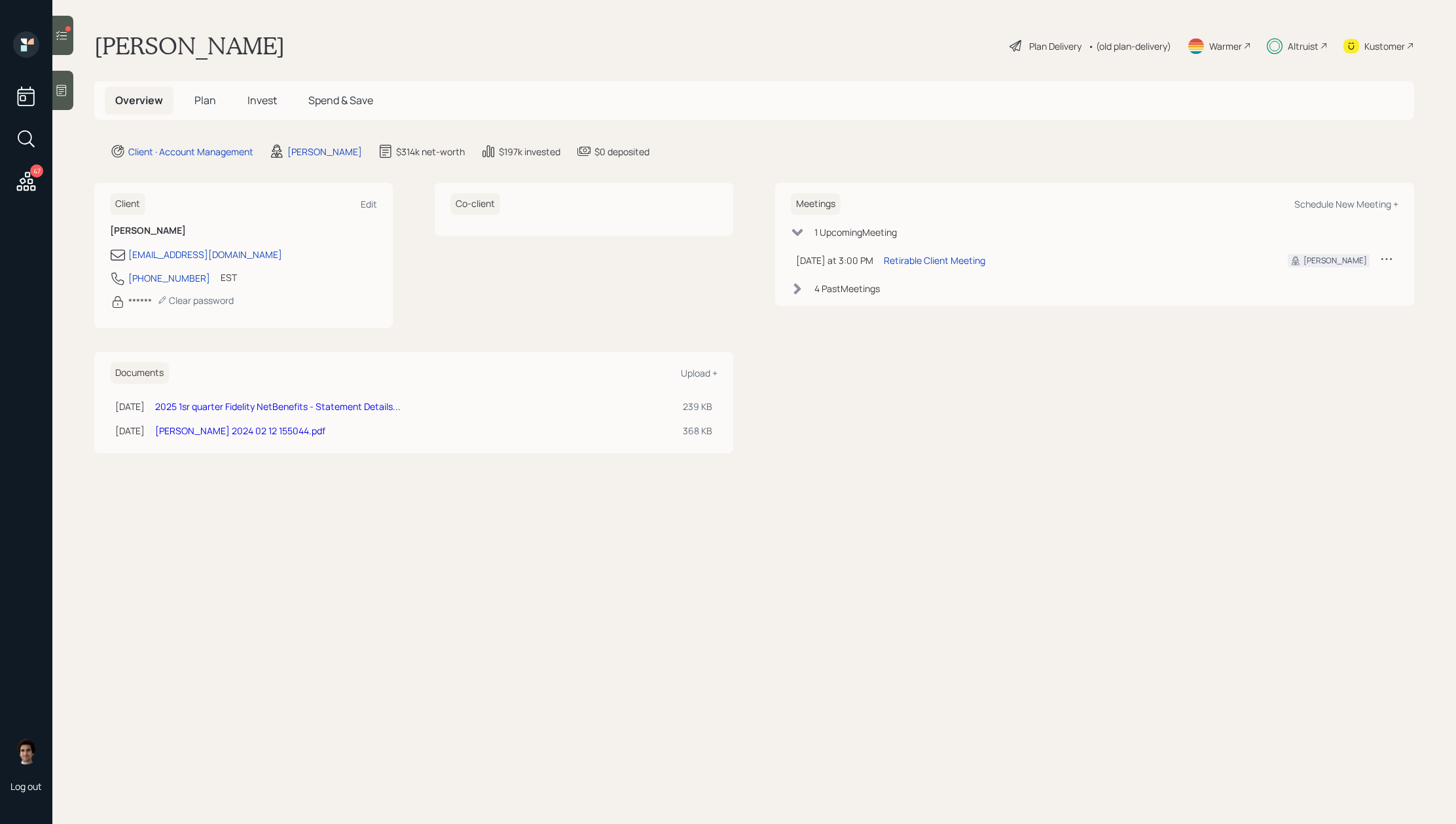
click at [254, 100] on span "Invest" at bounding box center [262, 100] width 30 height 14
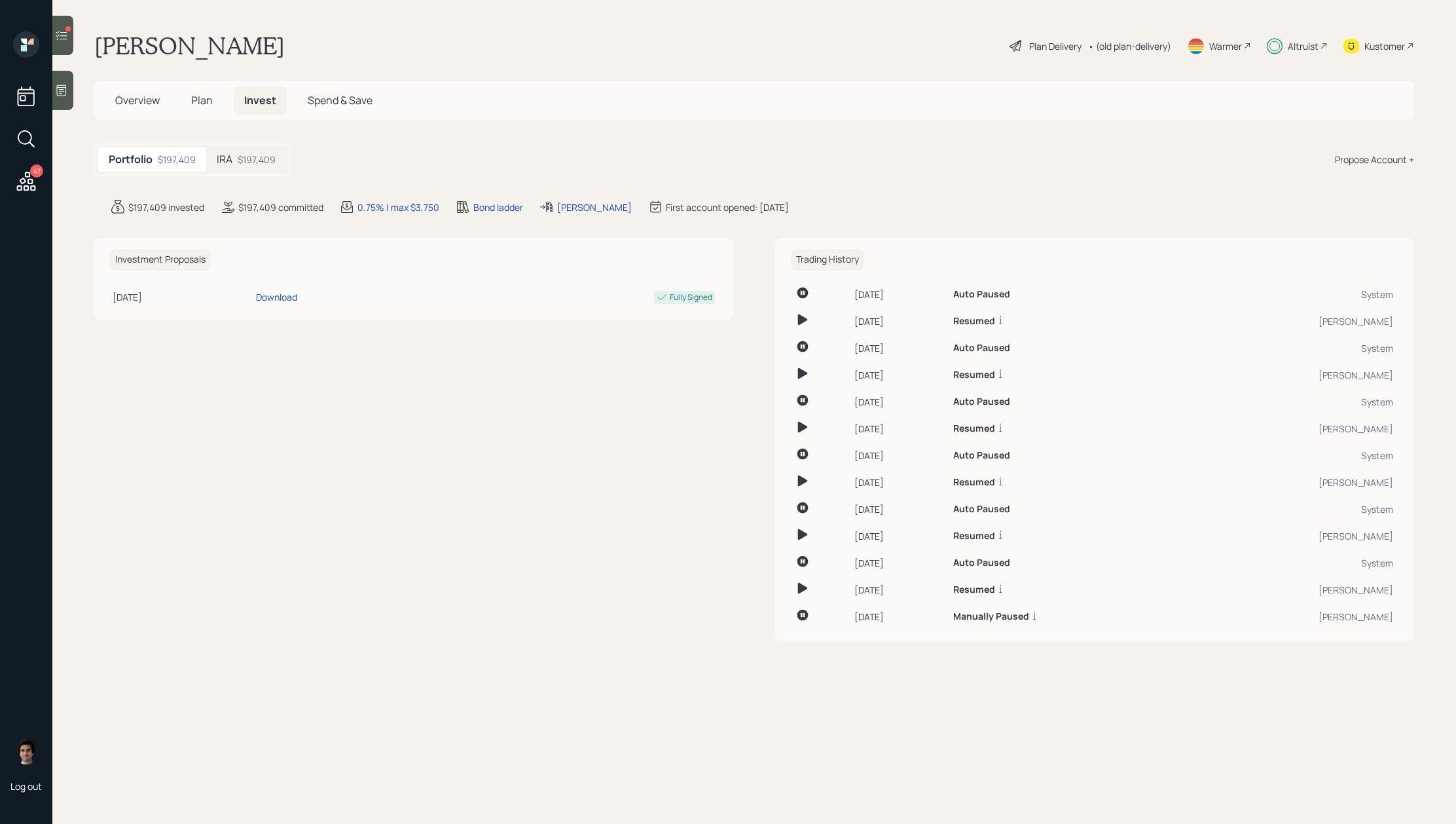
click at [40, 187] on div "47" at bounding box center [26, 113] width 31 height 165
click at [75, 36] on main "[PERSON_NAME] Plan Delivery • (old plan-delivery) Warmer Altruist Kustomer Over…" at bounding box center [754, 412] width 1403 height 824
click at [67, 36] on icon at bounding box center [61, 35] width 13 height 13
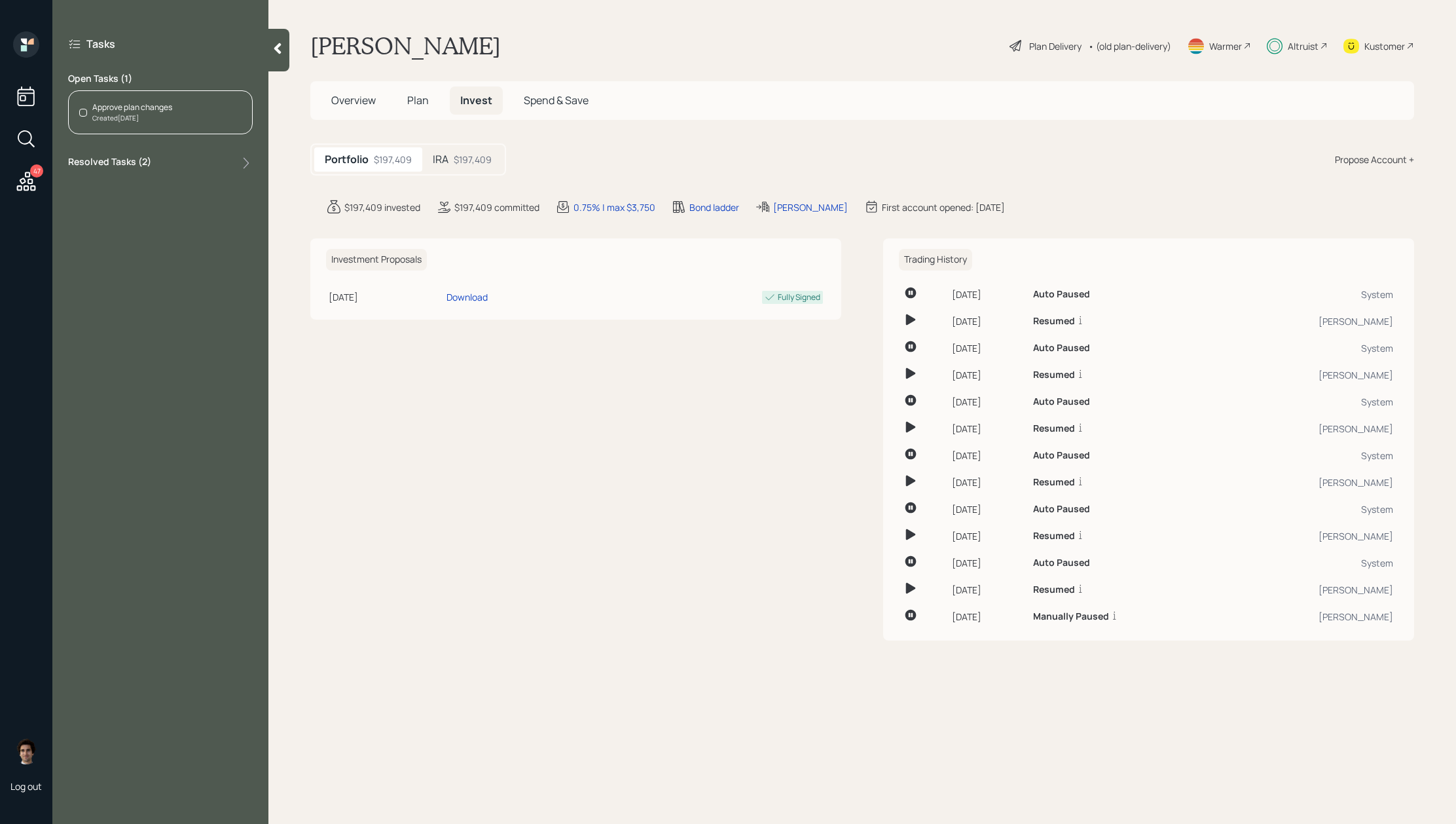
click at [178, 99] on div "Approve plan changes Created [DATE]" at bounding box center [160, 112] width 184 height 44
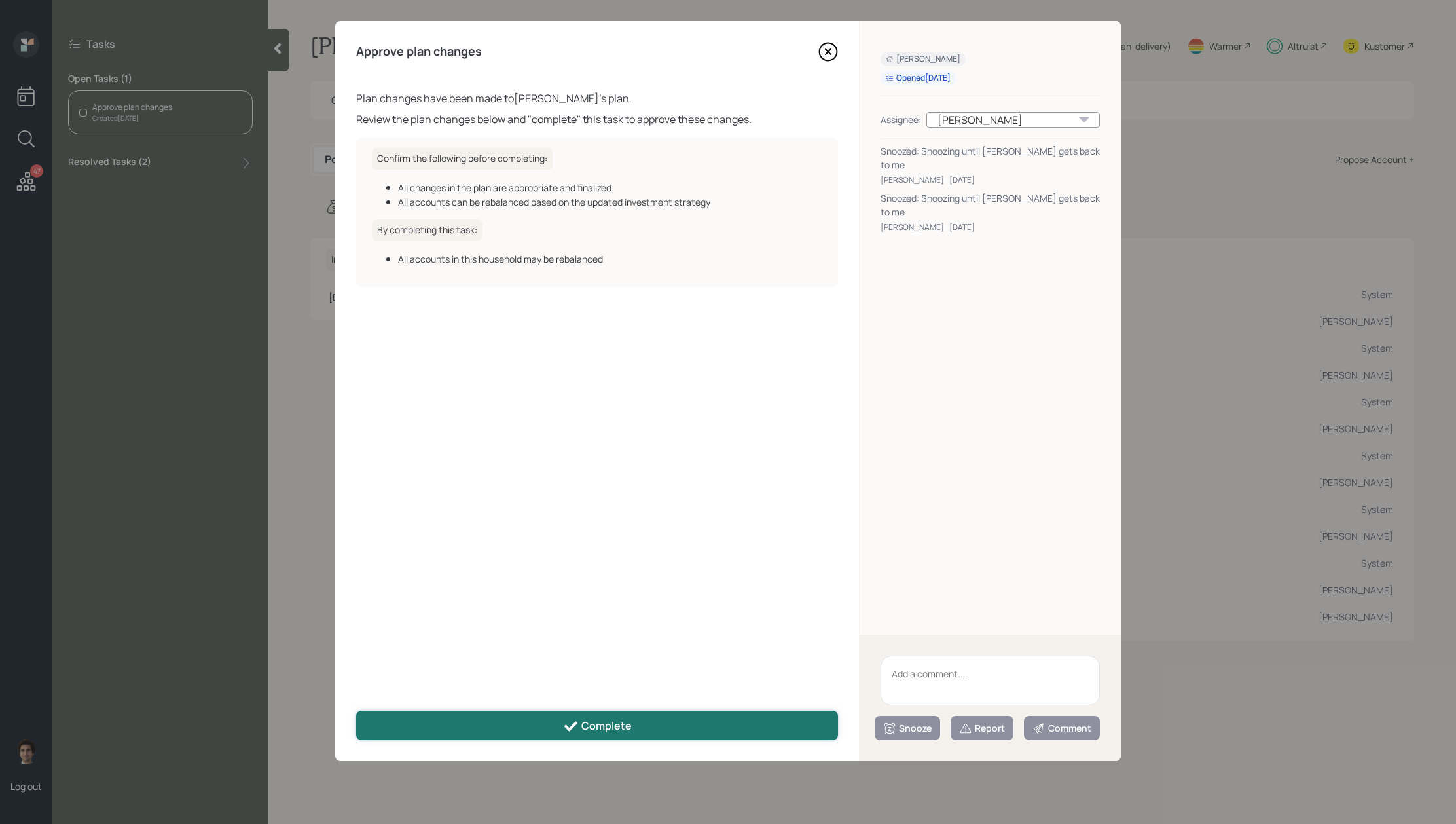
click at [637, 730] on button "Complete" at bounding box center [597, 725] width 482 height 30
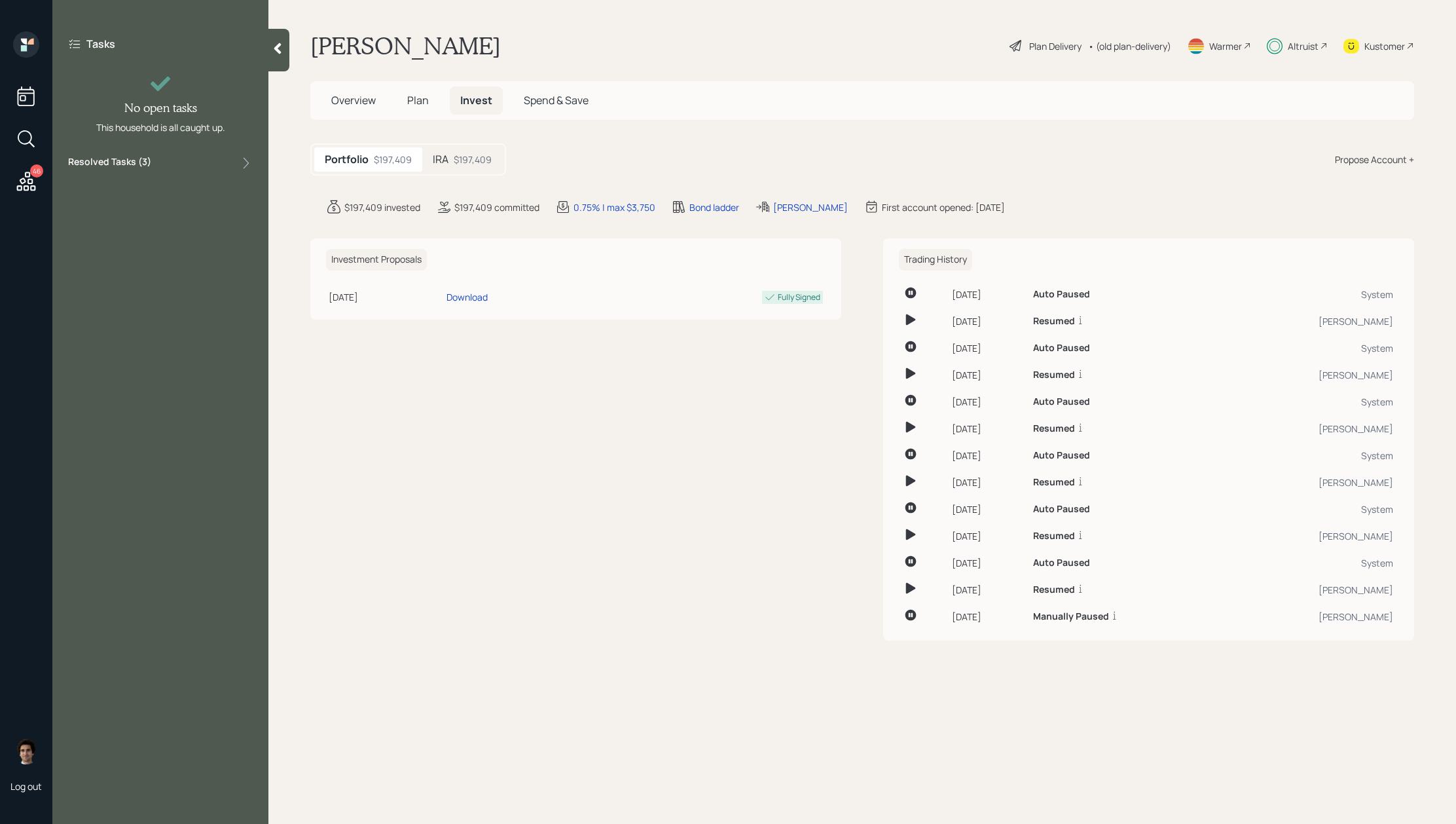
click at [278, 54] on icon at bounding box center [277, 49] width 13 height 13
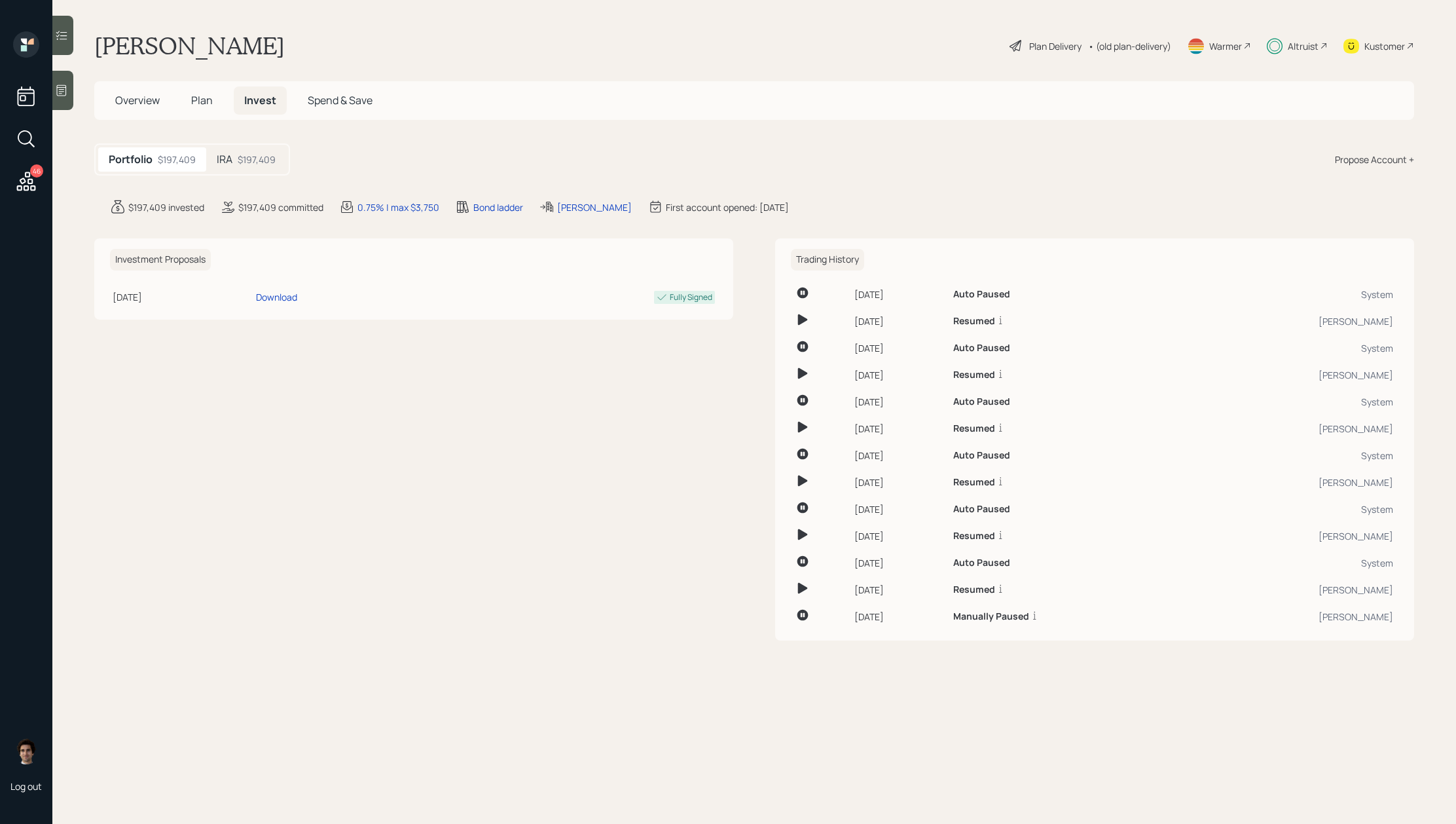
click at [30, 186] on icon at bounding box center [26, 181] width 19 height 19
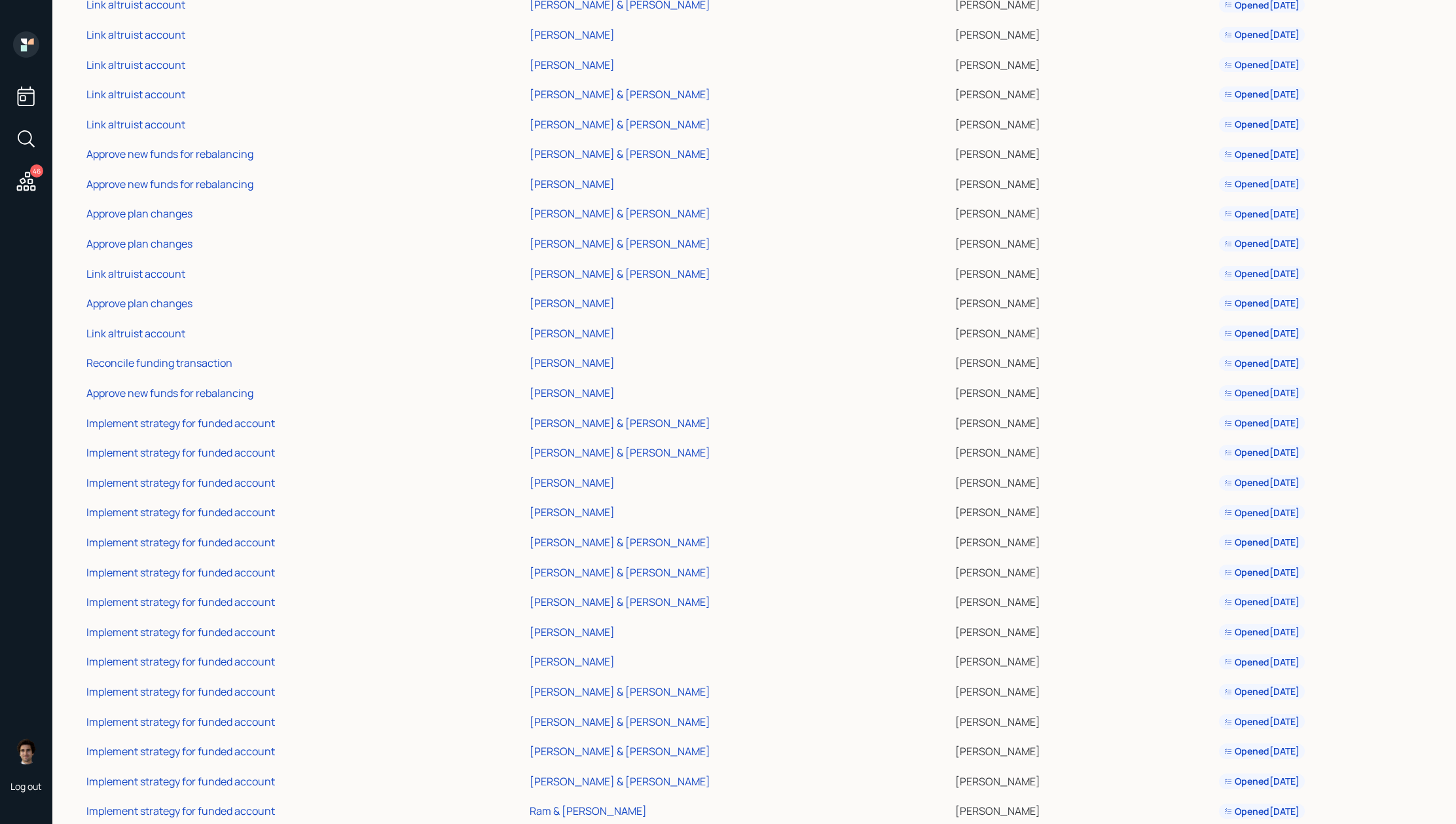
scroll to position [701, 0]
